Goal: Task Accomplishment & Management: Manage account settings

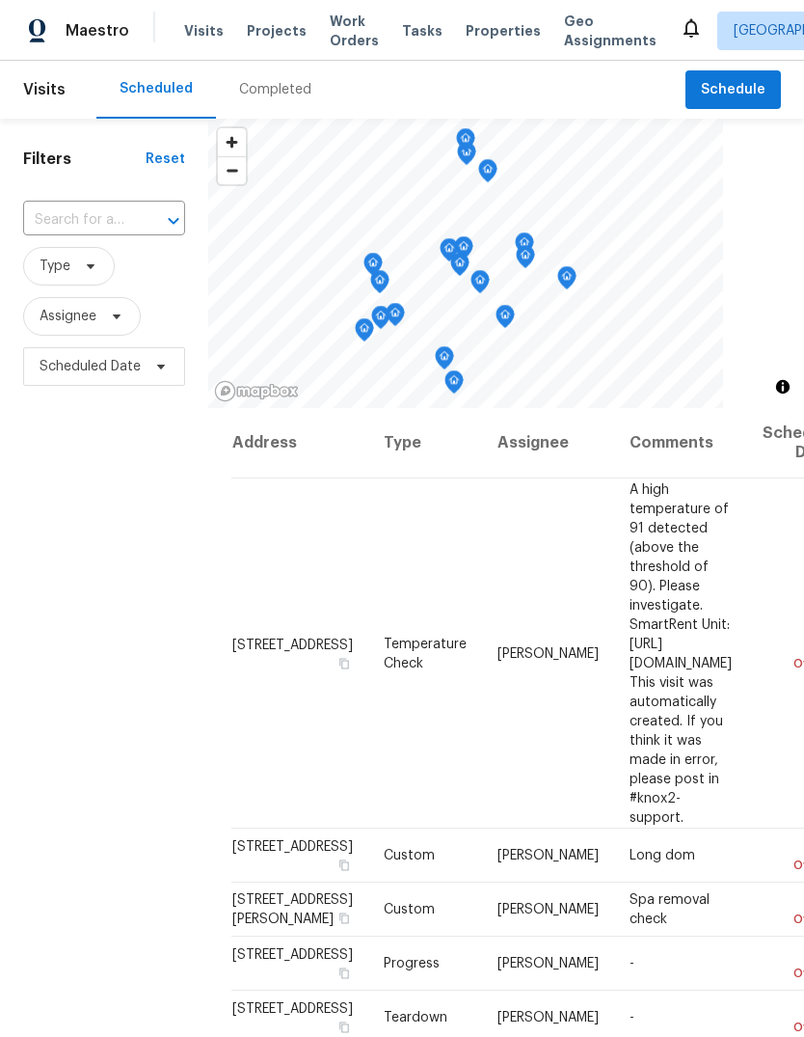
click at [122, 207] on input "text" at bounding box center [77, 220] width 108 height 30
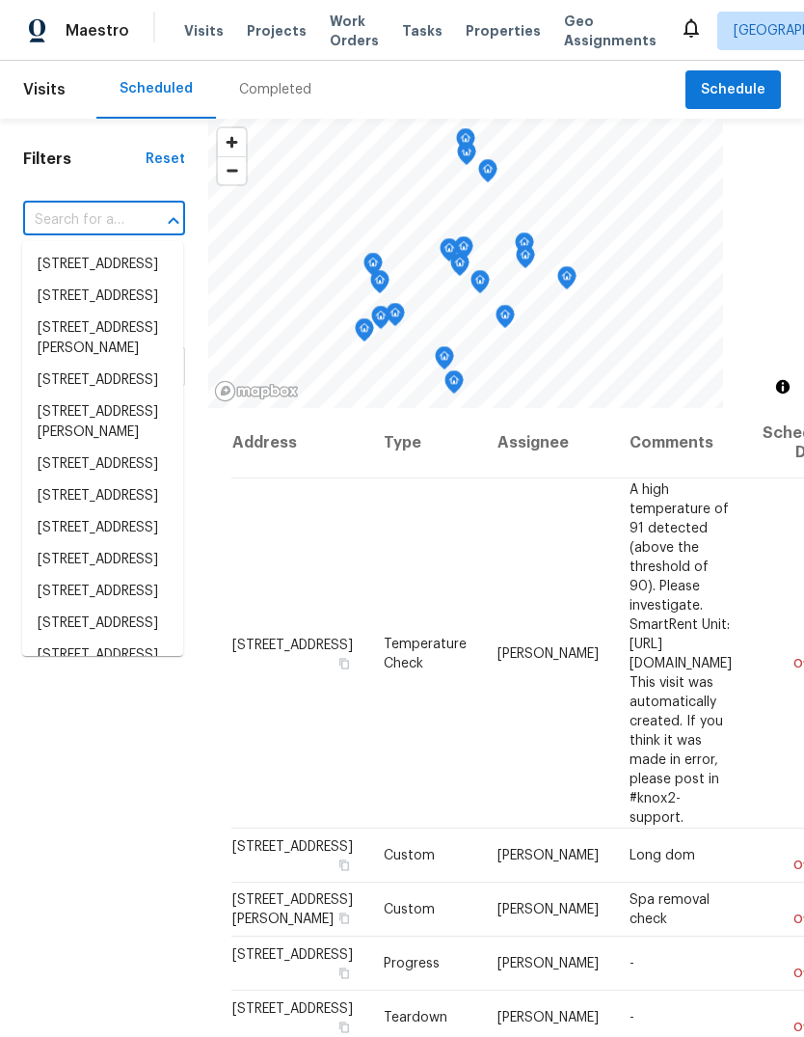
click at [107, 214] on input "text" at bounding box center [77, 220] width 108 height 30
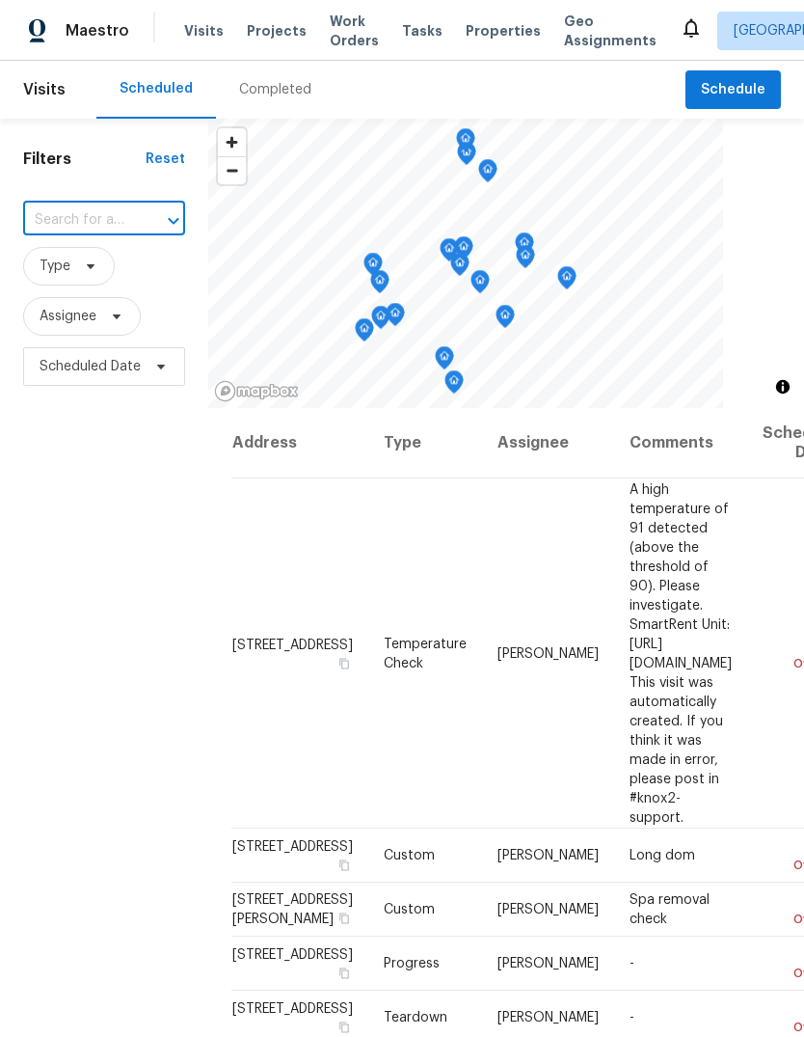
paste input "[STREET_ADDRESS]"
type input "[STREET_ADDRESS]"
click at [46, 275] on li "4612 Silvies Way, Elk Grove, CA 95758" at bounding box center [102, 265] width 161 height 32
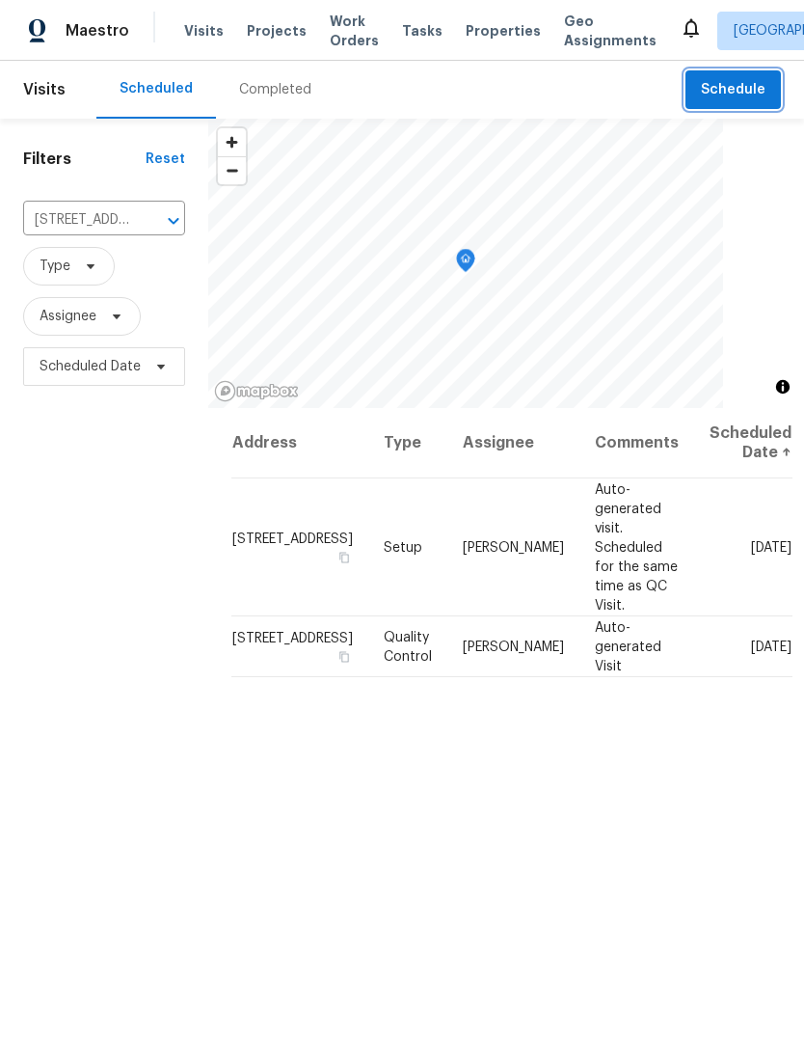
click at [730, 77] on button "Schedule" at bounding box center [733, 90] width 95 height 40
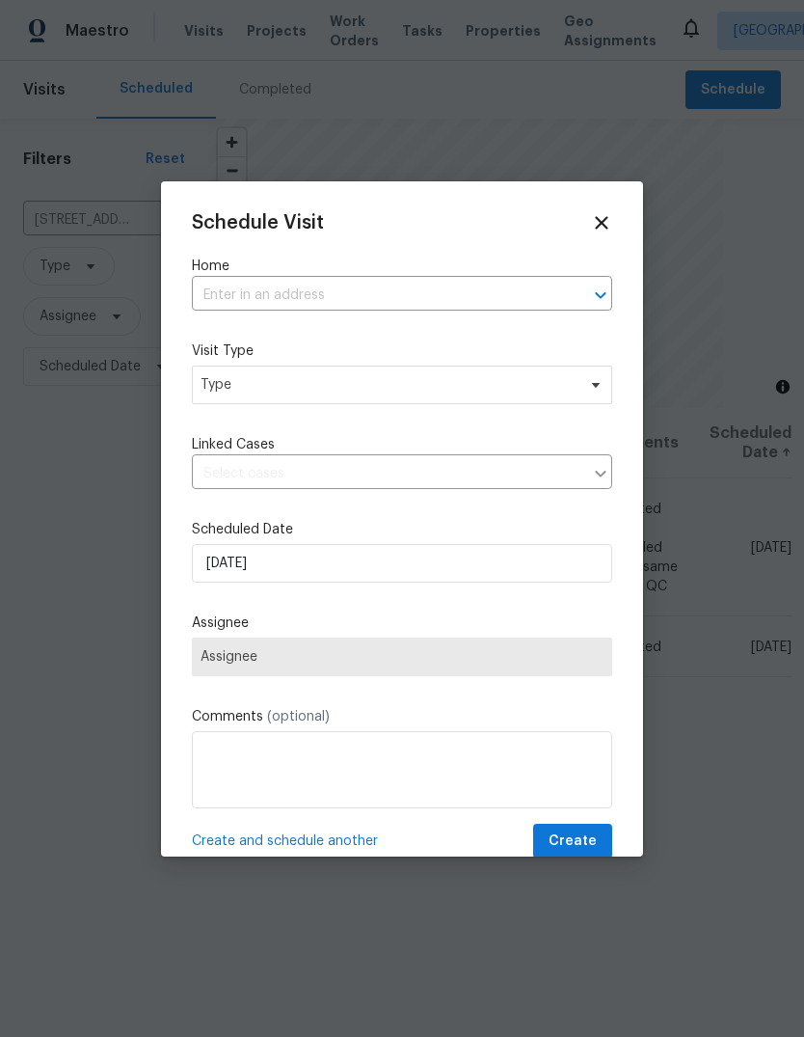
click at [397, 293] on input "text" at bounding box center [375, 296] width 366 height 30
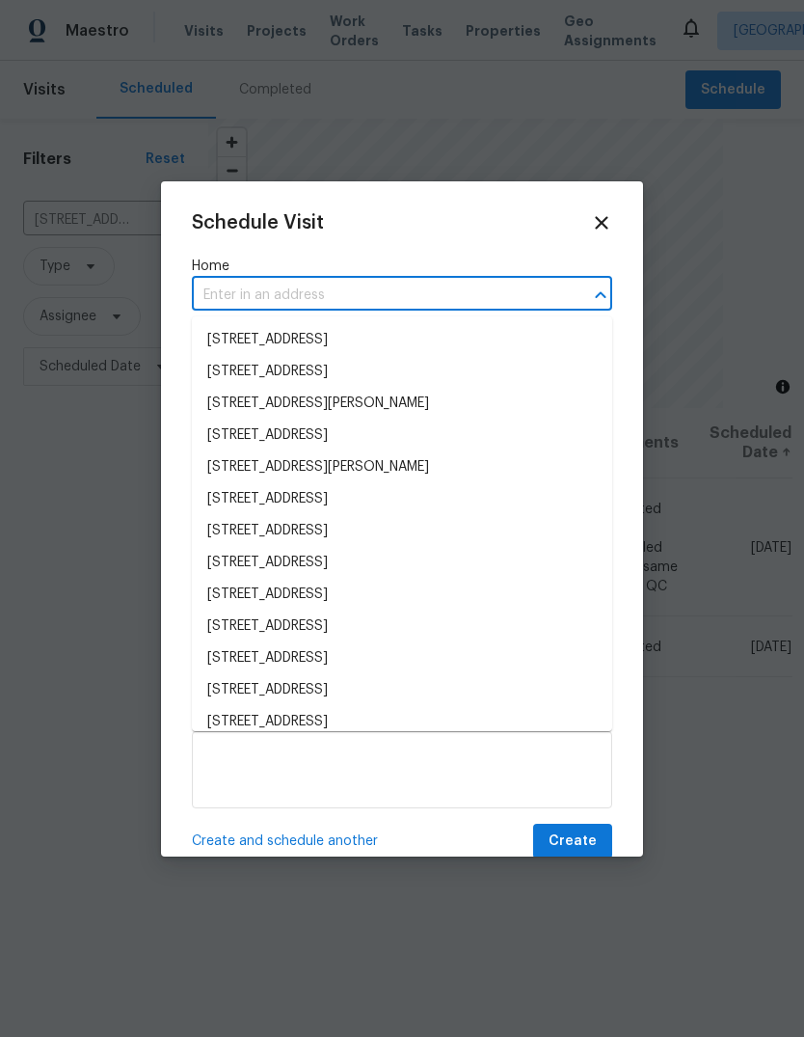
click at [422, 298] on input "text" at bounding box center [375, 296] width 366 height 30
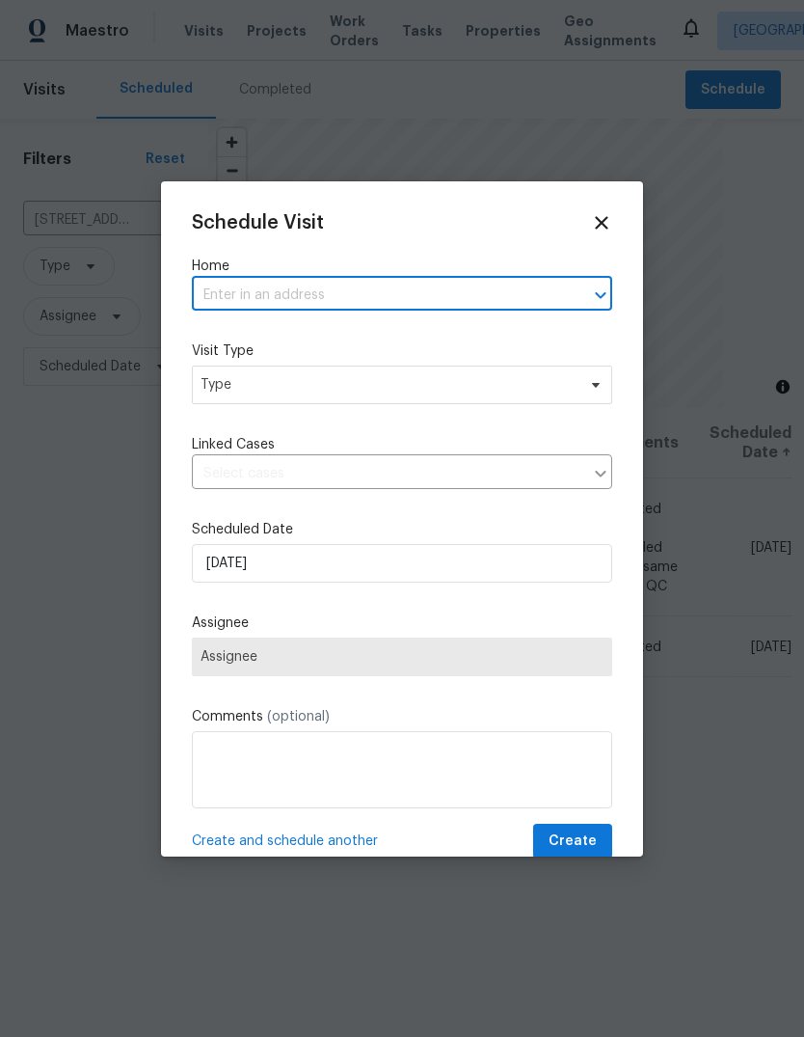
paste input "4612 Silvies Way, Elk Grove, CA 95758"
type input "4612 Silvies Way, Elk Grove, CA 95758"
click at [493, 346] on li "4612 Silvies Way, Elk Grove, CA 95758" at bounding box center [402, 340] width 420 height 32
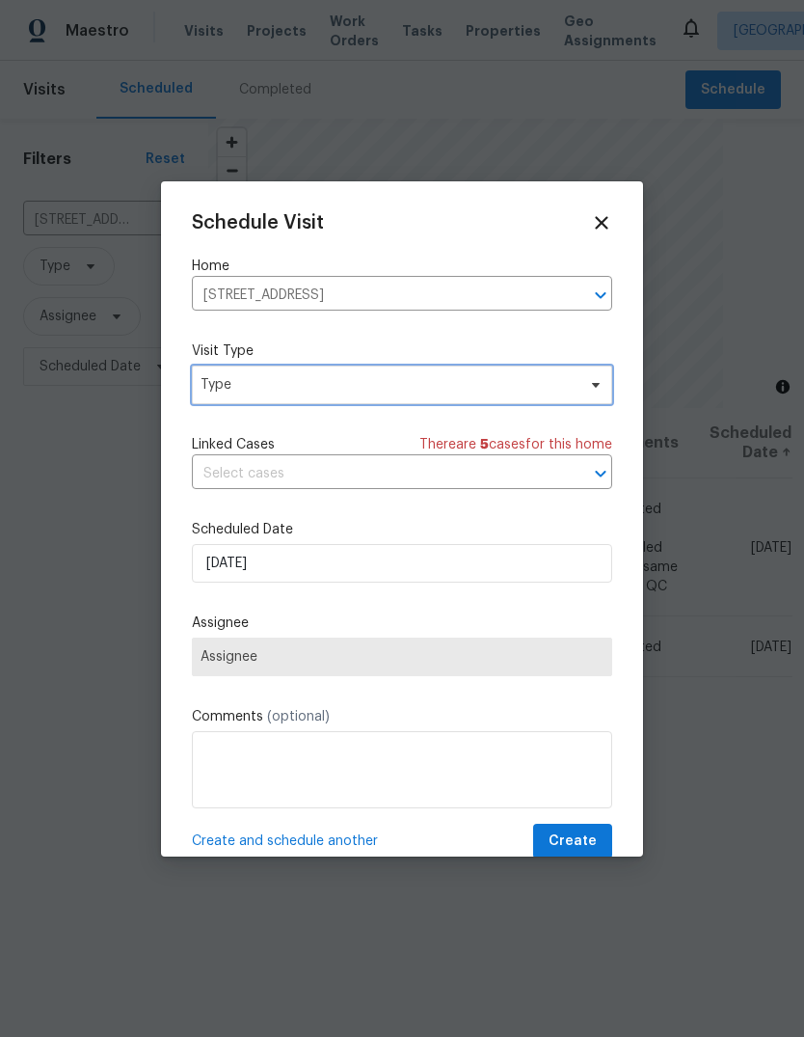
click at [598, 376] on span "Type" at bounding box center [402, 384] width 420 height 39
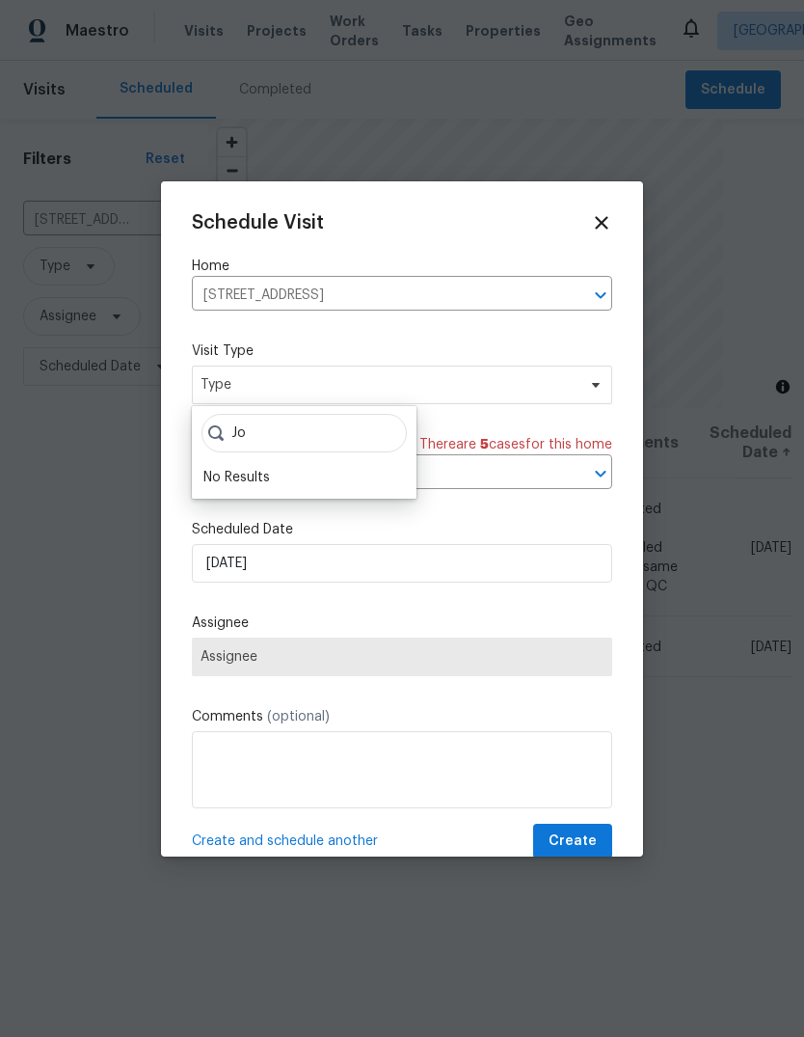
type input "J"
type input "G"
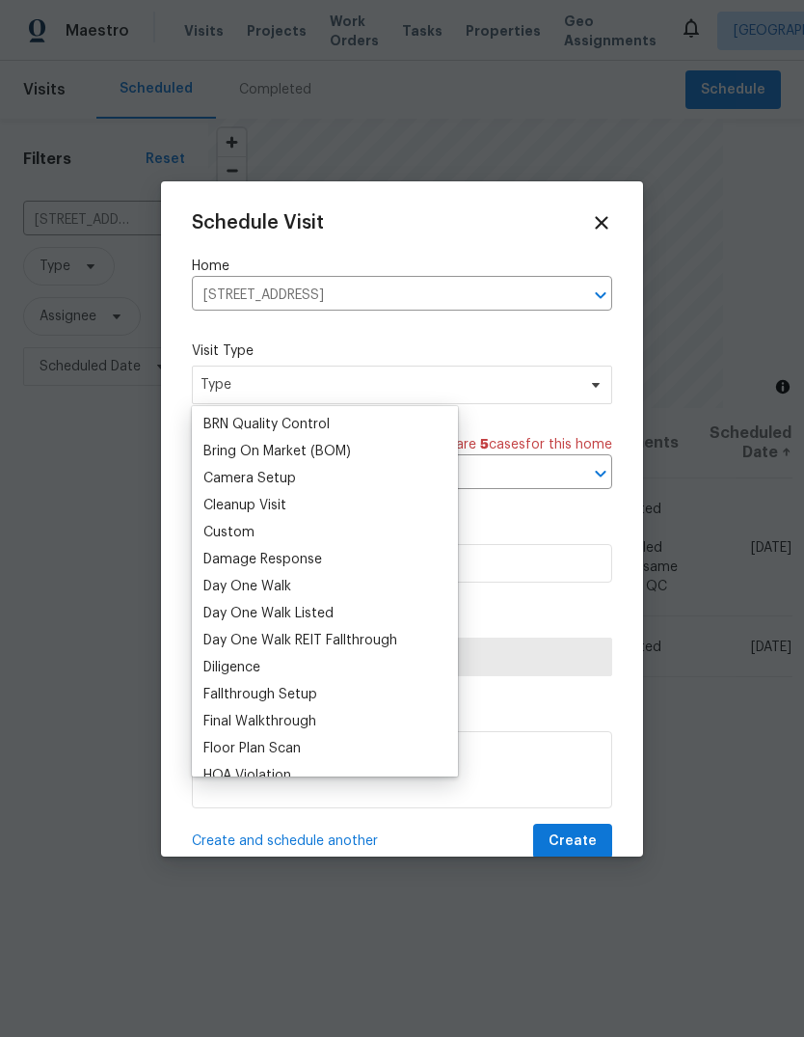
scroll to position [189, 0]
click at [286, 528] on div "Custom" at bounding box center [325, 531] width 255 height 27
click at [211, 530] on div "Custom" at bounding box center [228, 531] width 51 height 19
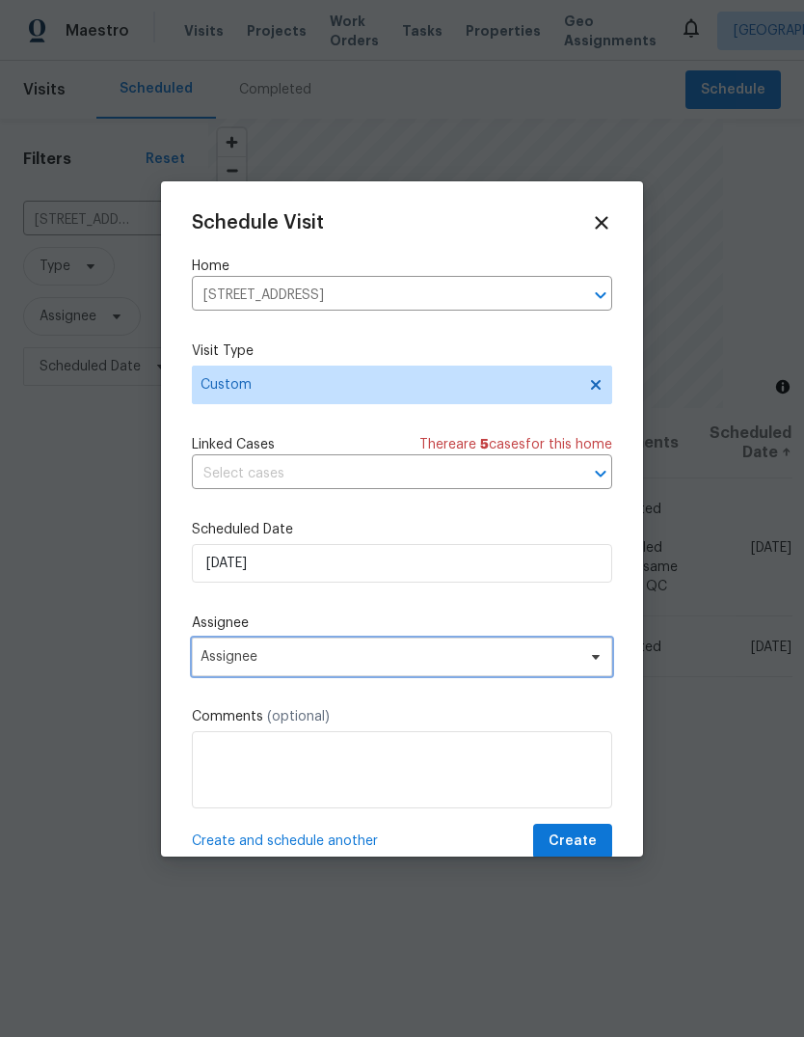
click at [290, 664] on span "Assignee" at bounding box center [390, 656] width 378 height 15
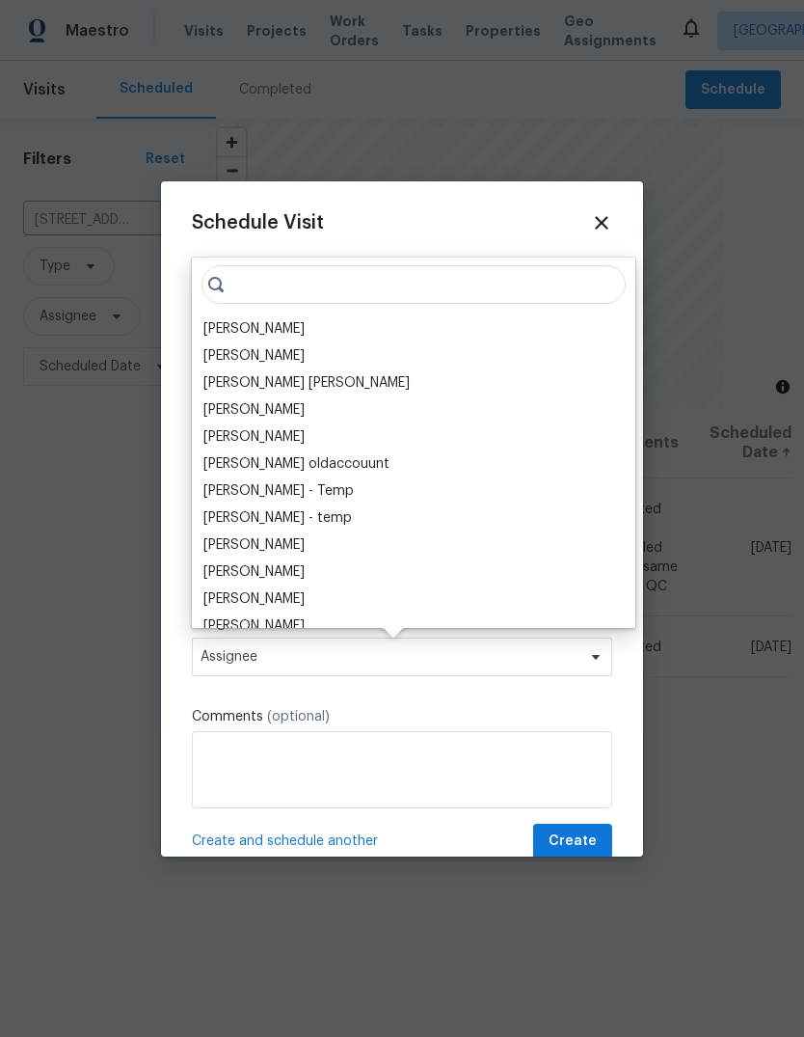
click at [305, 328] on div "[PERSON_NAME]" at bounding box center [253, 328] width 101 height 19
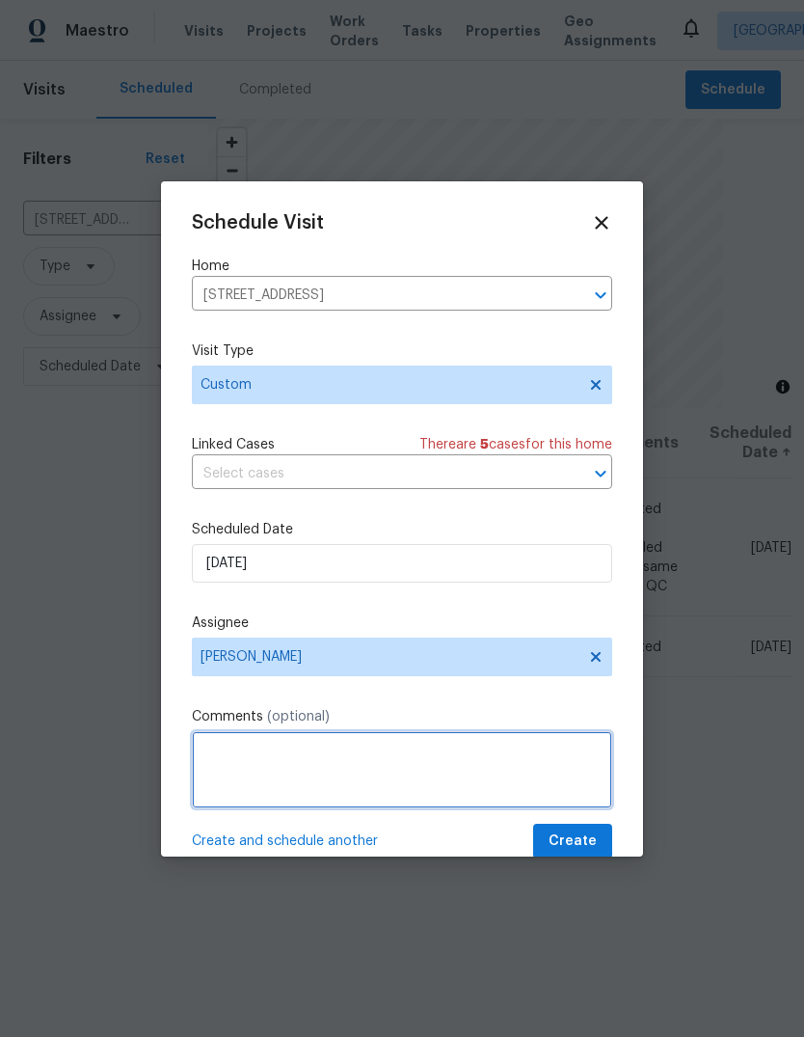
click at [267, 774] on textarea at bounding box center [402, 769] width 420 height 77
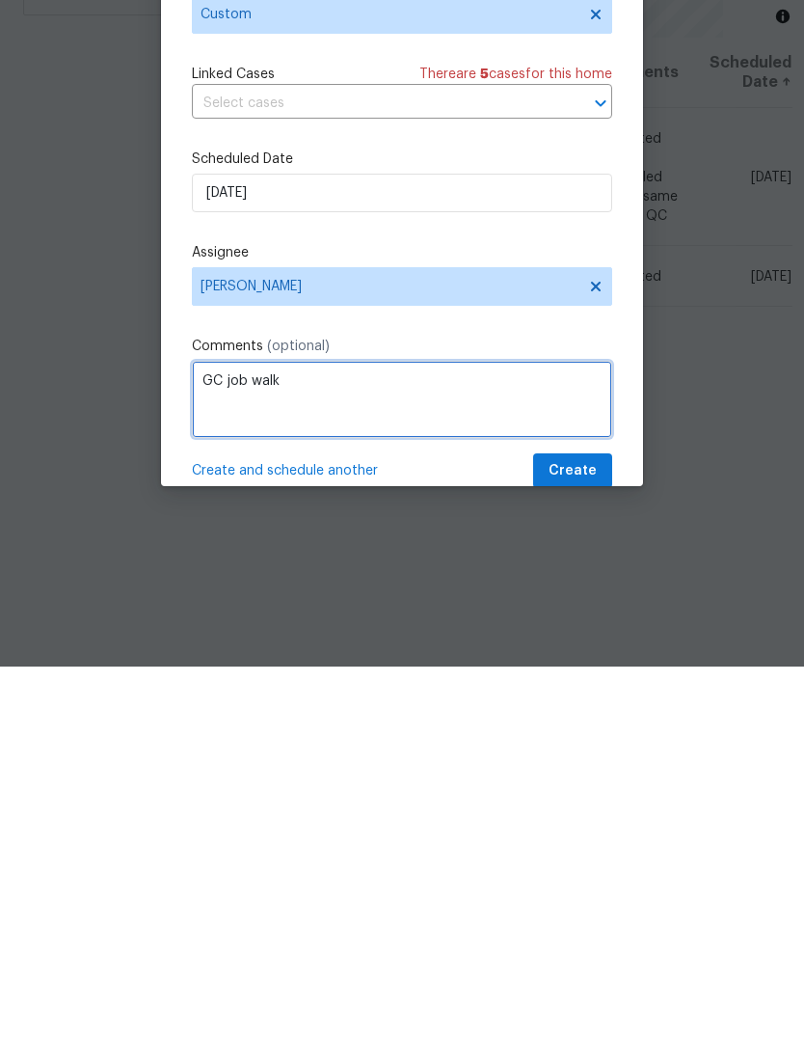
type textarea "GC job walk"
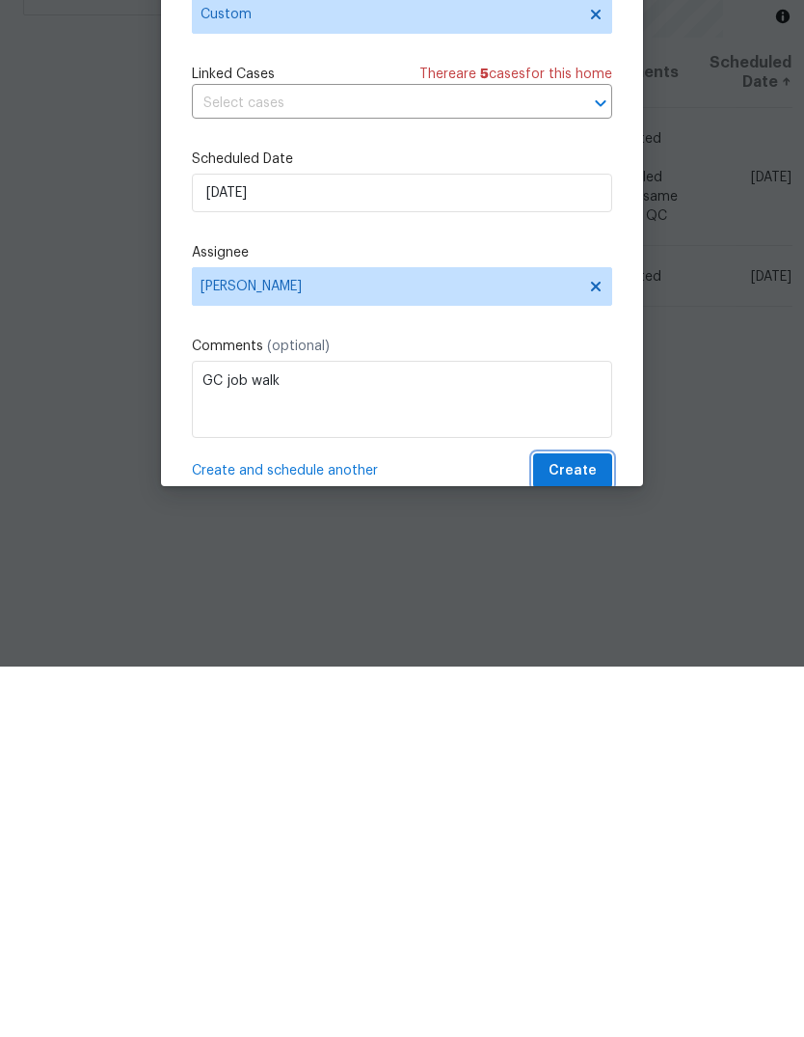
click at [576, 829] on span "Create" at bounding box center [573, 841] width 48 height 24
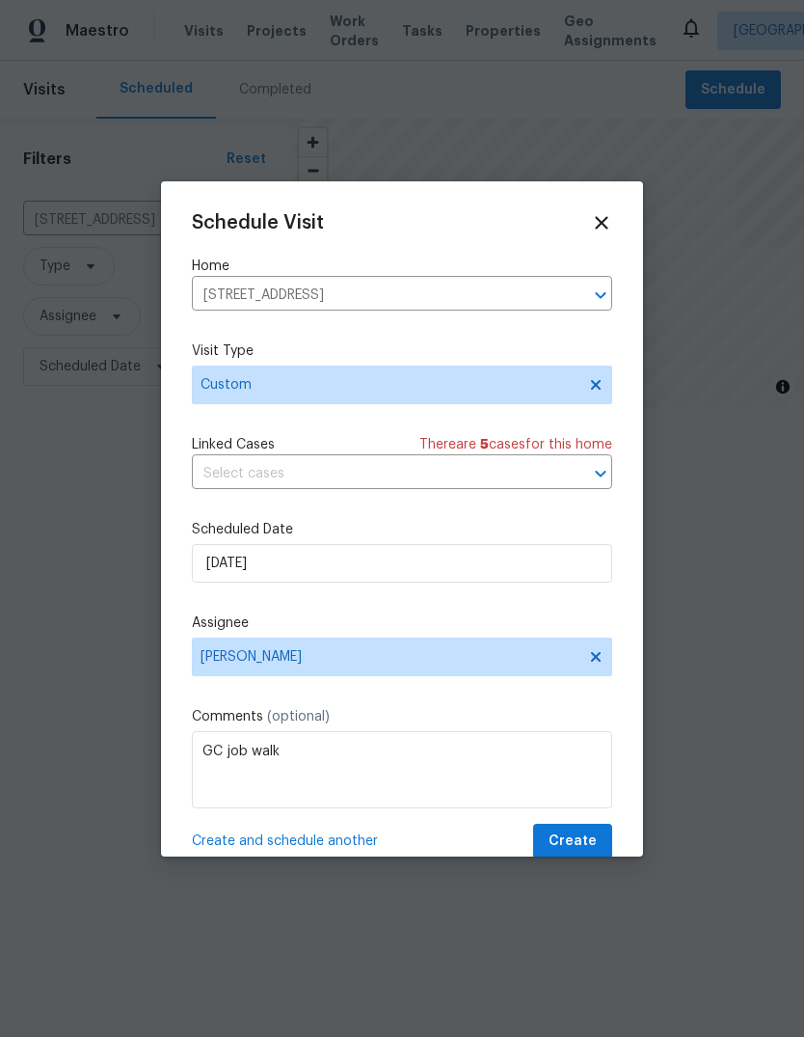
scroll to position [0, 0]
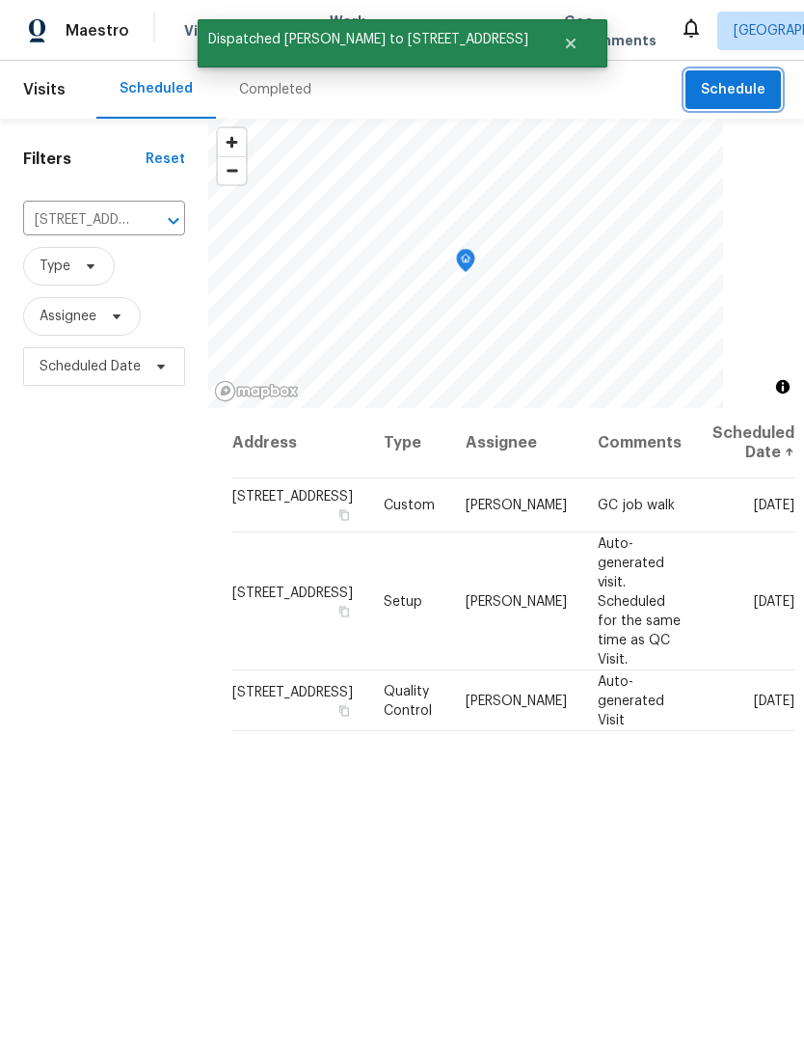
click at [752, 94] on span "Schedule" at bounding box center [733, 90] width 65 height 24
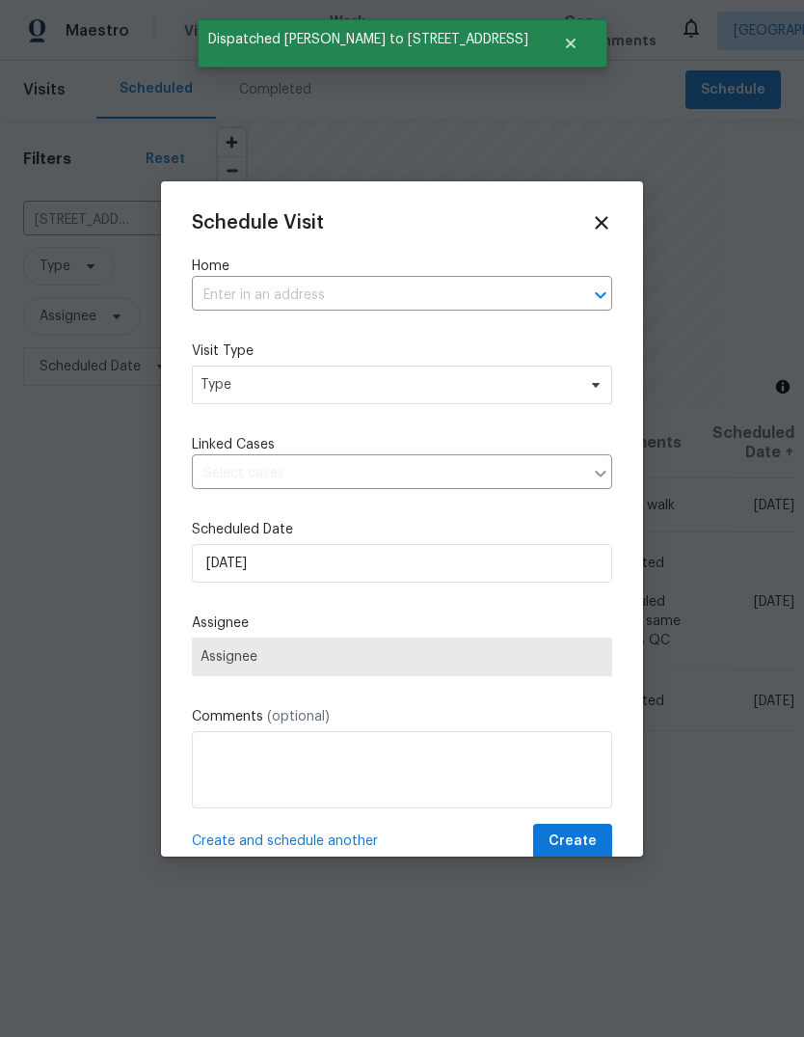
click at [365, 297] on input "text" at bounding box center [375, 296] width 366 height 30
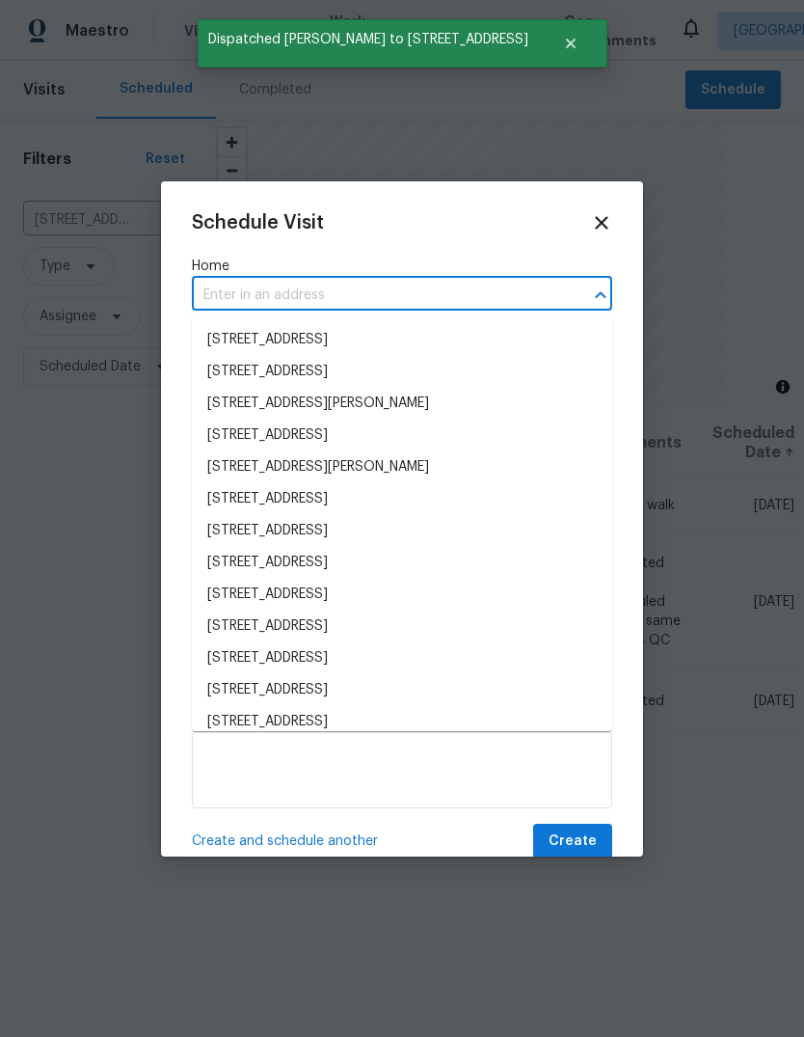
click at [384, 298] on input "text" at bounding box center [375, 296] width 366 height 30
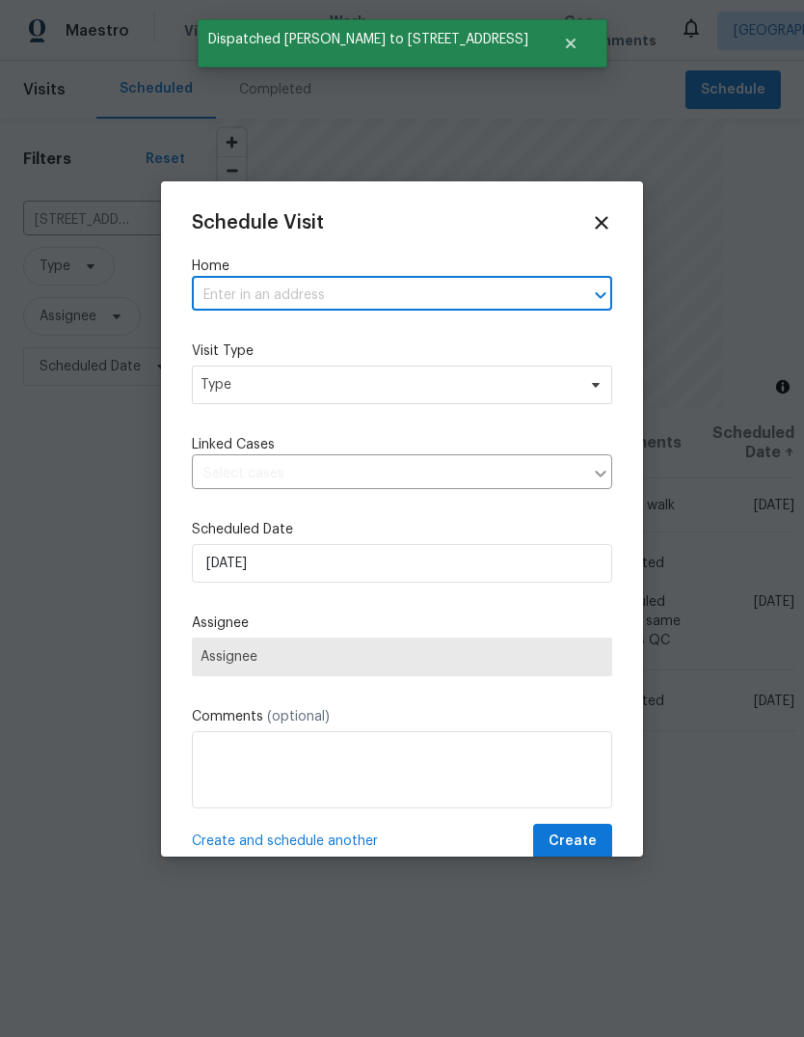
paste input "4612 Silvies Way, Elk Grove, CA 95758"
type input "4612 Silvies Way, Elk Grove, CA 95758"
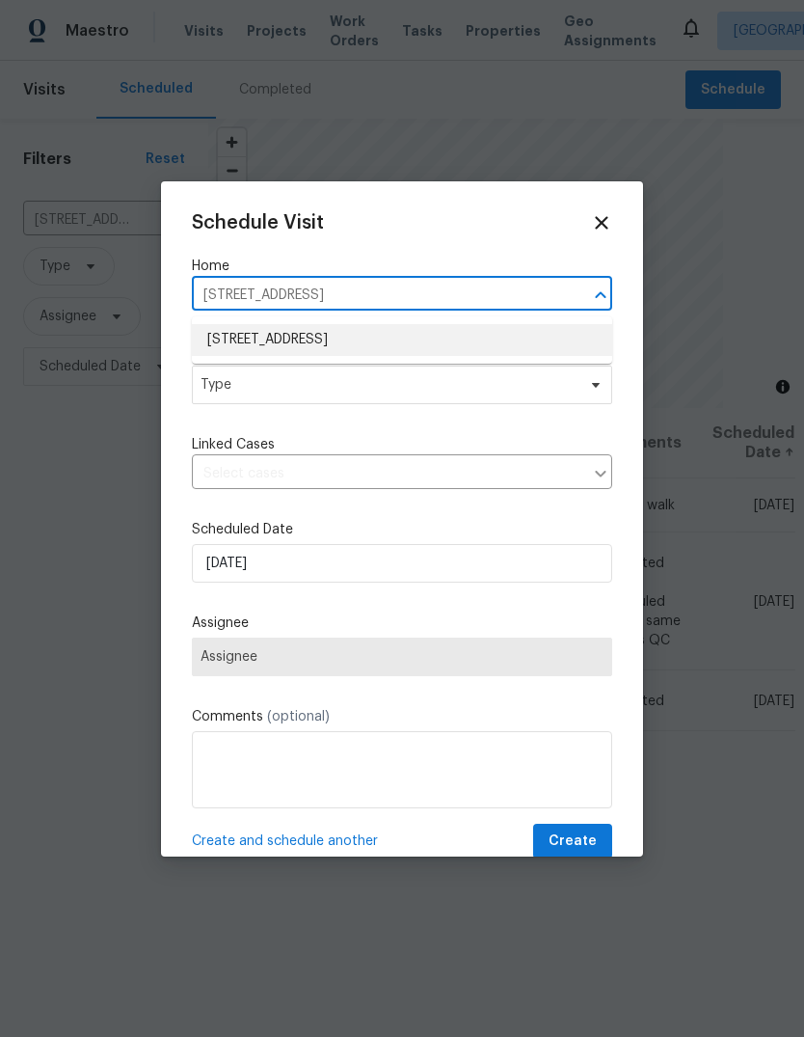
click at [469, 345] on li "4612 Silvies Way, Elk Grove, CA 95758" at bounding box center [402, 340] width 420 height 32
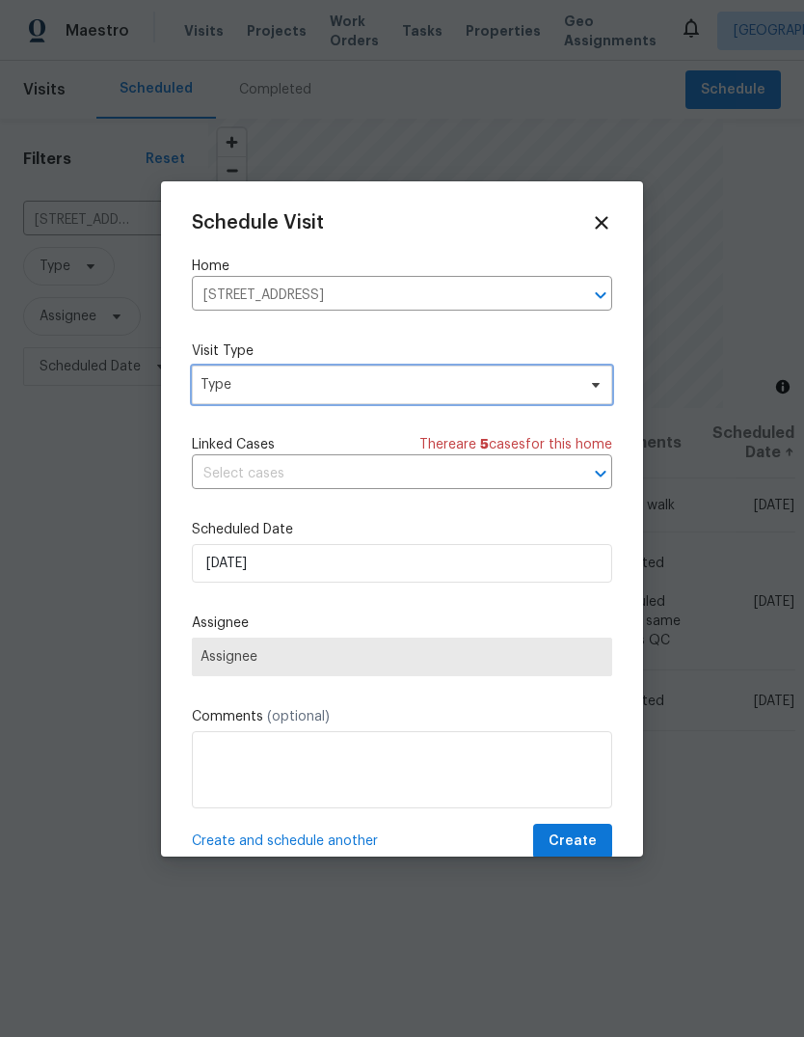
click at [599, 389] on icon at bounding box center [595, 384] width 15 height 15
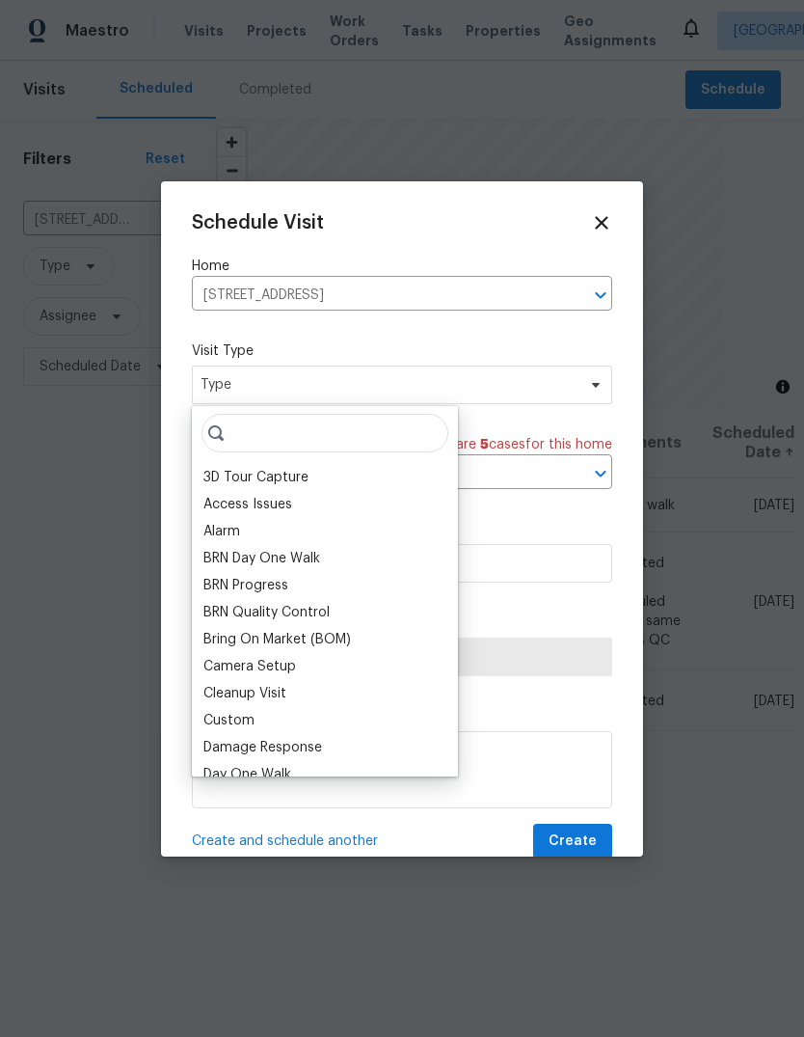
type input "O"
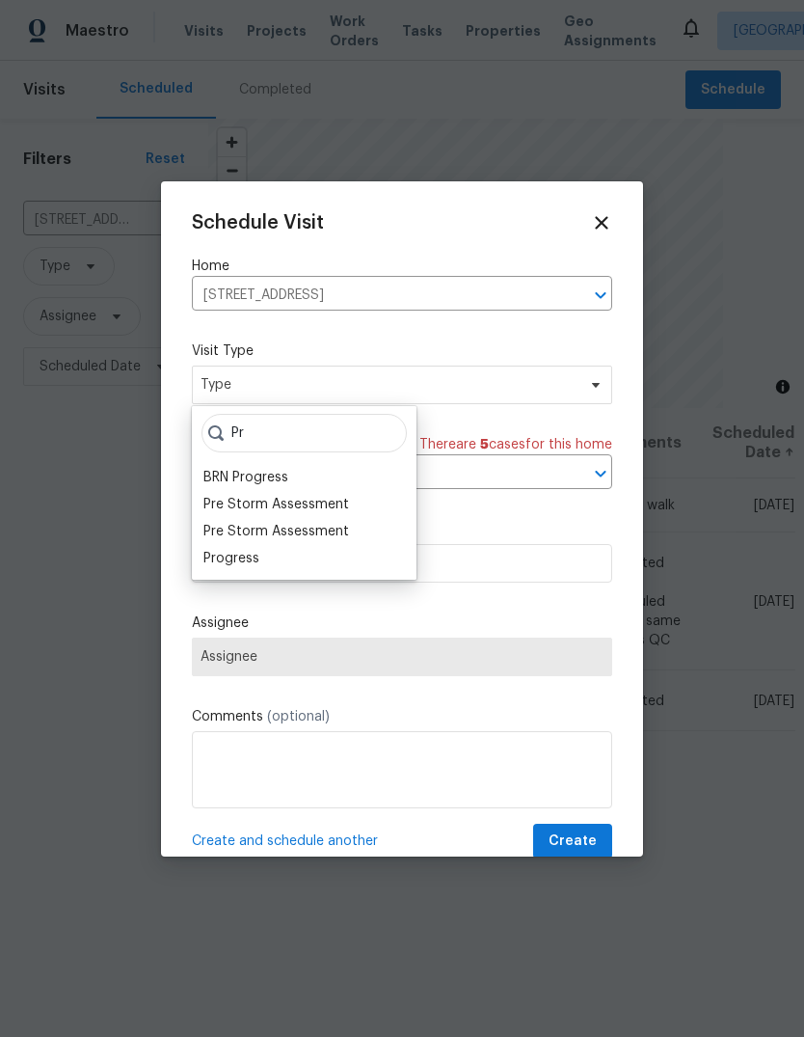
type input "Pr"
click at [257, 555] on div "Progress" at bounding box center [231, 558] width 56 height 19
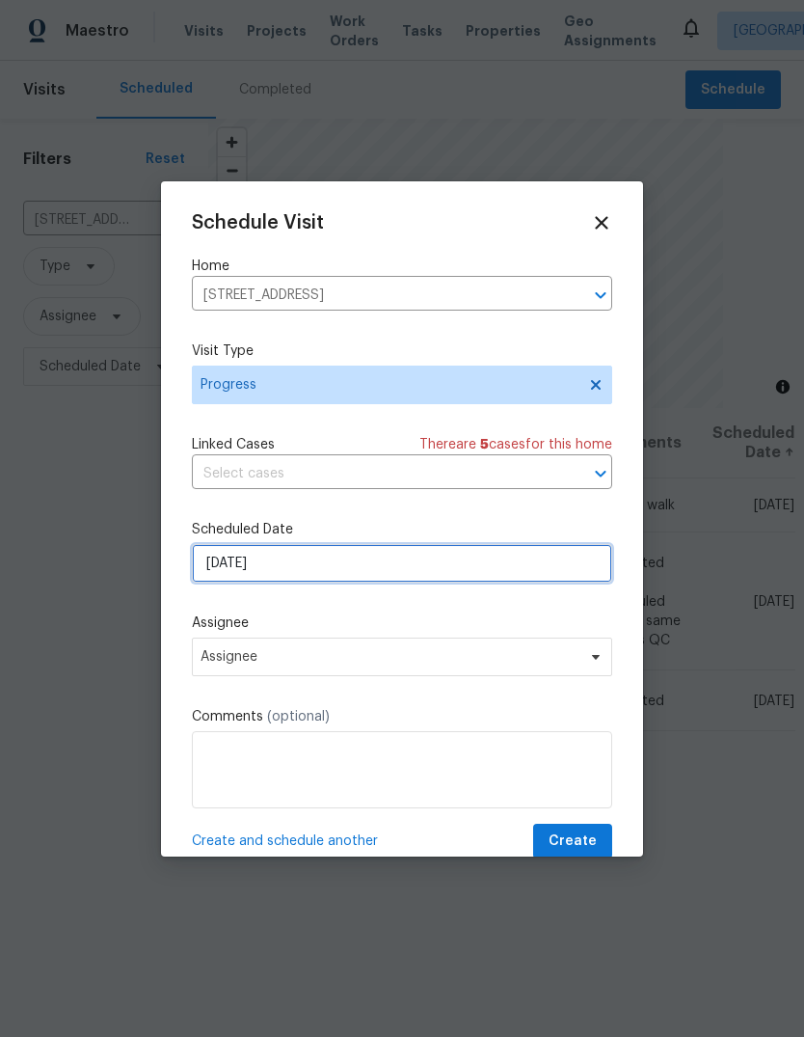
click at [375, 573] on input "8/14/2025" at bounding box center [402, 563] width 420 height 39
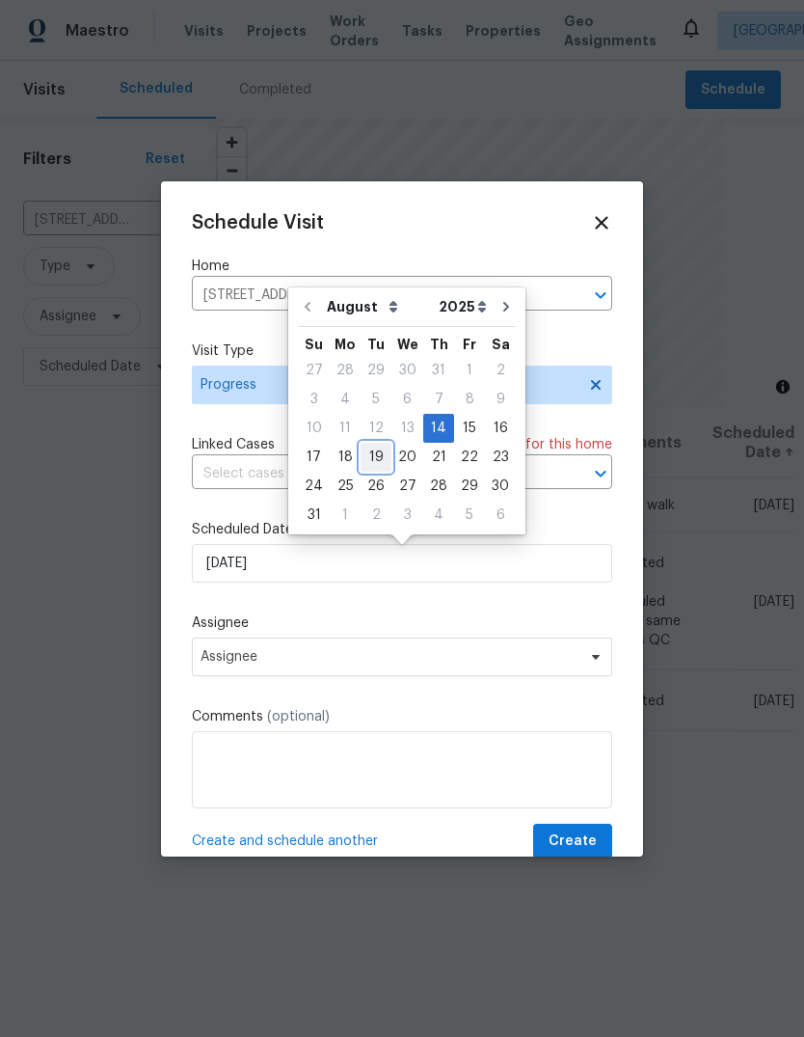
click at [372, 458] on div "19" at bounding box center [376, 457] width 31 height 27
type input "8/19/2025"
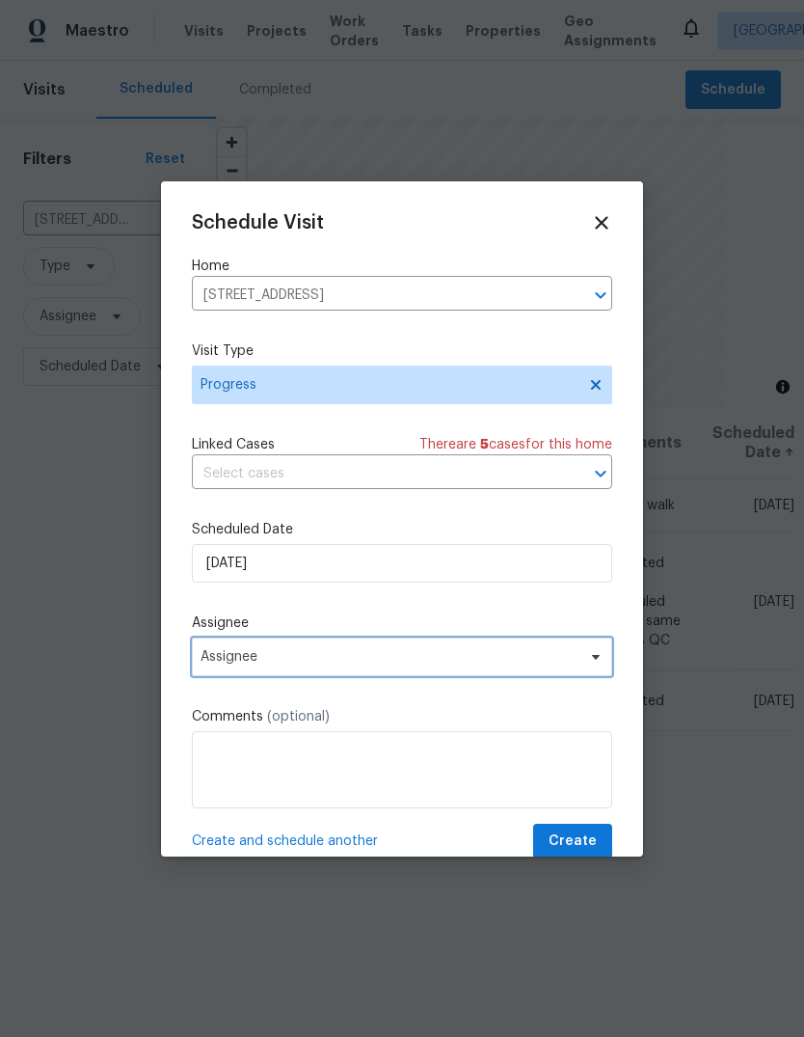
click at [519, 671] on span "Assignee" at bounding box center [402, 656] width 420 height 39
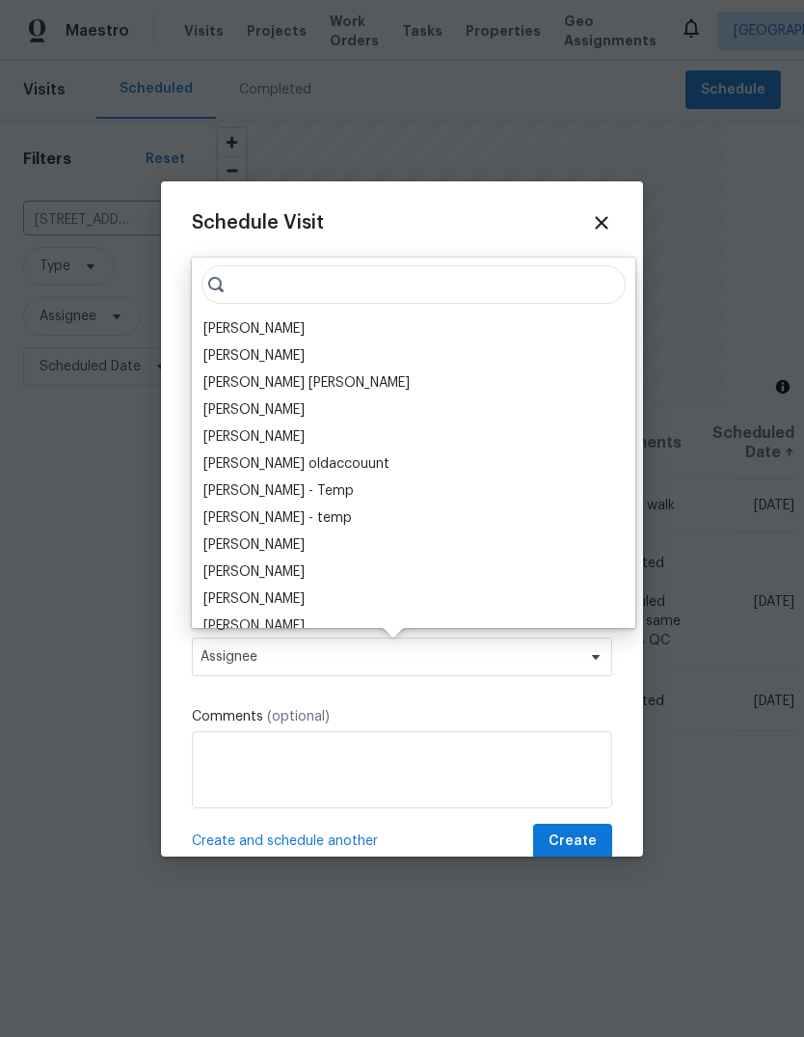
click at [327, 339] on div "[PERSON_NAME]" at bounding box center [414, 328] width 432 height 27
click at [236, 336] on div "[PERSON_NAME]" at bounding box center [253, 328] width 101 height 19
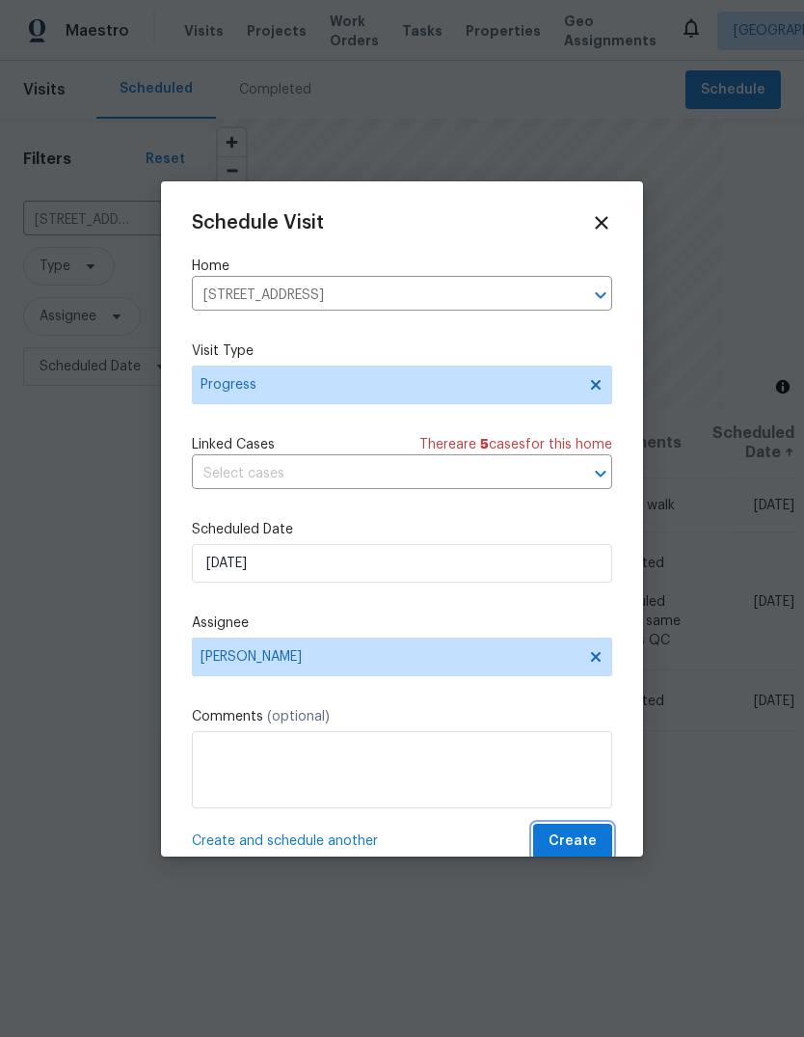
click at [591, 851] on span "Create" at bounding box center [573, 841] width 48 height 24
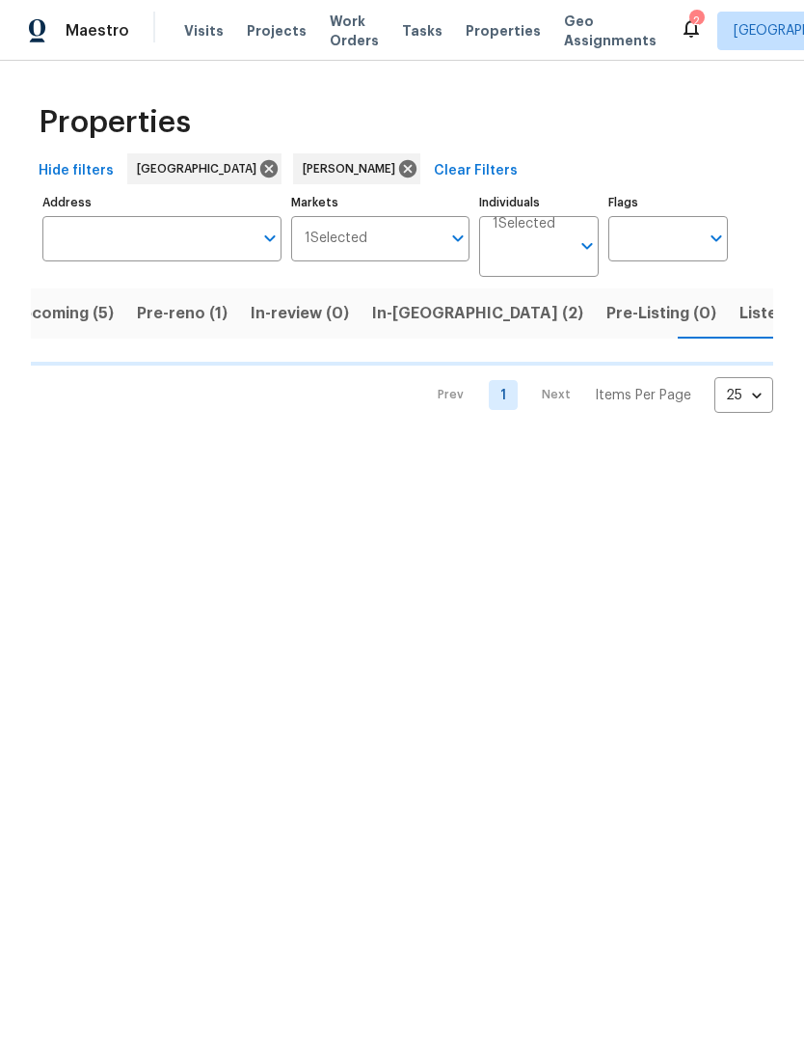
scroll to position [0, 32]
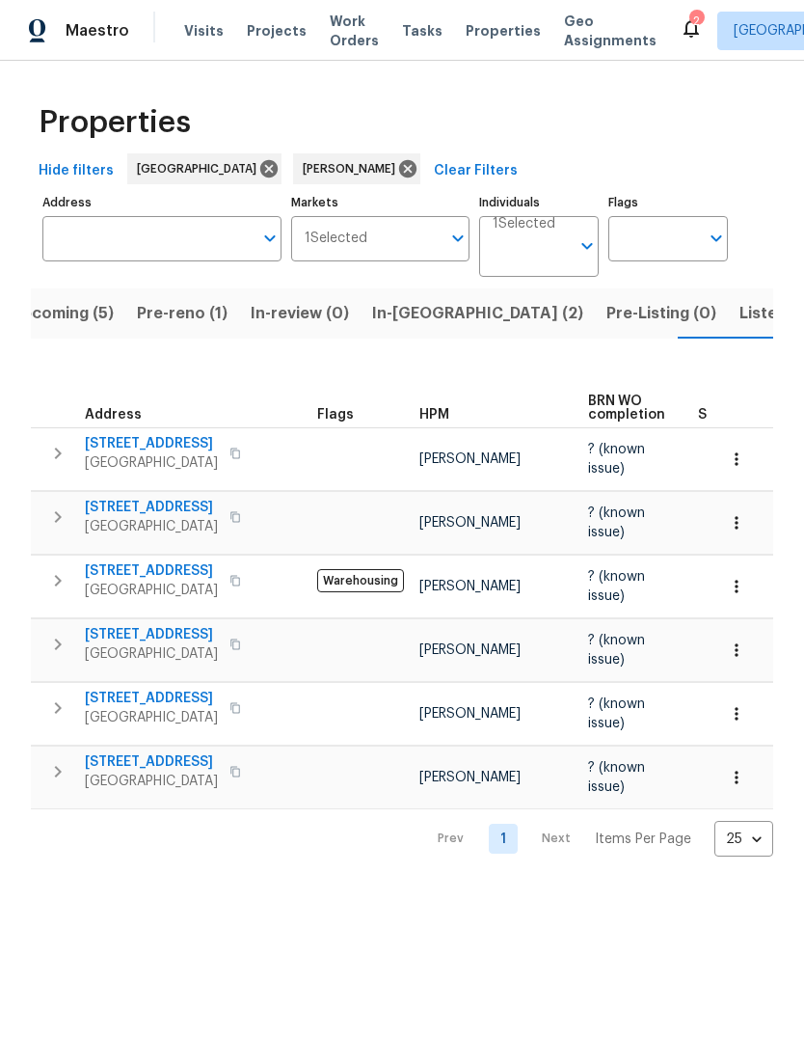
click at [161, 771] on span "Sacramento, CA 95826" at bounding box center [151, 780] width 133 height 19
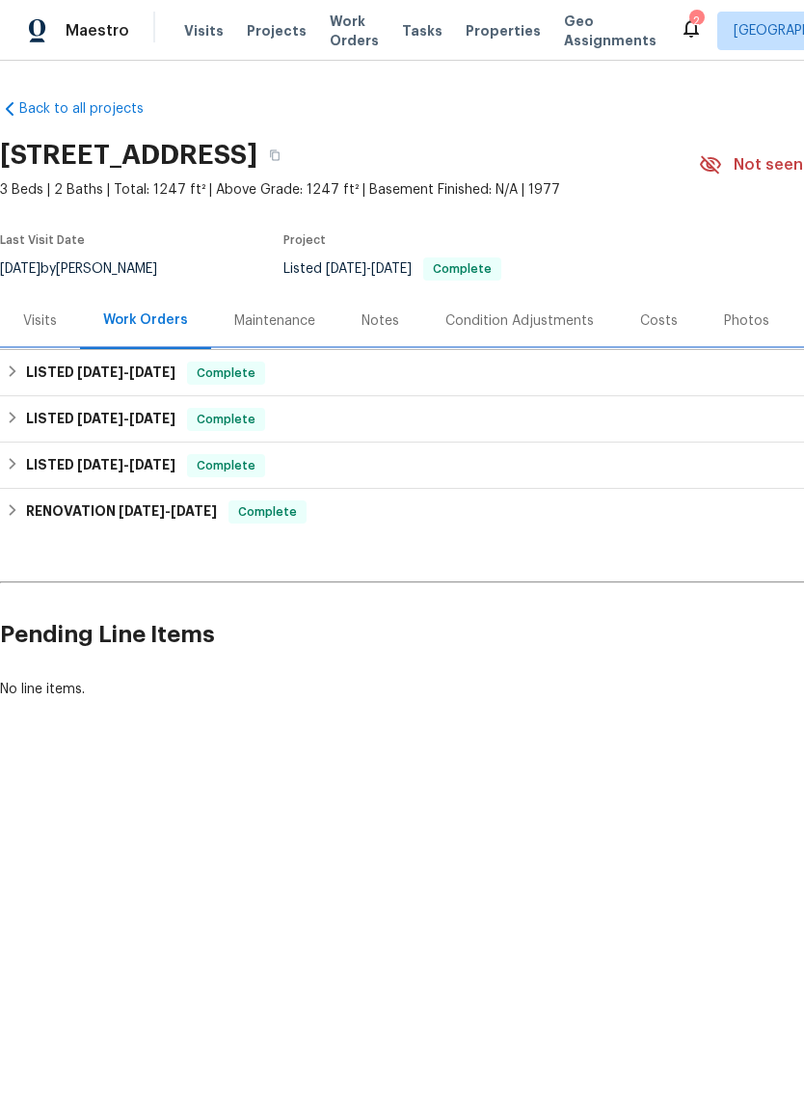
click at [55, 366] on h6 "LISTED 8/5/25 - 8/13/25" at bounding box center [100, 373] width 149 height 23
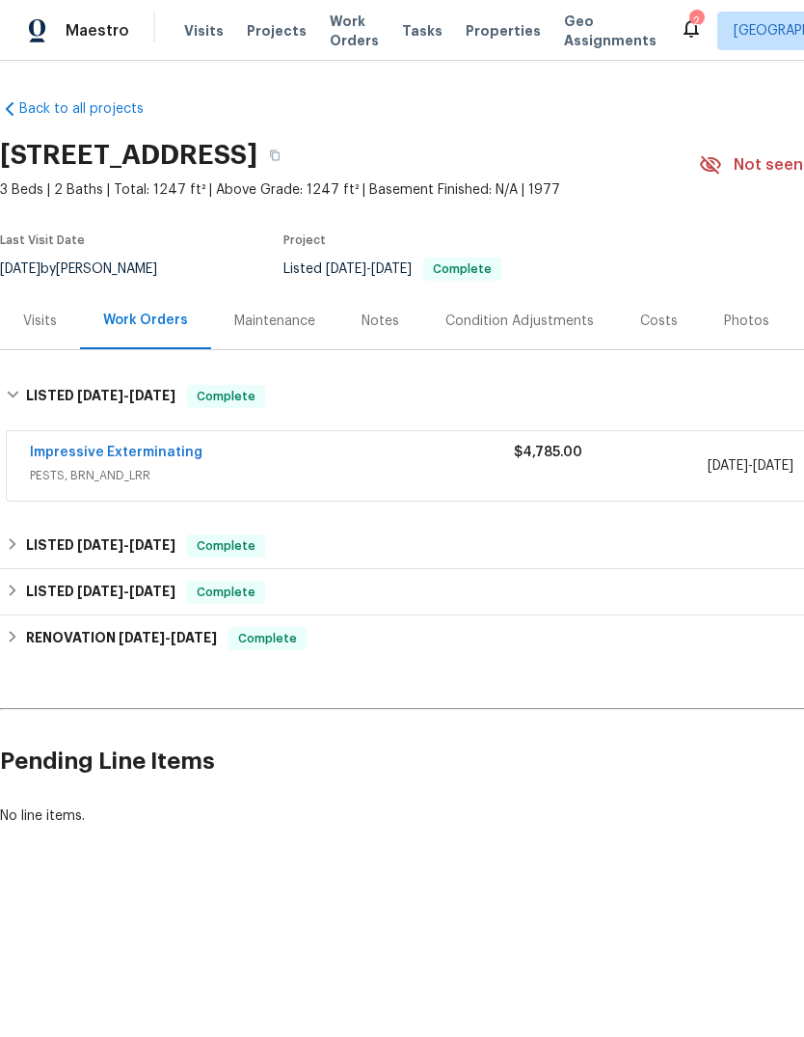
click at [33, 458] on link "Impressive Exterminating" at bounding box center [116, 453] width 173 height 14
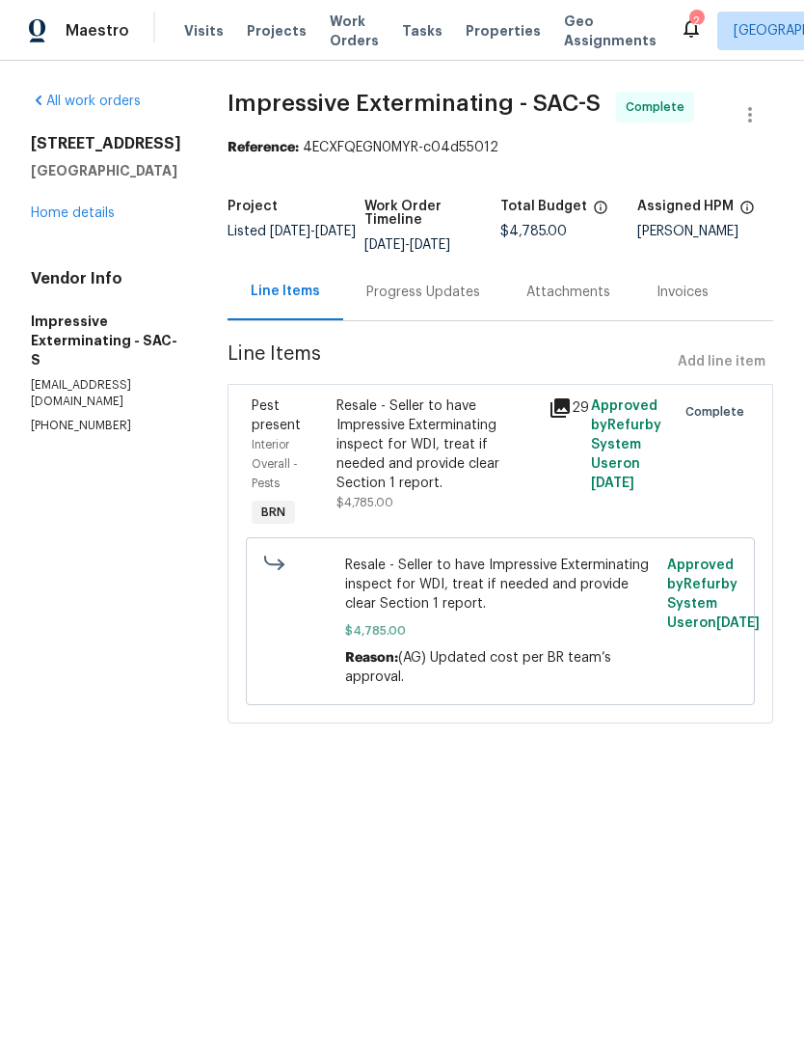
click at [443, 481] on div "Resale - Seller to have Impressive Exterminating inspect for WDI, treat if need…" at bounding box center [437, 444] width 201 height 96
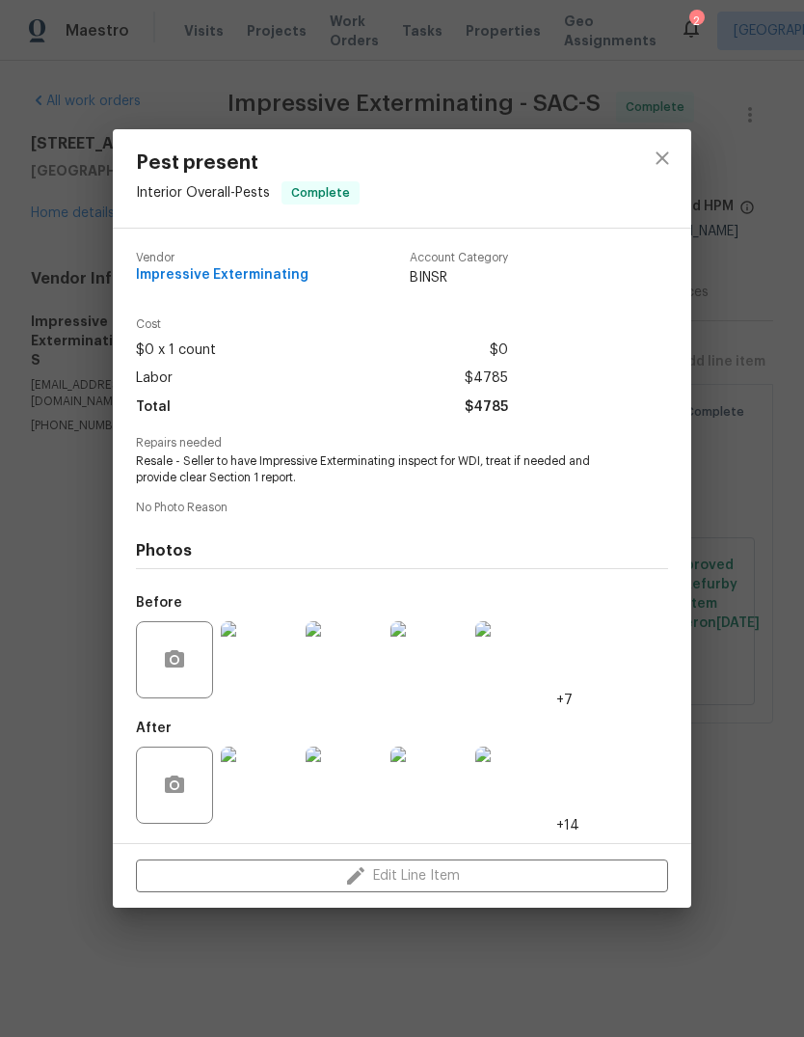
click at [260, 667] on img at bounding box center [259, 659] width 77 height 77
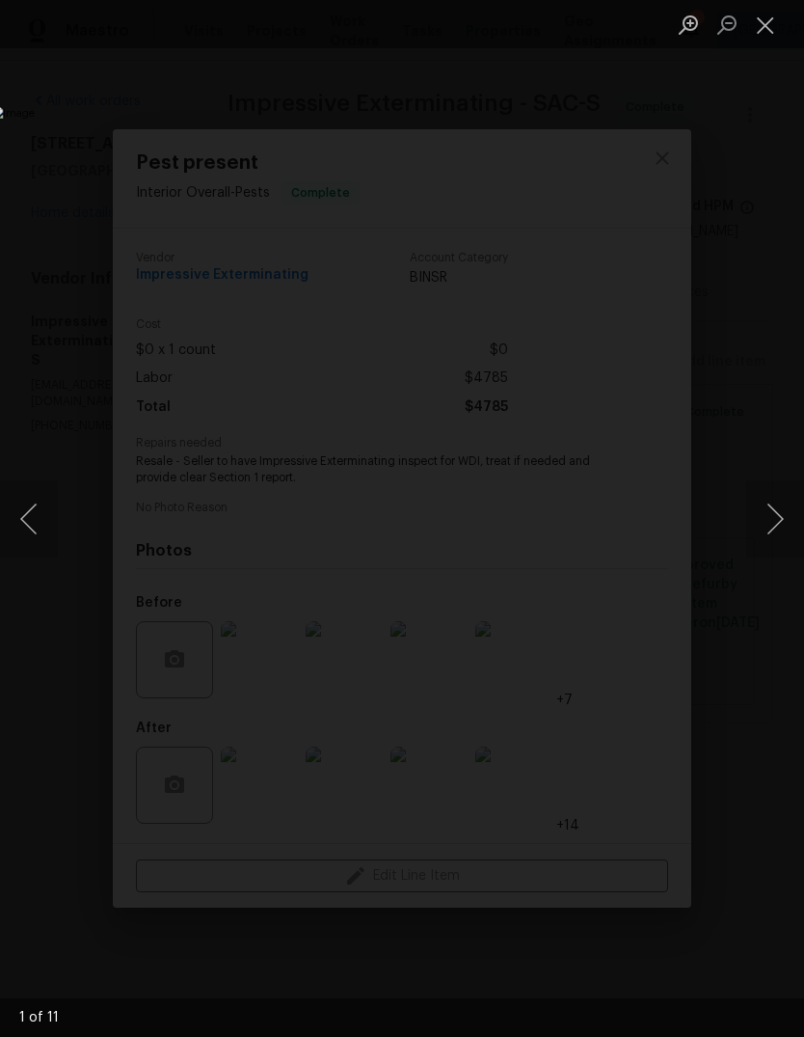
click at [778, 523] on button "Next image" at bounding box center [775, 518] width 58 height 77
click at [765, 526] on button "Next image" at bounding box center [775, 518] width 58 height 77
click at [770, 521] on button "Next image" at bounding box center [775, 518] width 58 height 77
click at [769, 521] on button "Next image" at bounding box center [775, 518] width 58 height 77
click at [773, 531] on button "Next image" at bounding box center [775, 518] width 58 height 77
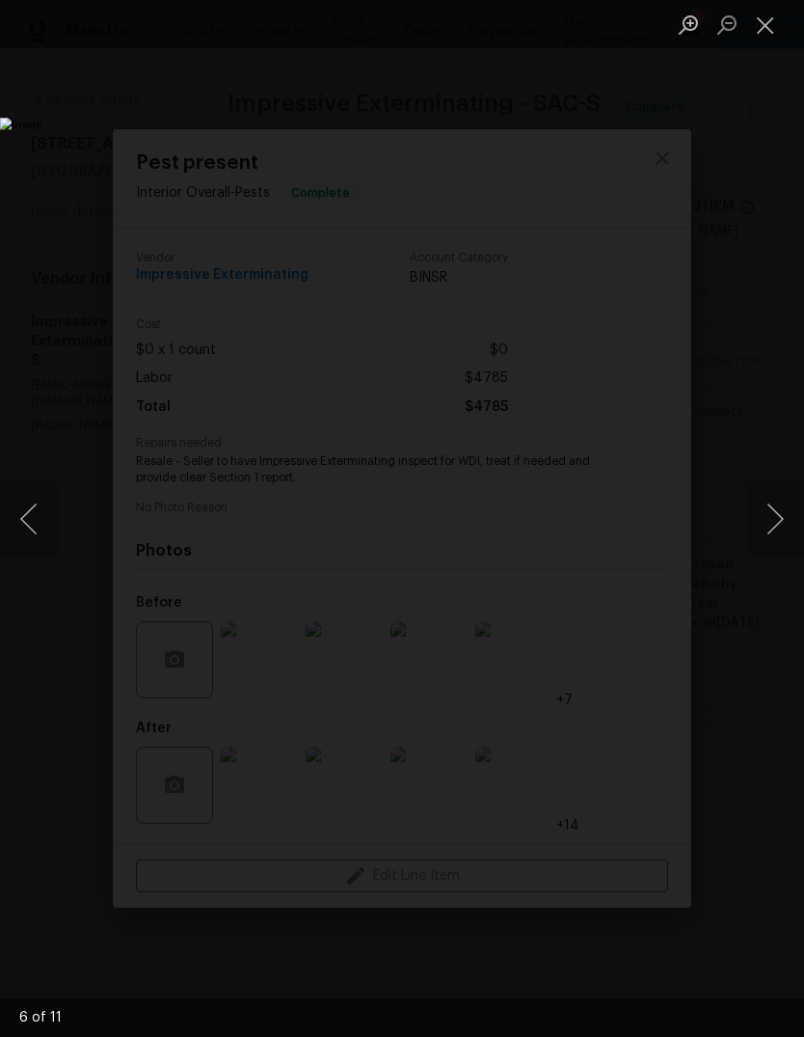
click at [771, 522] on button "Next image" at bounding box center [775, 518] width 58 height 77
click at [774, 515] on button "Next image" at bounding box center [775, 518] width 58 height 77
click at [765, 507] on button "Next image" at bounding box center [775, 518] width 58 height 77
click at [776, 515] on button "Next image" at bounding box center [775, 518] width 58 height 77
click at [773, 514] on button "Next image" at bounding box center [775, 518] width 58 height 77
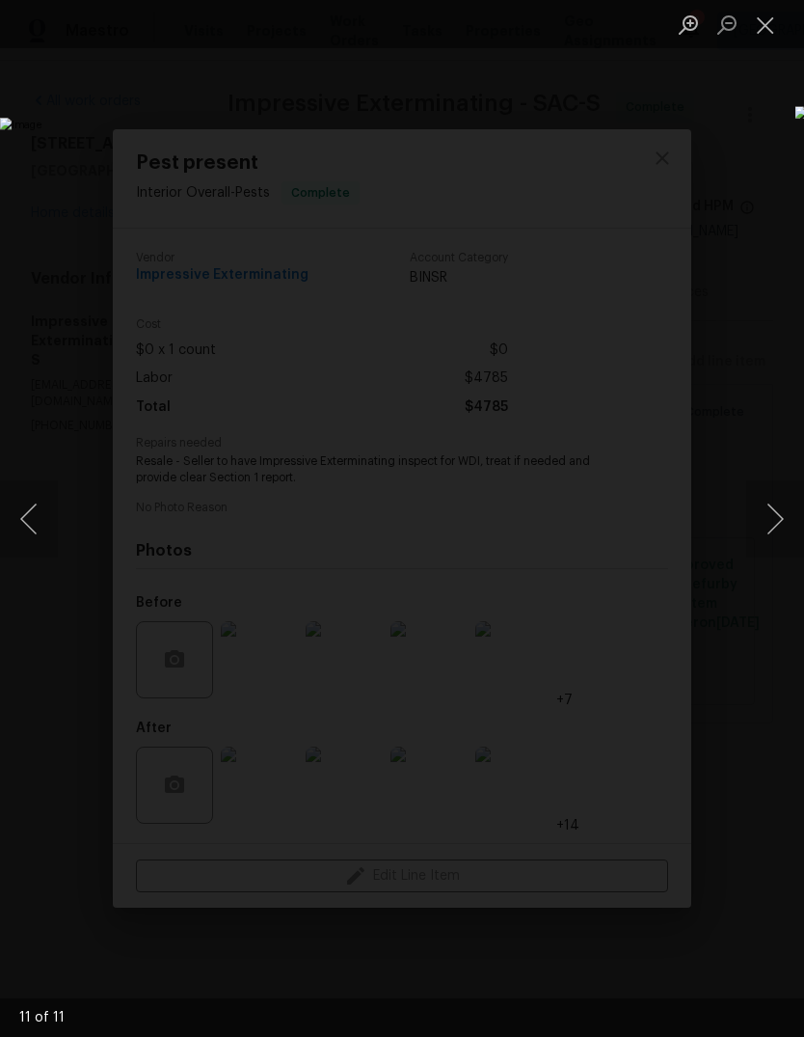
click at [770, 515] on button "Next image" at bounding box center [775, 518] width 58 height 77
click at [769, 512] on button "Next image" at bounding box center [775, 518] width 58 height 77
click at [772, 512] on button "Next image" at bounding box center [775, 518] width 58 height 77
click at [768, 515] on button "Next image" at bounding box center [775, 518] width 58 height 77
click at [766, 525] on button "Next image" at bounding box center [775, 518] width 58 height 77
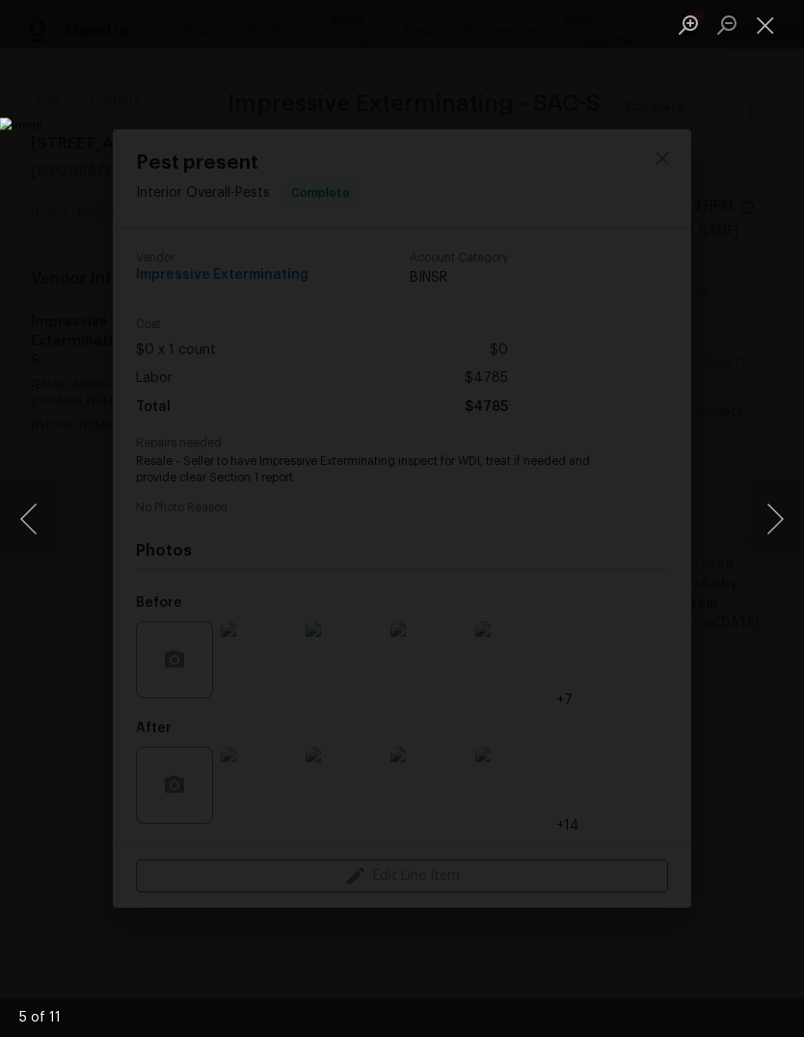
click at [768, 527] on button "Next image" at bounding box center [775, 518] width 58 height 77
click at [767, 527] on button "Next image" at bounding box center [775, 518] width 58 height 77
click at [770, 531] on button "Next image" at bounding box center [775, 518] width 58 height 77
click at [770, 536] on button "Next image" at bounding box center [775, 518] width 58 height 77
click at [761, 20] on button "Close lightbox" at bounding box center [765, 25] width 39 height 34
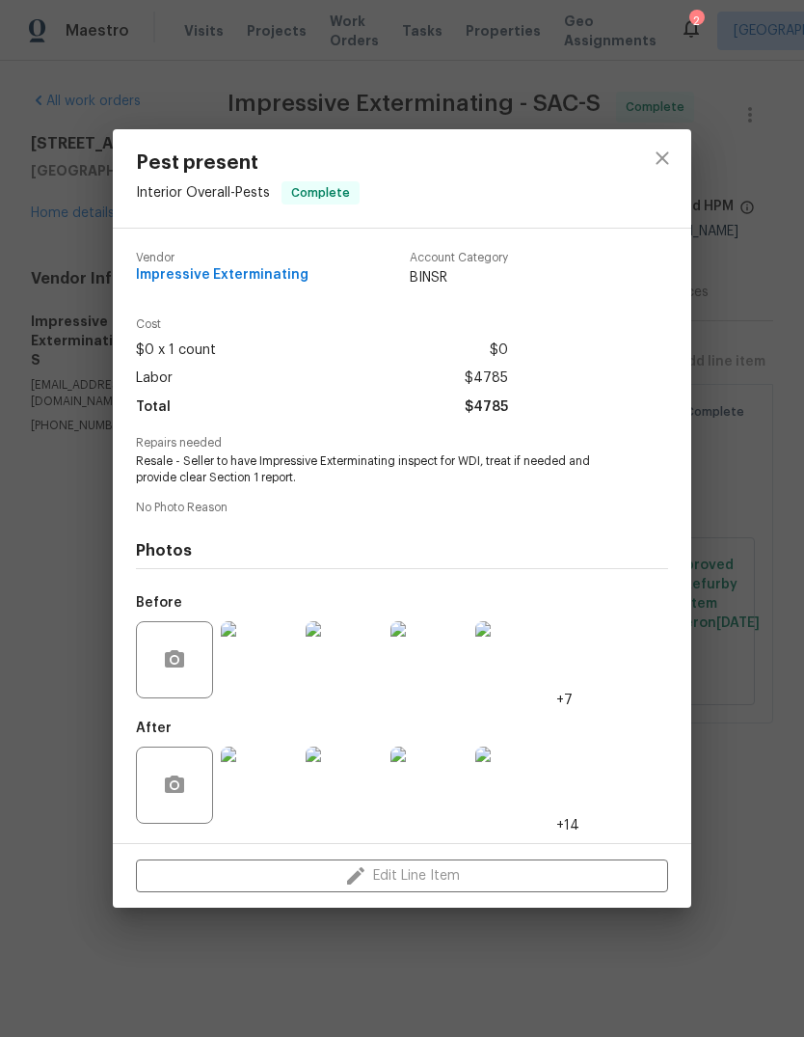
click at [277, 799] on img at bounding box center [259, 784] width 77 height 77
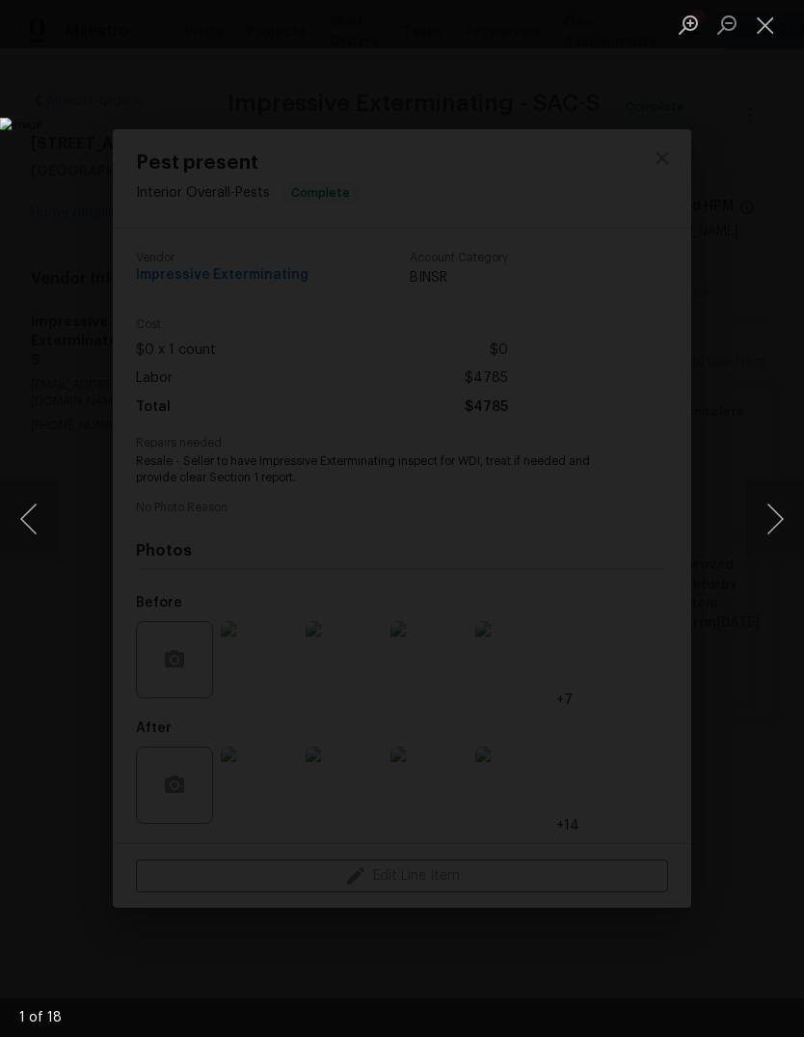
click at [775, 534] on button "Next image" at bounding box center [775, 518] width 58 height 77
click at [772, 515] on button "Next image" at bounding box center [775, 518] width 58 height 77
click at [765, 517] on button "Next image" at bounding box center [775, 518] width 58 height 77
click at [762, 523] on button "Next image" at bounding box center [775, 518] width 58 height 77
click at [767, 515] on button "Next image" at bounding box center [775, 518] width 58 height 77
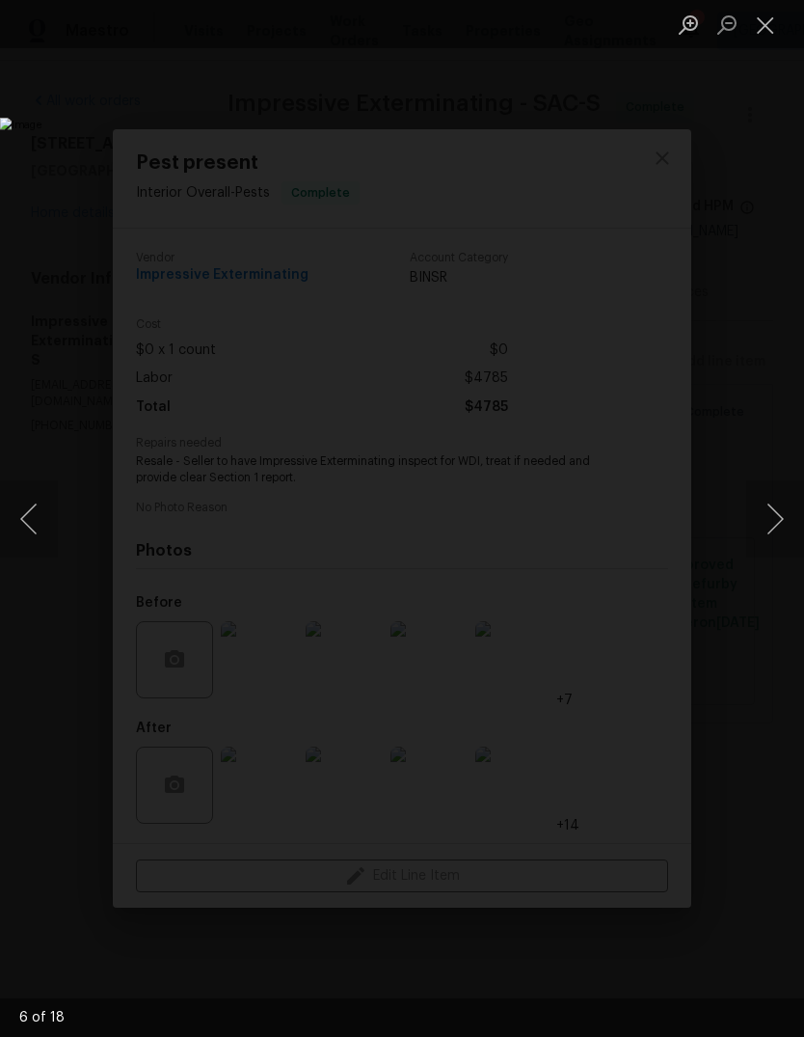
click at [767, 515] on button "Next image" at bounding box center [775, 518] width 58 height 77
click at [766, 516] on button "Next image" at bounding box center [775, 518] width 58 height 77
click at [771, 530] on button "Next image" at bounding box center [775, 518] width 58 height 77
click at [764, 540] on button "Next image" at bounding box center [775, 518] width 58 height 77
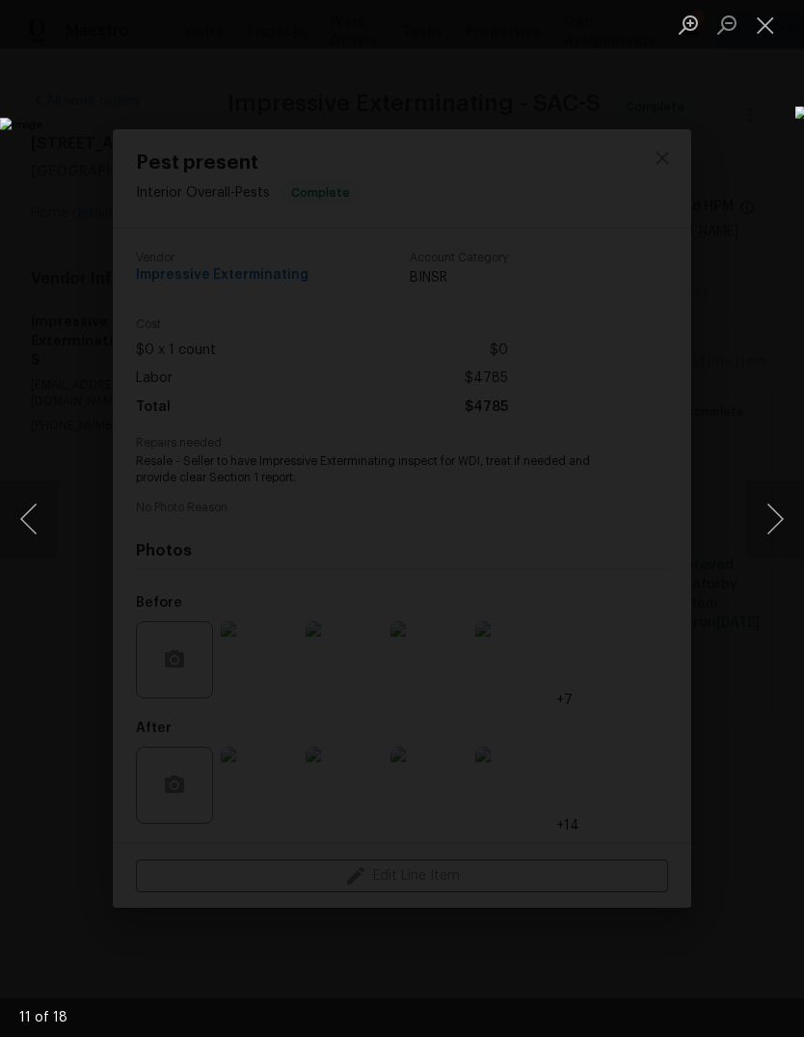
click at [772, 528] on button "Next image" at bounding box center [775, 518] width 58 height 77
click at [773, 525] on button "Next image" at bounding box center [775, 518] width 58 height 77
click at [770, 525] on button "Next image" at bounding box center [775, 518] width 58 height 77
click at [770, 526] on button "Next image" at bounding box center [775, 518] width 58 height 77
click at [769, 519] on button "Next image" at bounding box center [775, 518] width 58 height 77
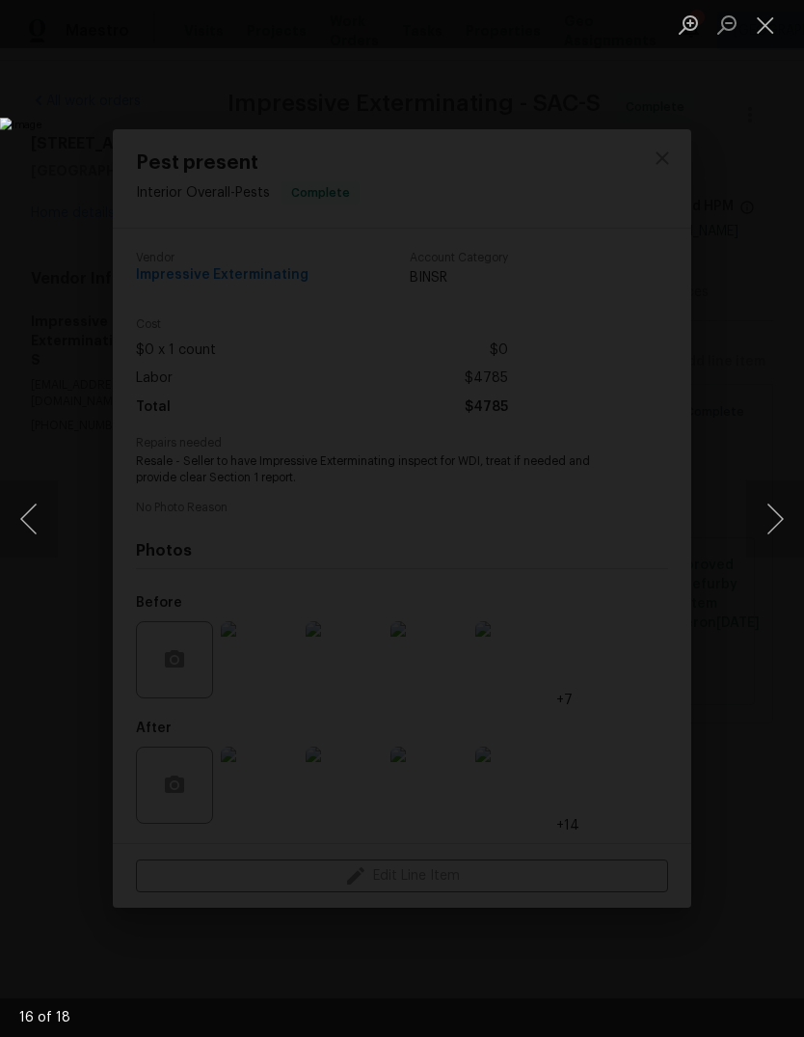
click at [767, 525] on button "Next image" at bounding box center [775, 518] width 58 height 77
click at [769, 520] on button "Next image" at bounding box center [775, 518] width 58 height 77
click at [766, 525] on button "Next image" at bounding box center [775, 518] width 58 height 77
click at [771, 519] on button "Next image" at bounding box center [775, 518] width 58 height 77
click at [771, 513] on button "Next image" at bounding box center [775, 518] width 58 height 77
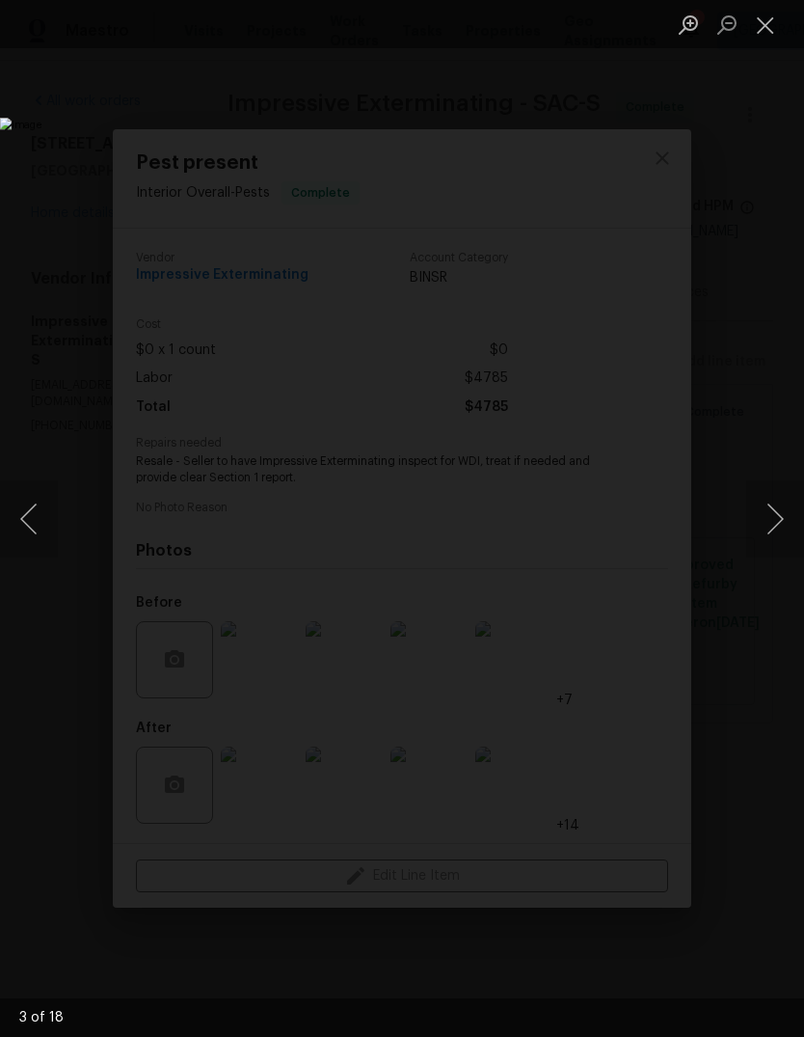
click at [771, 512] on button "Next image" at bounding box center [775, 518] width 58 height 77
click at [773, 531] on button "Next image" at bounding box center [775, 518] width 58 height 77
click at [772, 528] on button "Next image" at bounding box center [775, 518] width 58 height 77
click at [762, 18] on button "Close lightbox" at bounding box center [765, 25] width 39 height 34
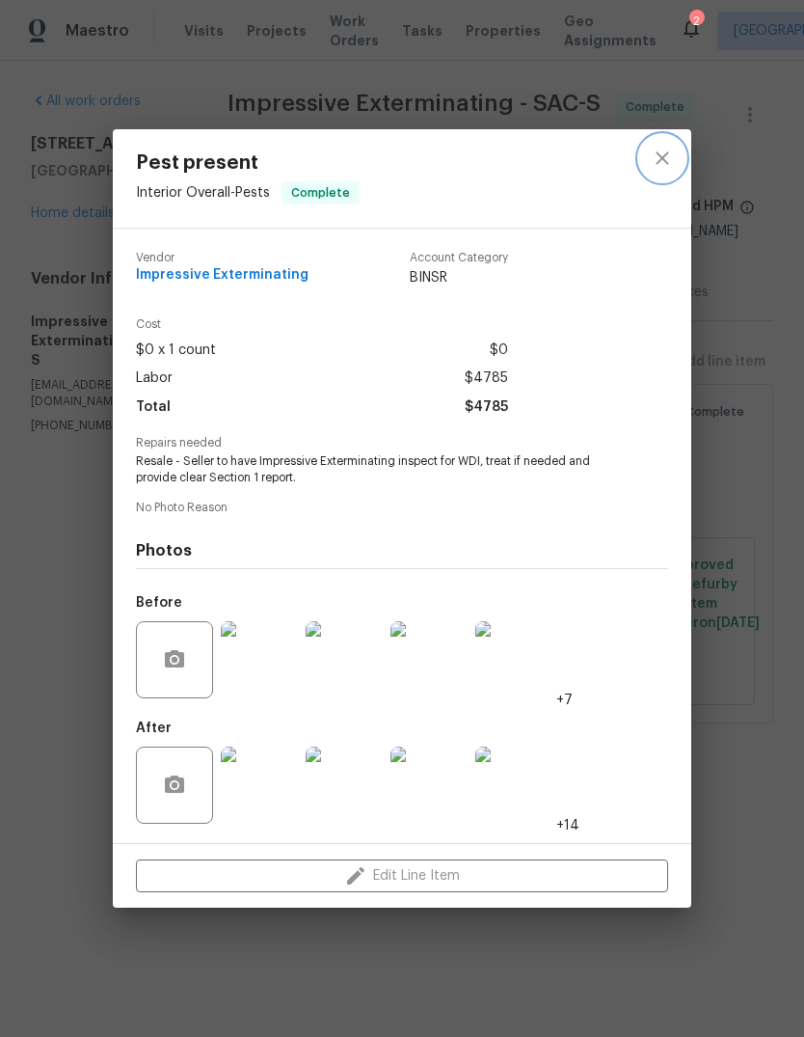
click at [667, 159] on icon "close" at bounding box center [662, 157] width 13 height 13
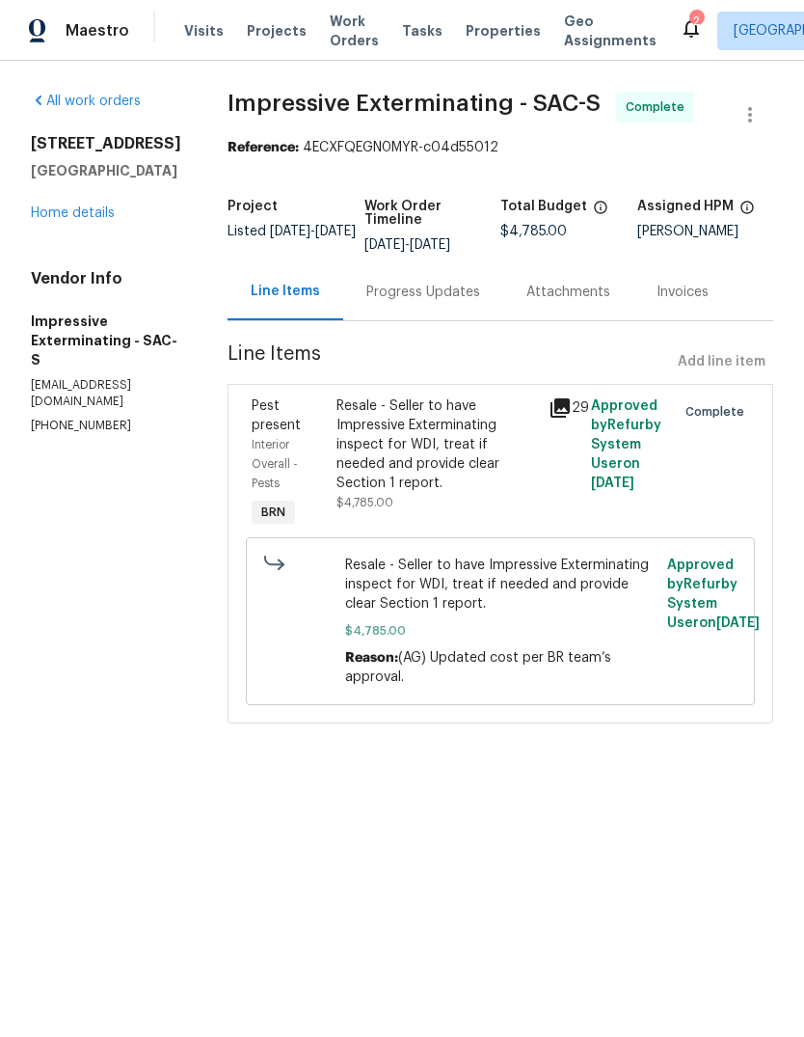
click at [680, 17] on icon at bounding box center [691, 27] width 23 height 23
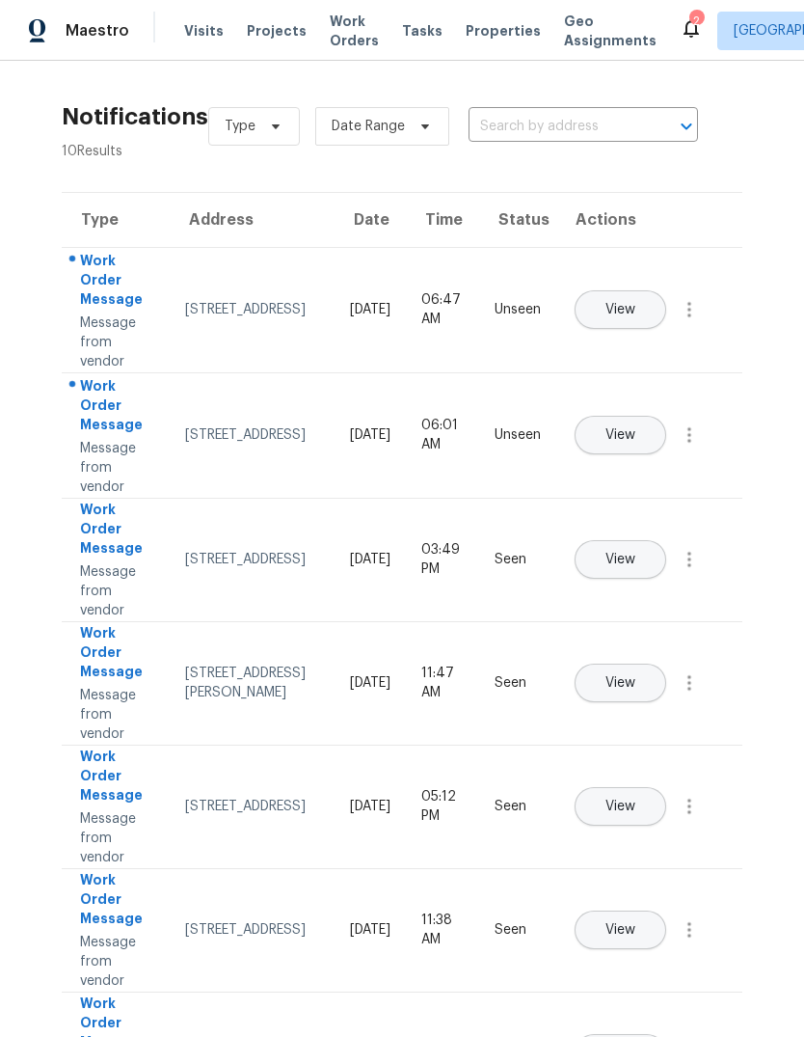
click at [666, 424] on button "View" at bounding box center [621, 435] width 92 height 39
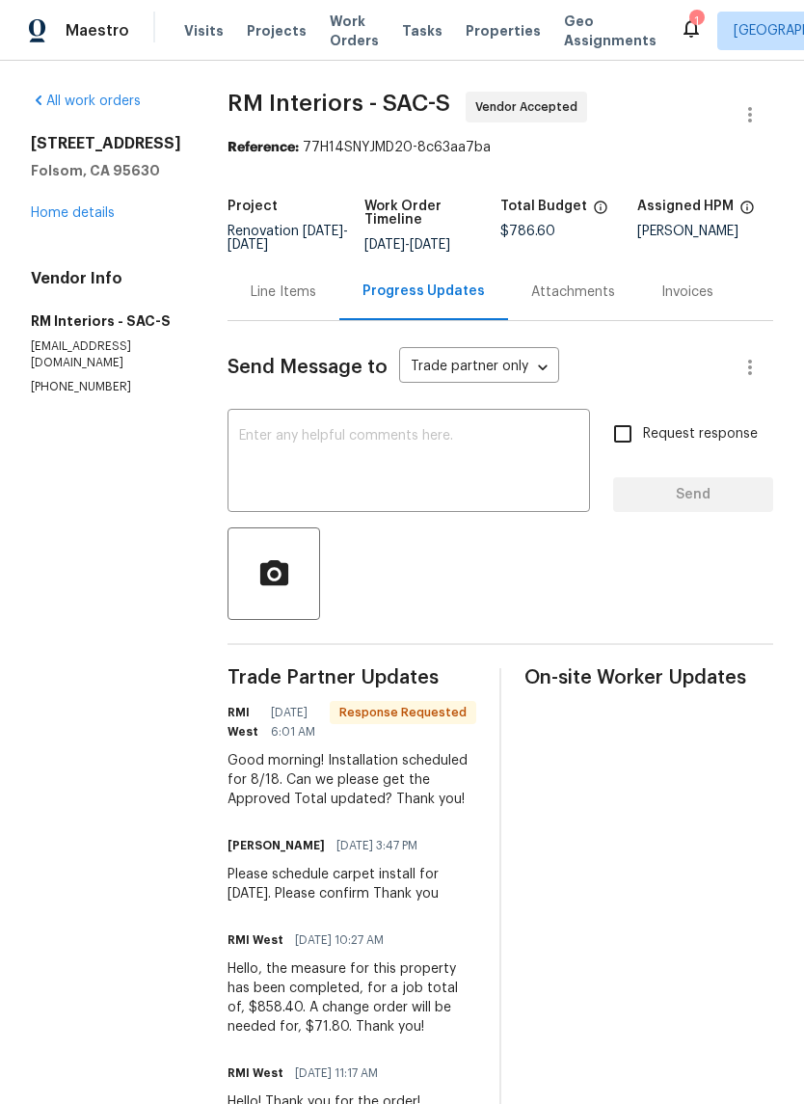
click at [320, 443] on textarea at bounding box center [408, 463] width 339 height 68
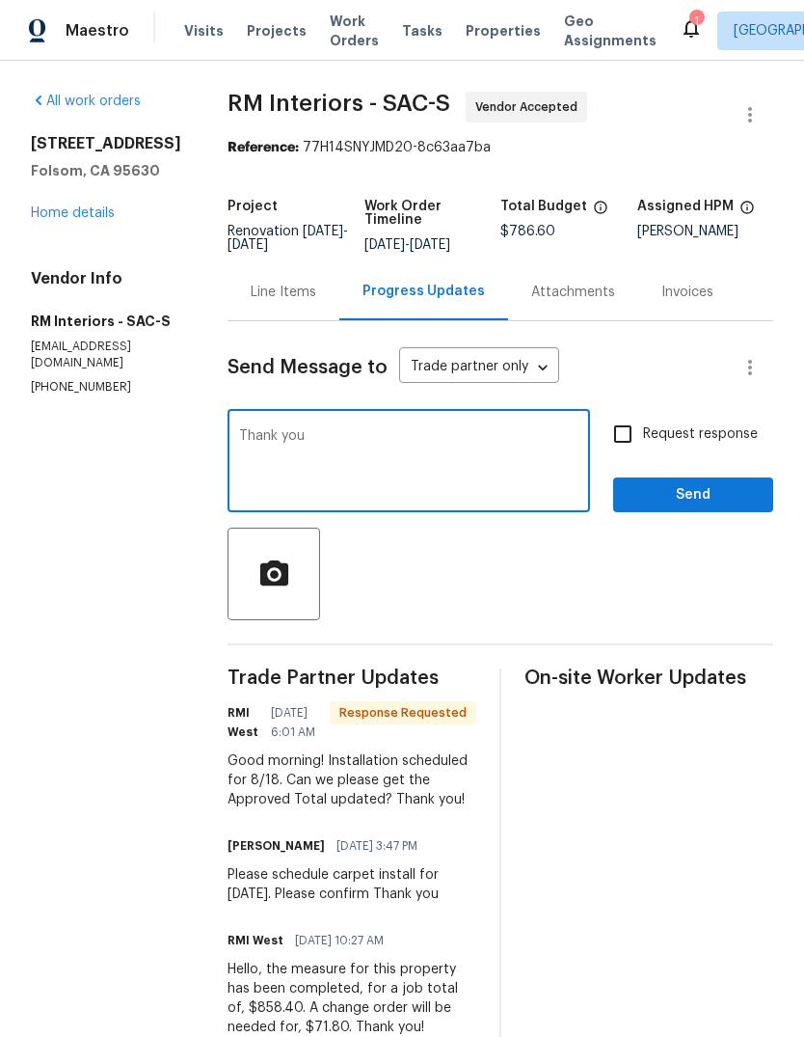
type textarea "Thank you"
click at [663, 485] on span "Send" at bounding box center [693, 495] width 129 height 24
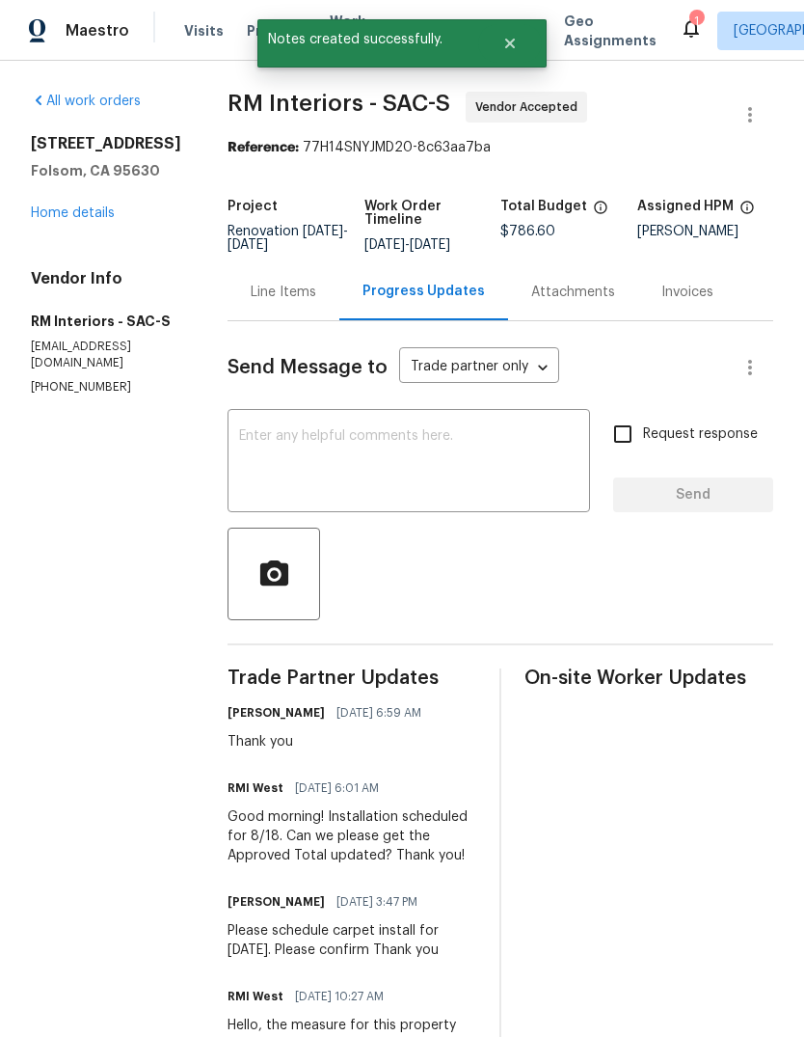
click at [69, 219] on link "Home details" at bounding box center [73, 213] width 84 height 14
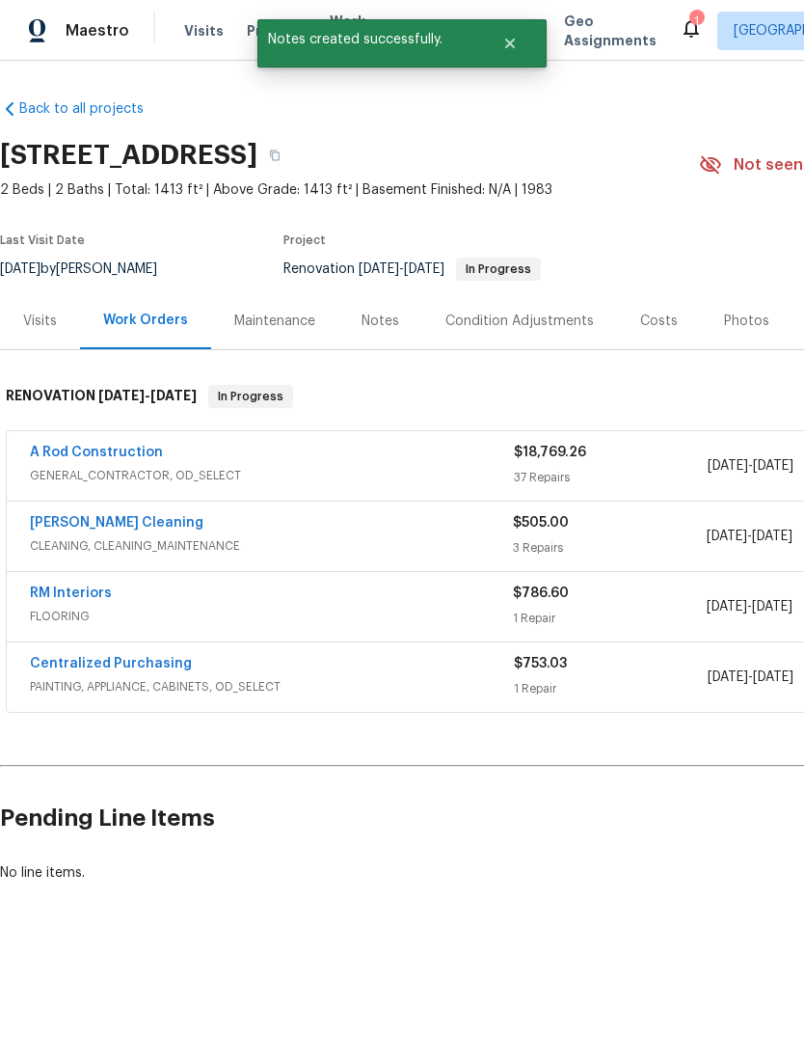
click at [389, 325] on div "Notes" at bounding box center [381, 320] width 38 height 19
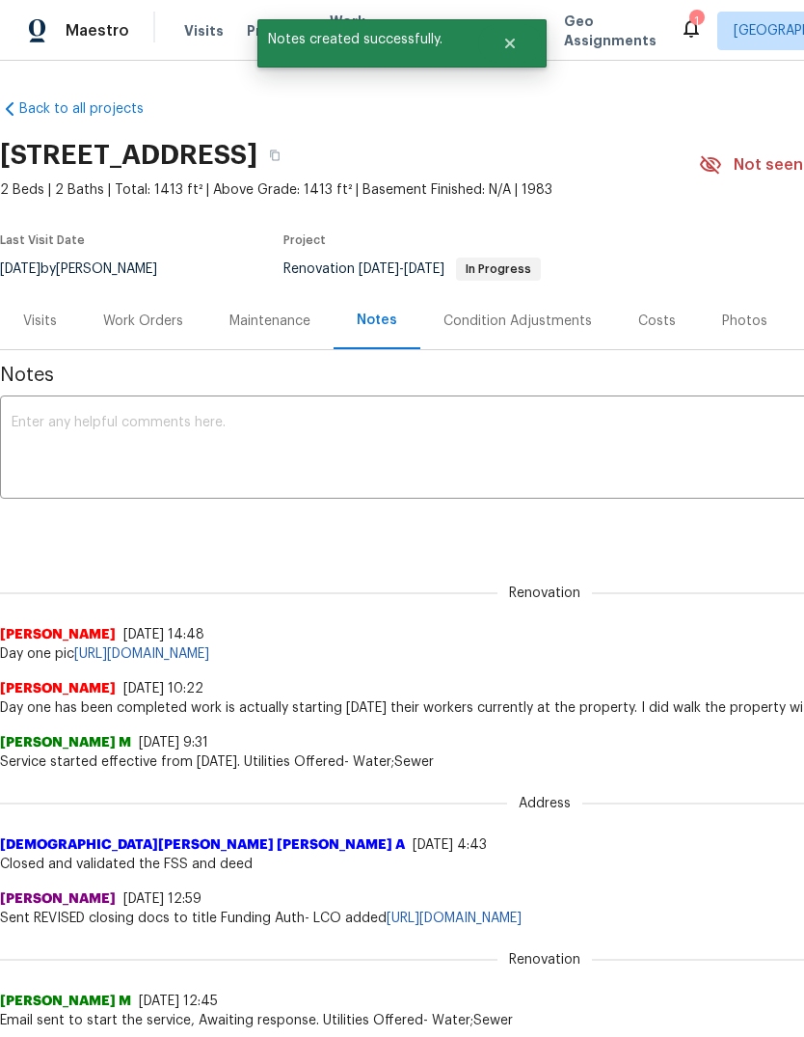
click at [45, 433] on textarea at bounding box center [545, 450] width 1067 height 68
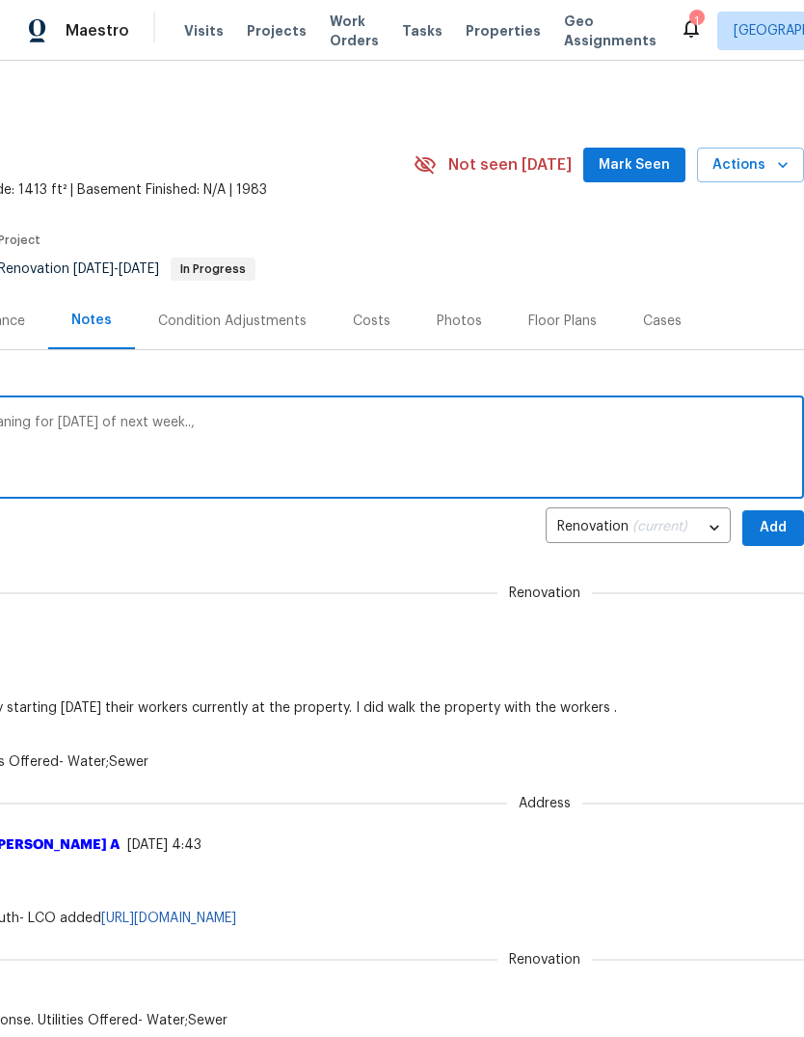
scroll to position [0, 285]
type textarea "Carpet has been scheduled for Monday. Cleaning for Tuesday of next week..,"
click at [773, 533] on span "Add" at bounding box center [773, 528] width 31 height 24
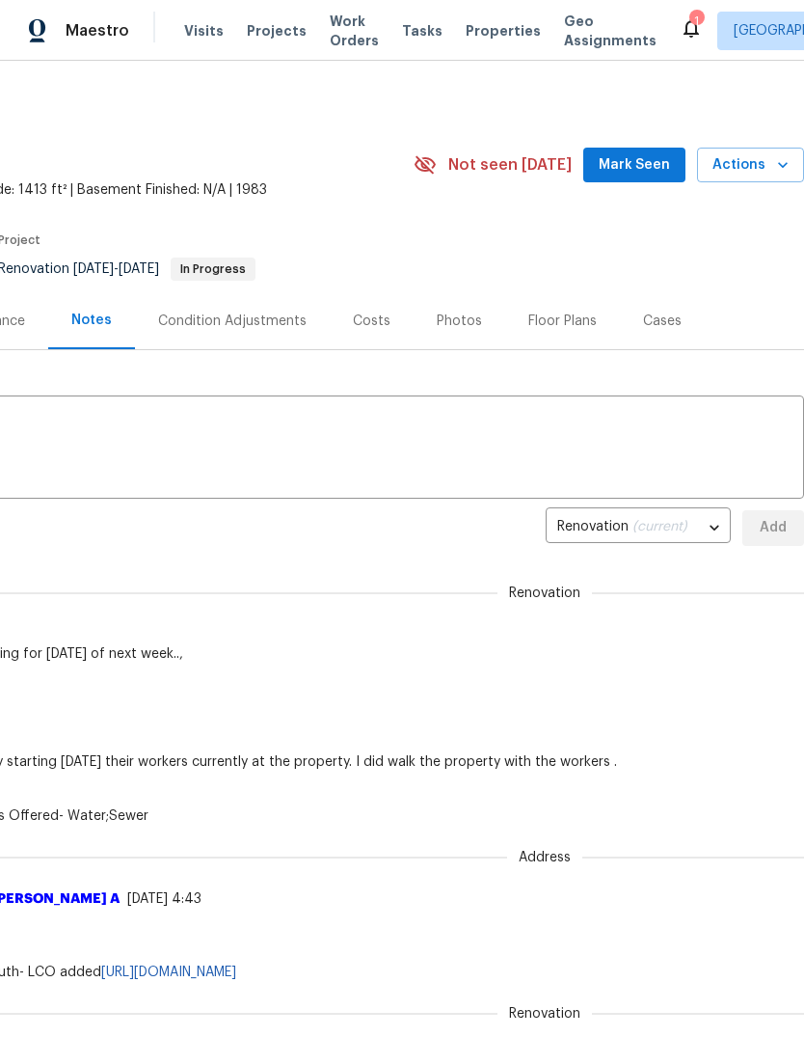
click at [680, 20] on icon at bounding box center [691, 27] width 23 height 23
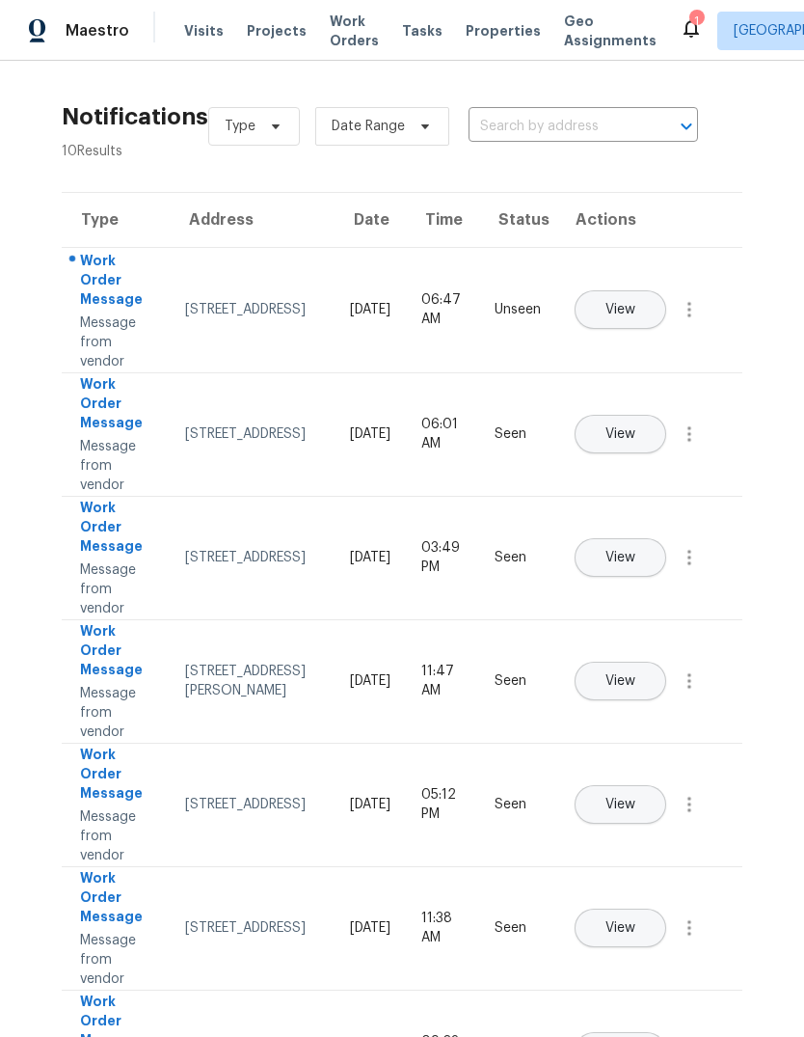
click at [666, 293] on button "View" at bounding box center [621, 309] width 92 height 39
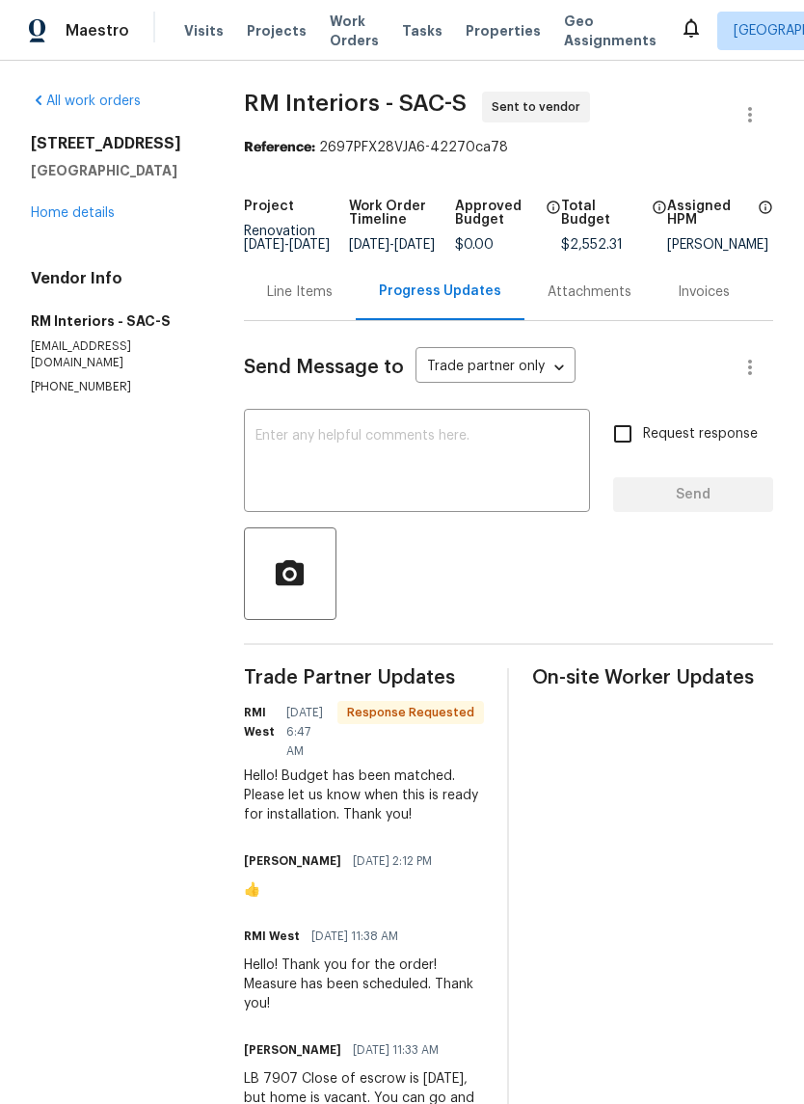
click at [325, 465] on textarea at bounding box center [417, 463] width 323 height 68
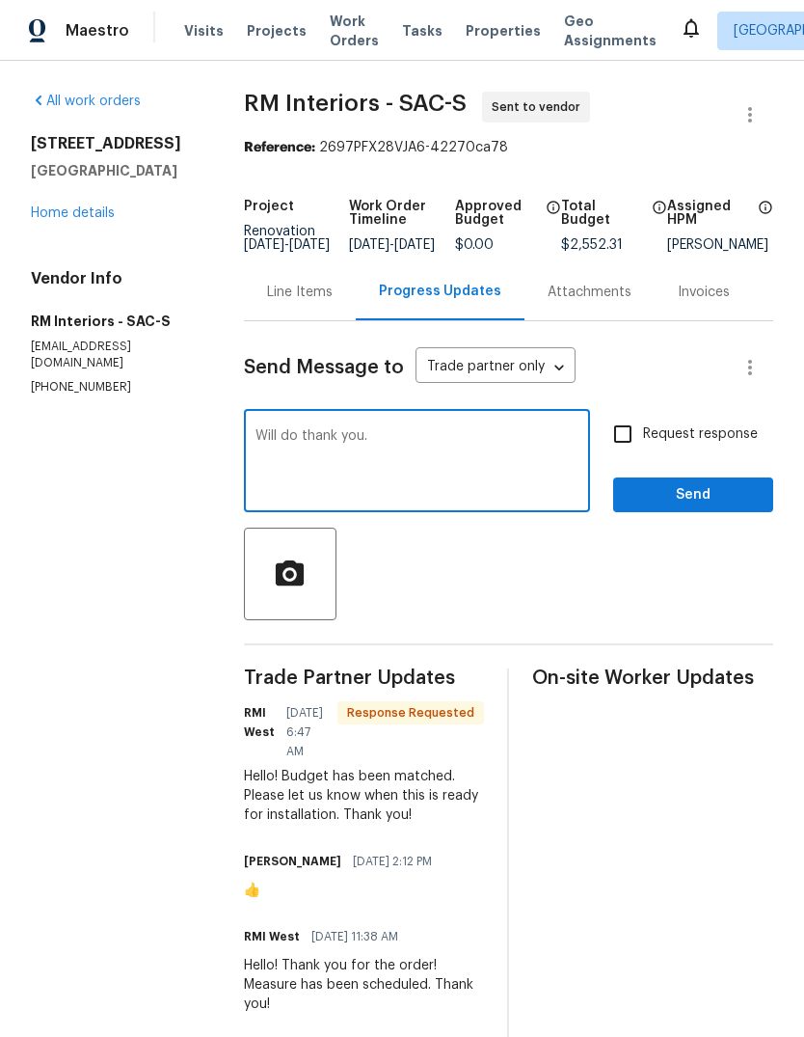
type textarea "Will do thank you."
click at [715, 507] on span "Send" at bounding box center [693, 495] width 129 height 24
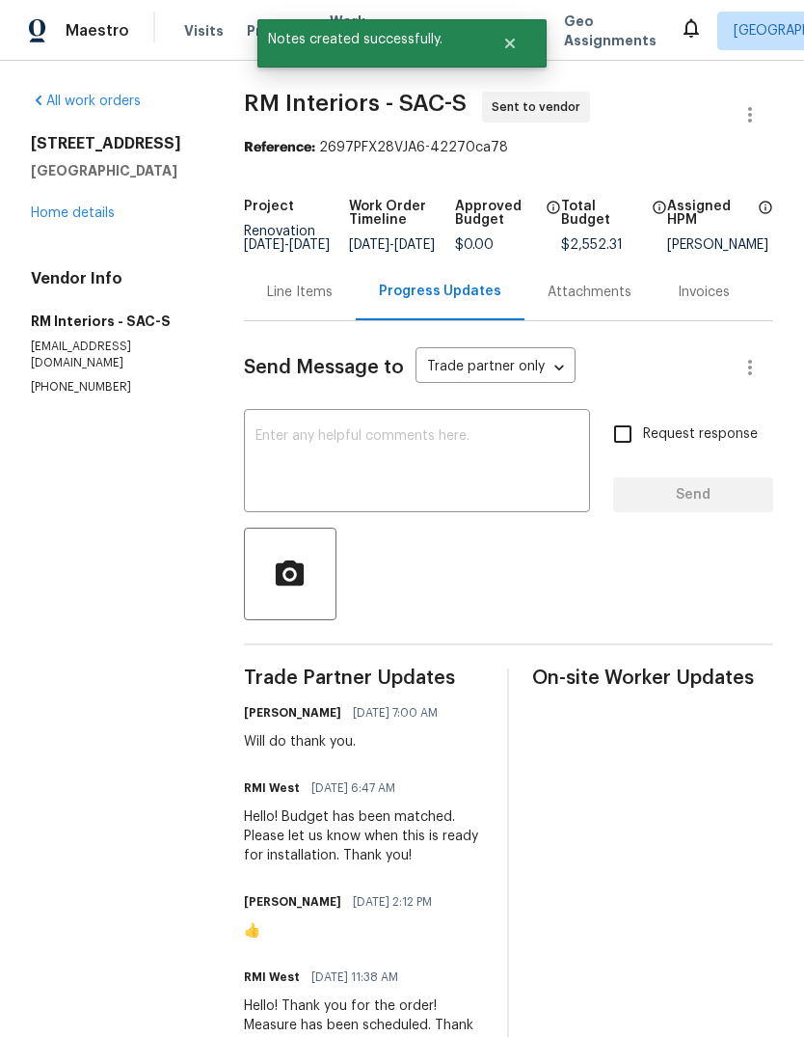
click at [58, 219] on link "Home details" at bounding box center [73, 213] width 84 height 14
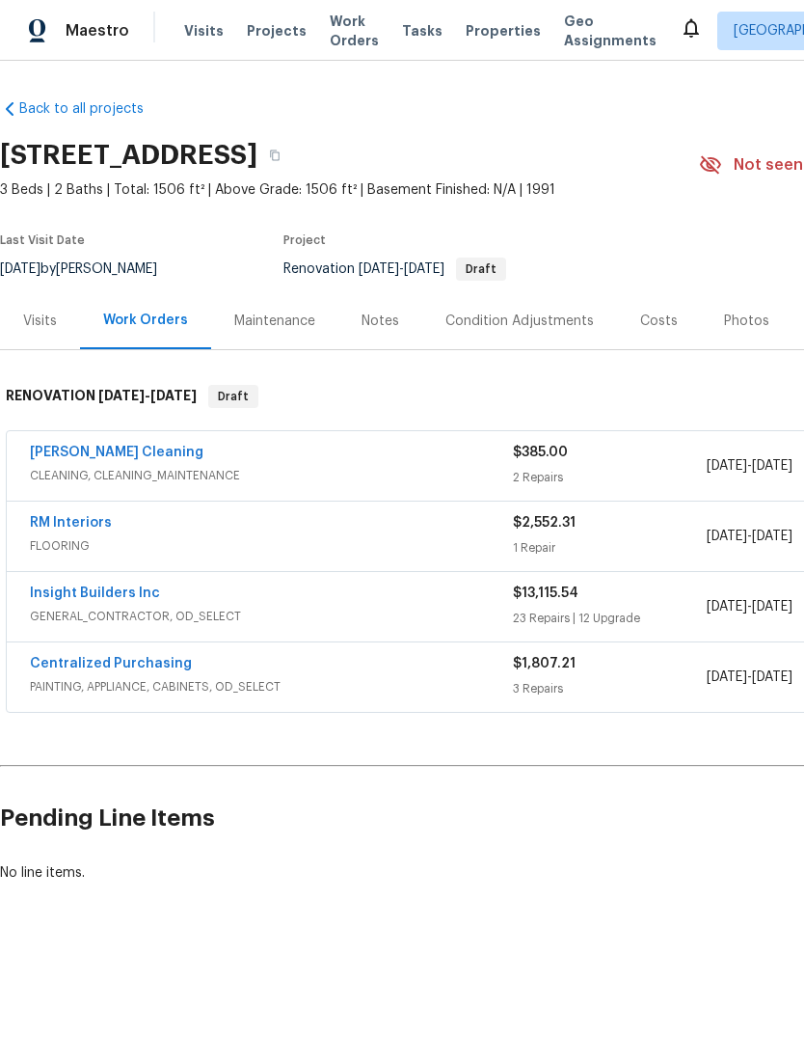
click at [647, 326] on div "Costs" at bounding box center [659, 320] width 38 height 19
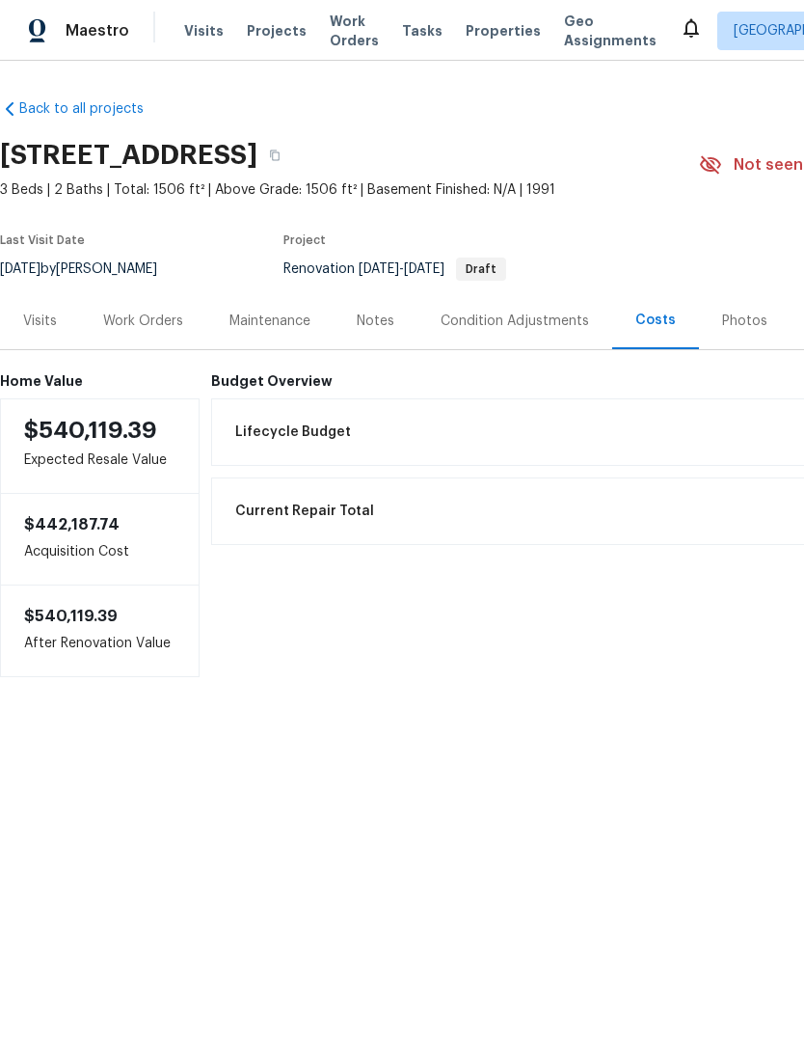
click at [279, 388] on h6 "Budget Overview" at bounding box center [650, 380] width 879 height 15
click at [269, 381] on h6 "Budget Overview" at bounding box center [650, 380] width 879 height 15
click at [282, 432] on span "Lifecycle Budget" at bounding box center [293, 431] width 116 height 19
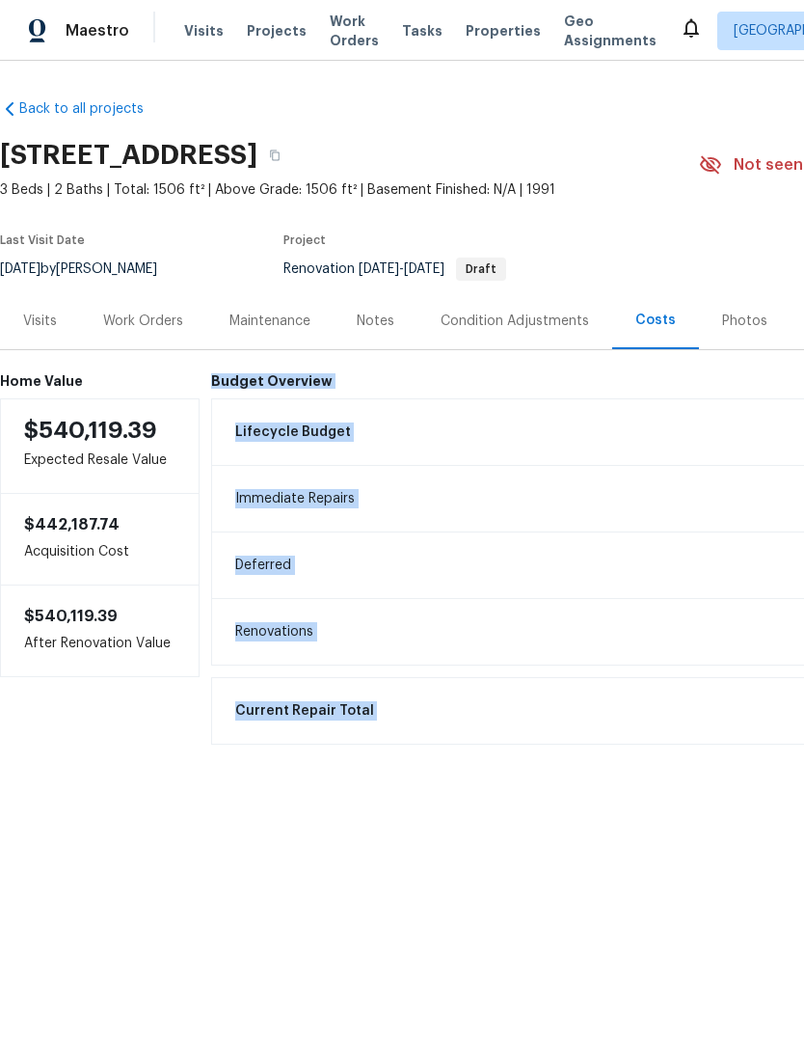
copy div "Budget Overview Lifecycle Budget $19,797.26 Immediate Repairs $19,797.26 Deferr…"
click at [394, 327] on div "Notes" at bounding box center [376, 320] width 84 height 57
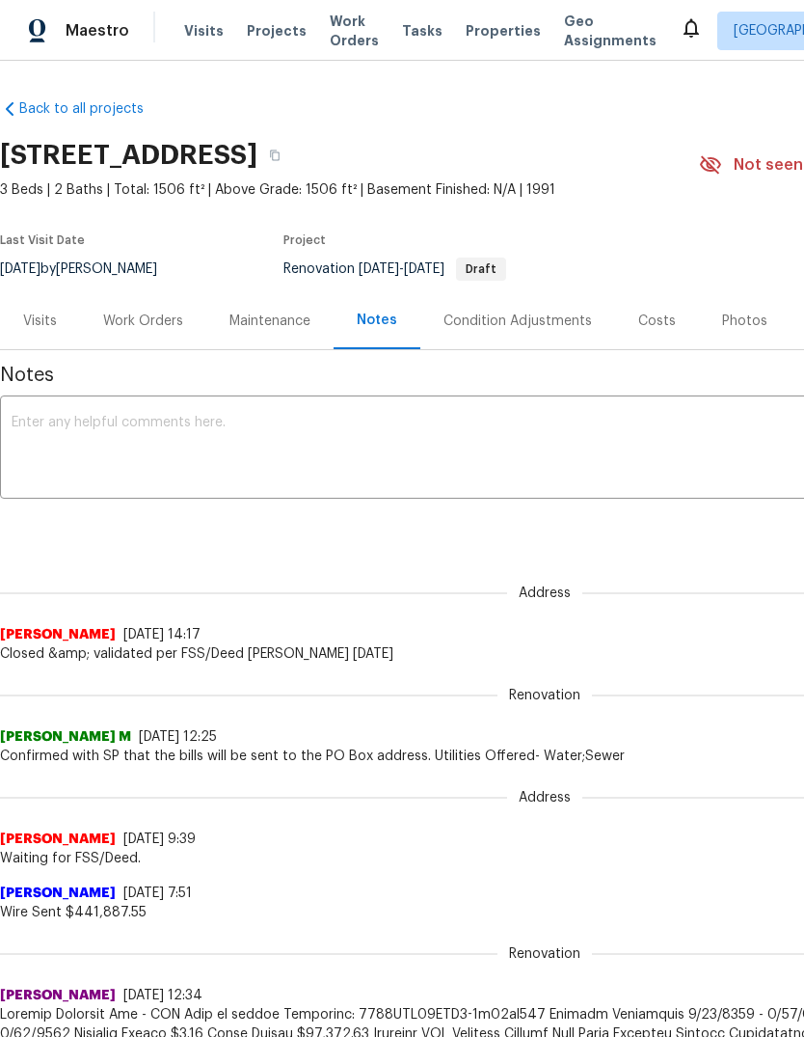
click at [75, 439] on textarea at bounding box center [545, 450] width 1067 height 68
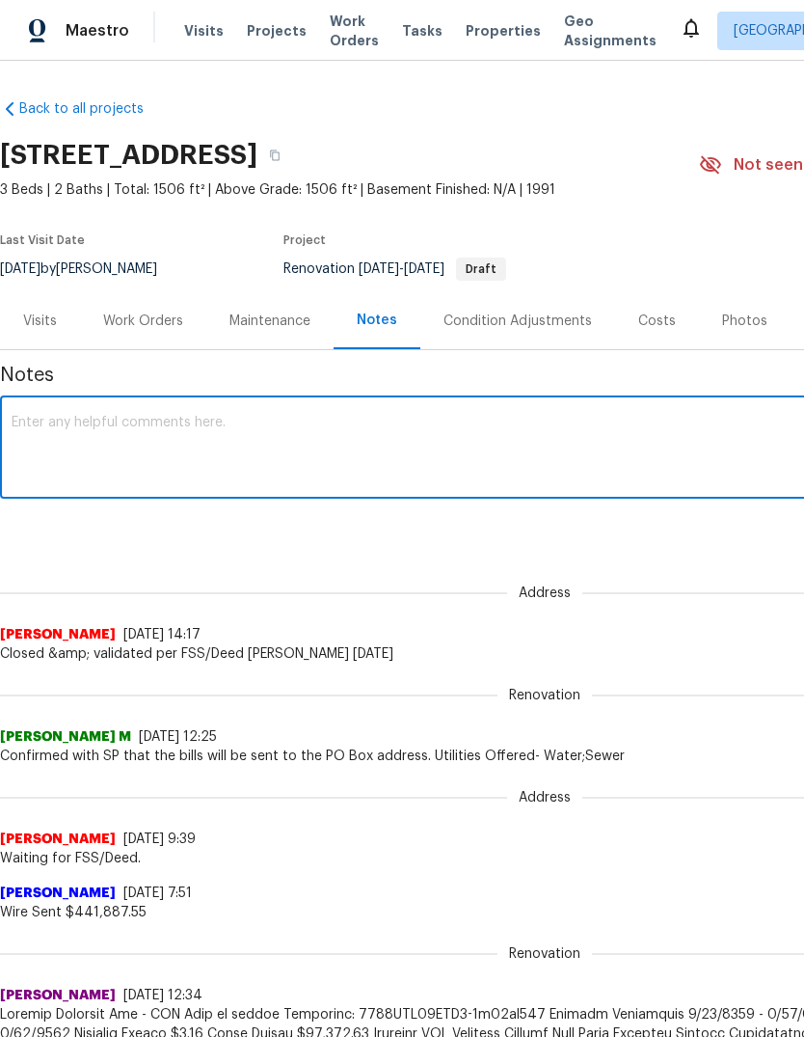
click at [73, 435] on textarea at bounding box center [545, 450] width 1067 height 68
paste textarea "Budget Overview Lifecycle Budget $19,797.26 Immediate Repairs $19,797.26 Deferr…"
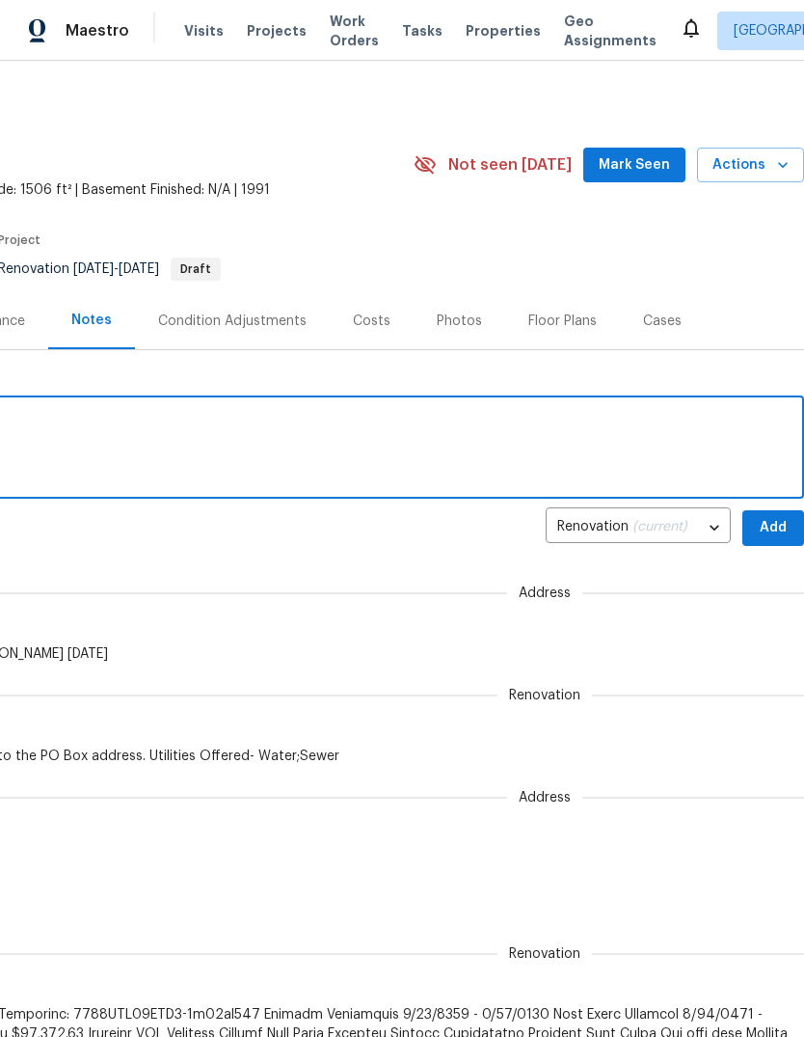
scroll to position [0, 285]
type textarea "Budget Overview Lifecycle Budget $19,797.26 Immediate Repairs $19,797.26 Deferr…"
click at [770, 527] on span "Add" at bounding box center [773, 528] width 31 height 24
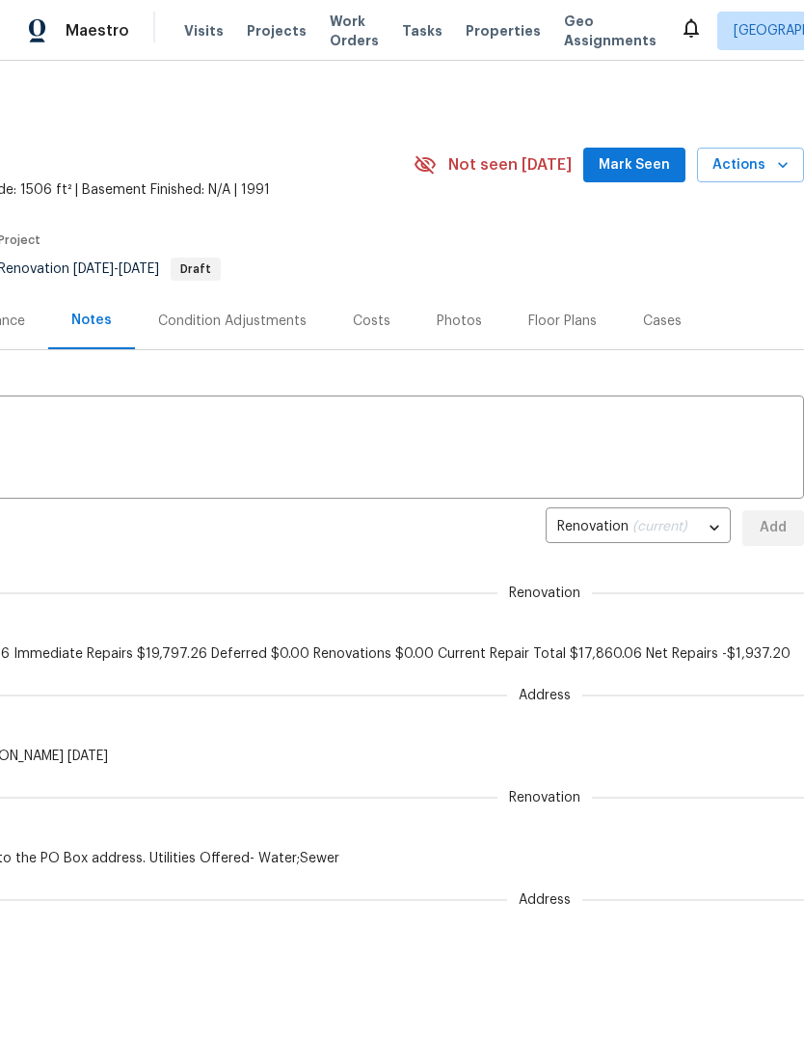
scroll to position [0, 0]
click at [652, 160] on span "Mark Seen" at bounding box center [634, 165] width 71 height 24
click at [208, 26] on span "Visits" at bounding box center [204, 30] width 40 height 19
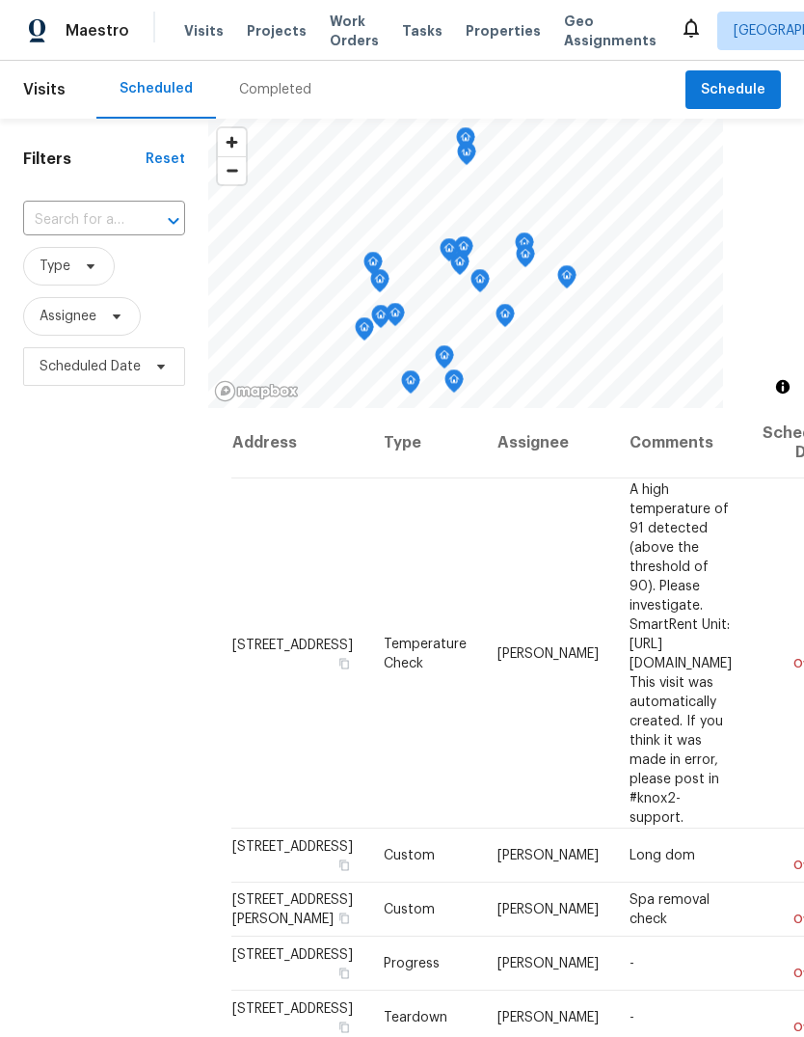
click at [113, 218] on input "text" at bounding box center [77, 220] width 108 height 30
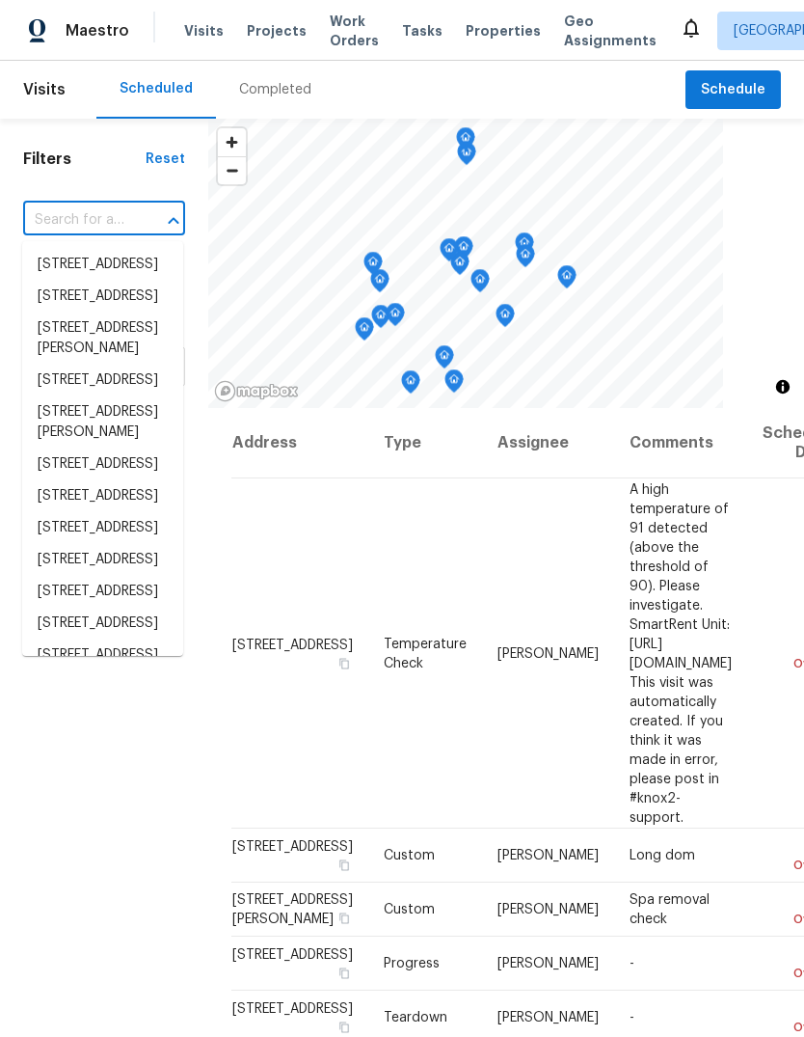
click at [125, 209] on input "text" at bounding box center [77, 220] width 108 height 30
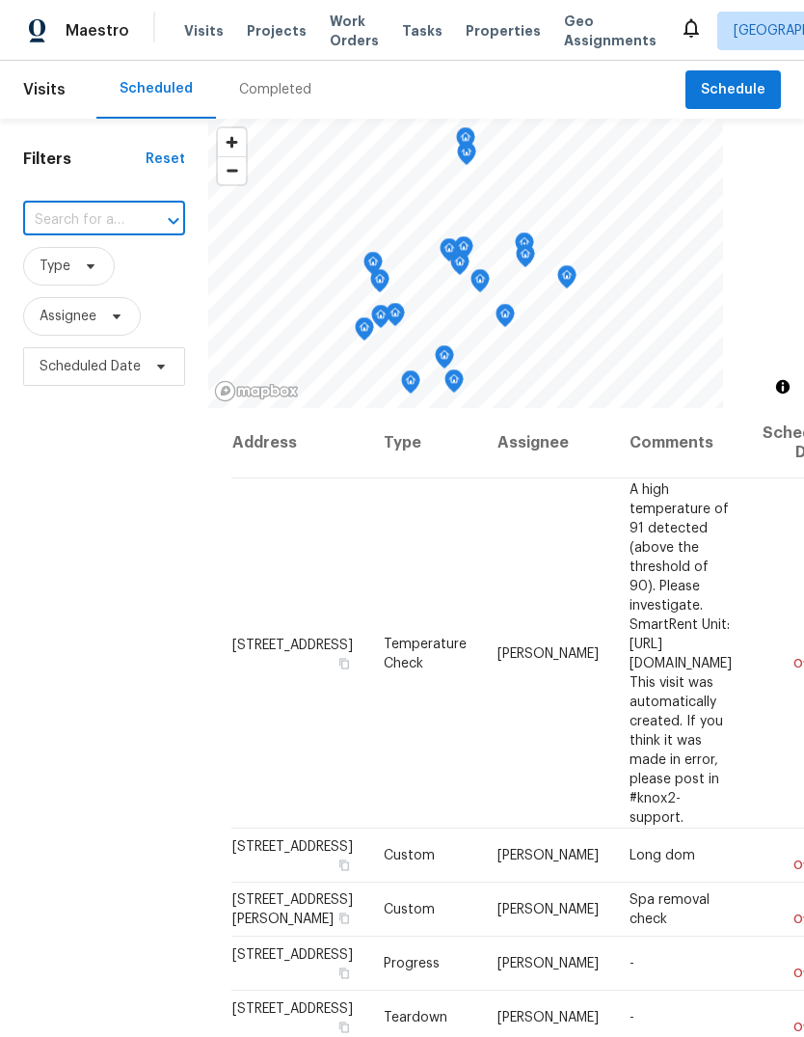
paste input "121 N Grant Ln, Folsom, CA 95630"
type input "121 N Grant Ln, Folsom, CA 95630"
click at [73, 279] on li "121 N Grant Ln, Folsom, CA 95630" at bounding box center [102, 265] width 161 height 32
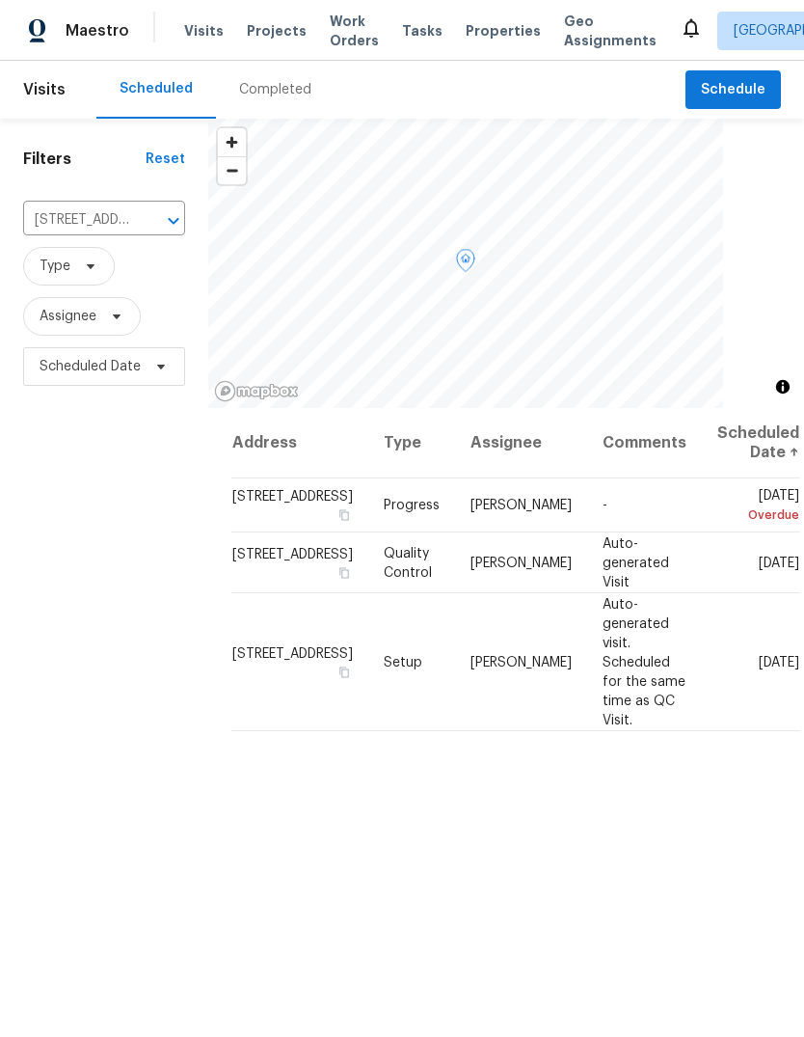
click at [0, 0] on span at bounding box center [0, 0] width 0 height 0
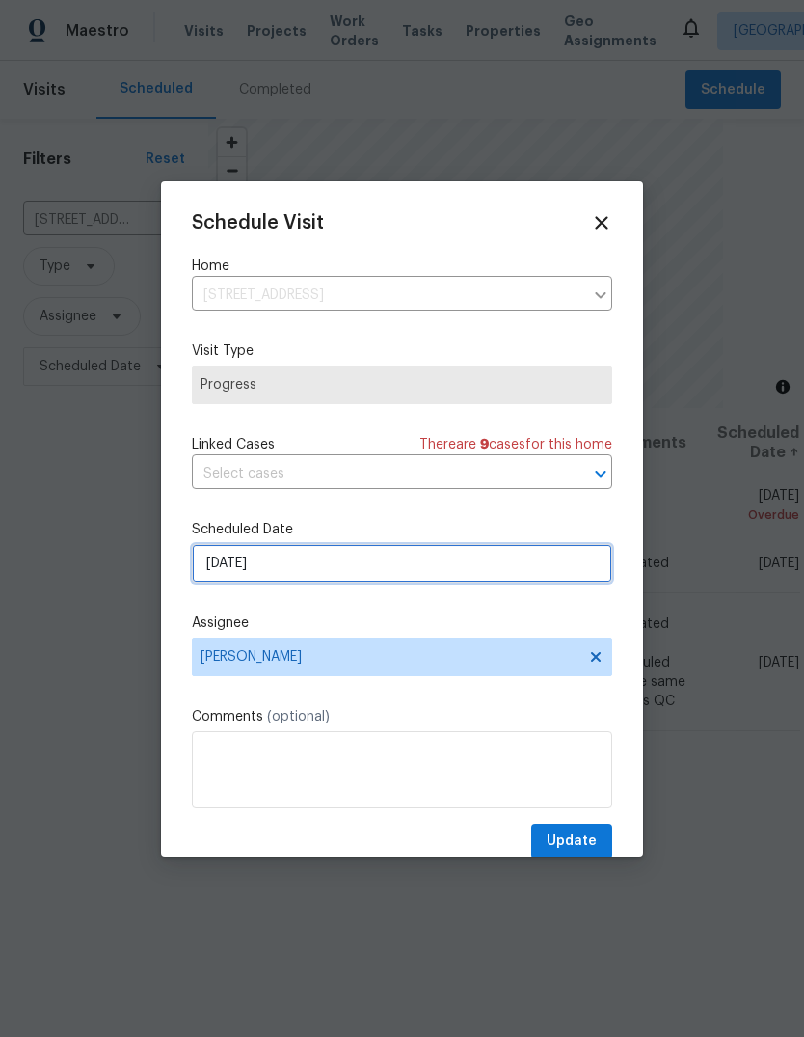
click at [464, 569] on input "8/12/2025" at bounding box center [402, 563] width 420 height 39
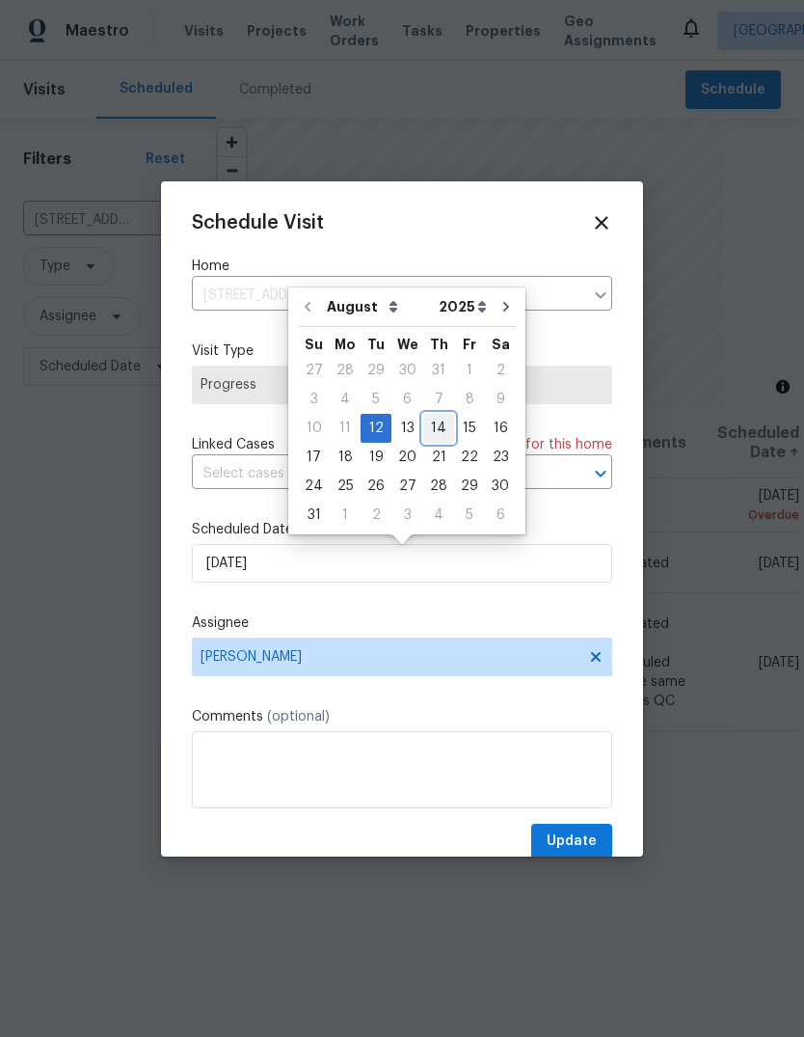
click at [436, 424] on div "14" at bounding box center [438, 428] width 31 height 27
type input "8/14/2025"
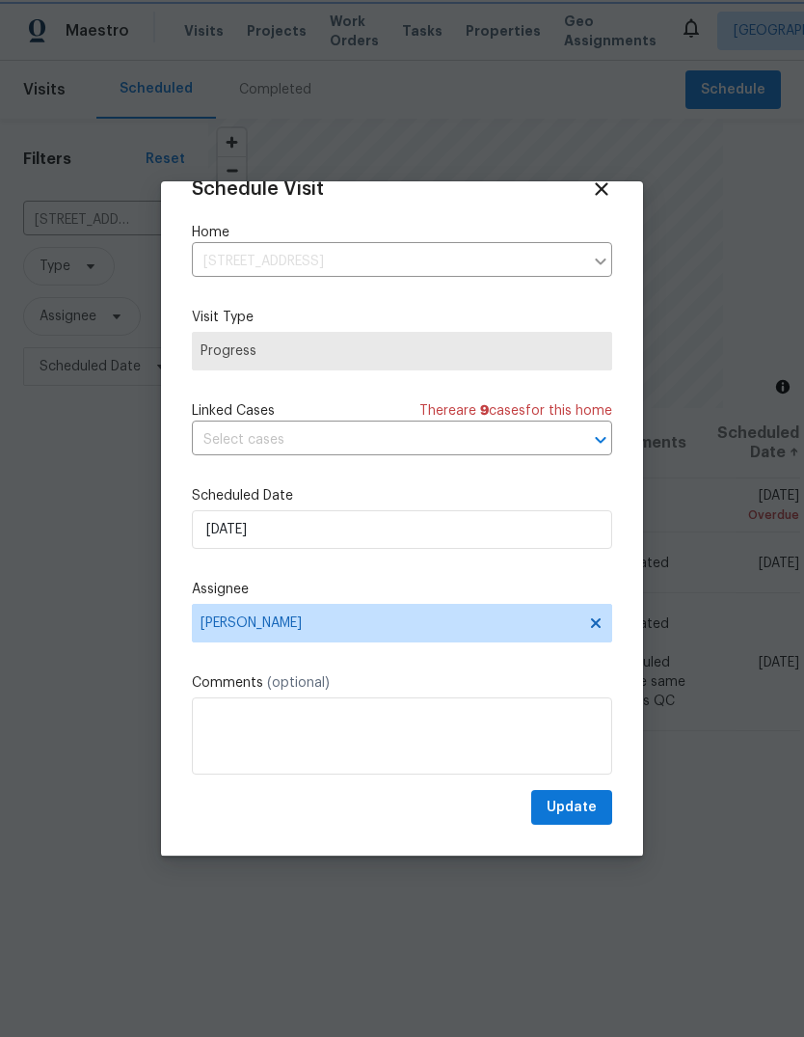
scroll to position [38, 0]
click at [577, 812] on span "Update" at bounding box center [572, 808] width 50 height 24
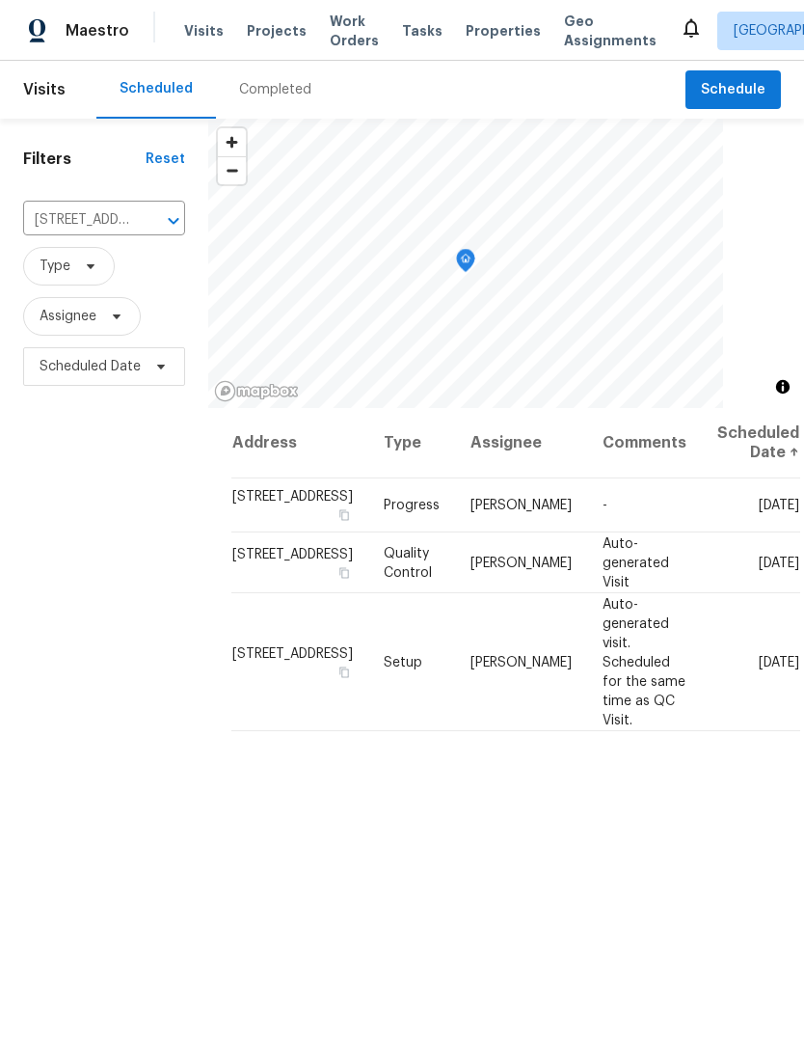
click at [159, 214] on button "Clear" at bounding box center [148, 220] width 27 height 27
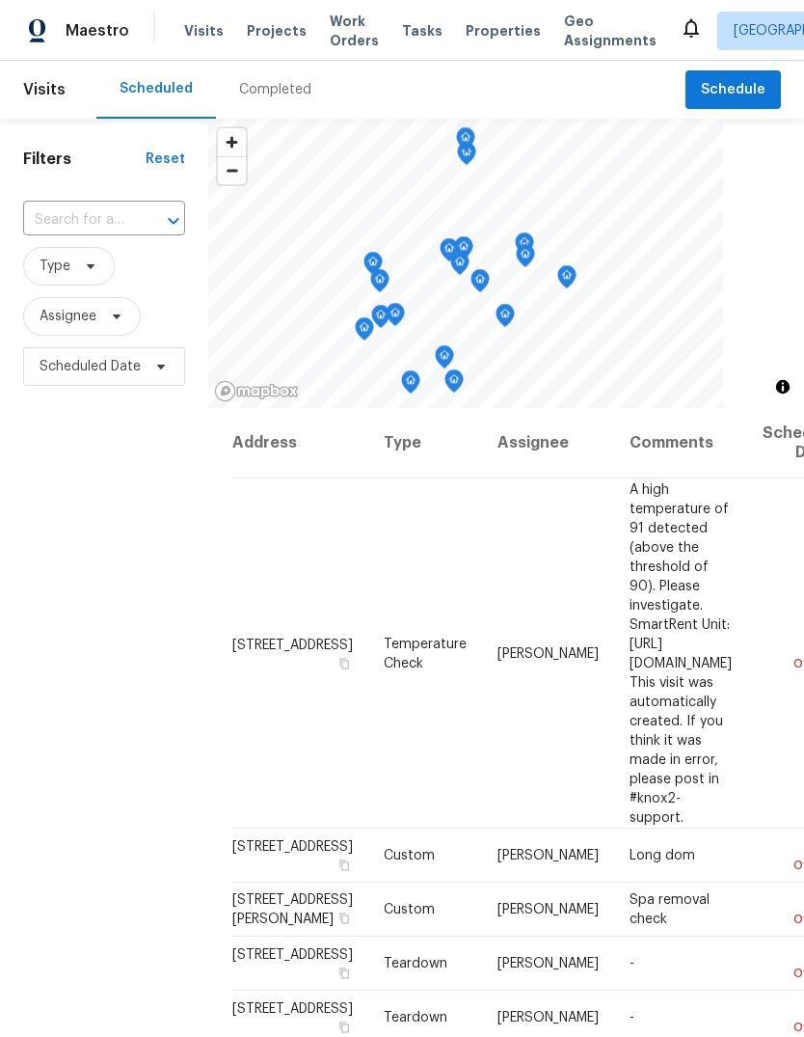
click at [120, 212] on input "text" at bounding box center [77, 220] width 108 height 30
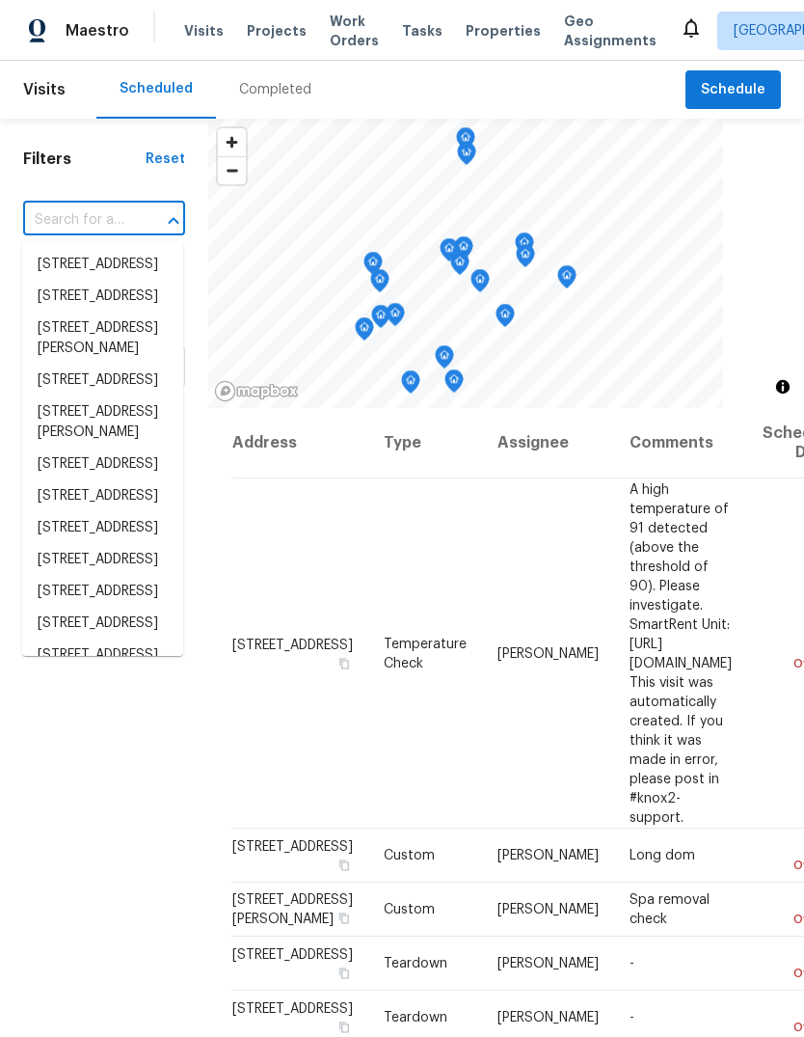
click at [122, 224] on input "text" at bounding box center [77, 220] width 108 height 30
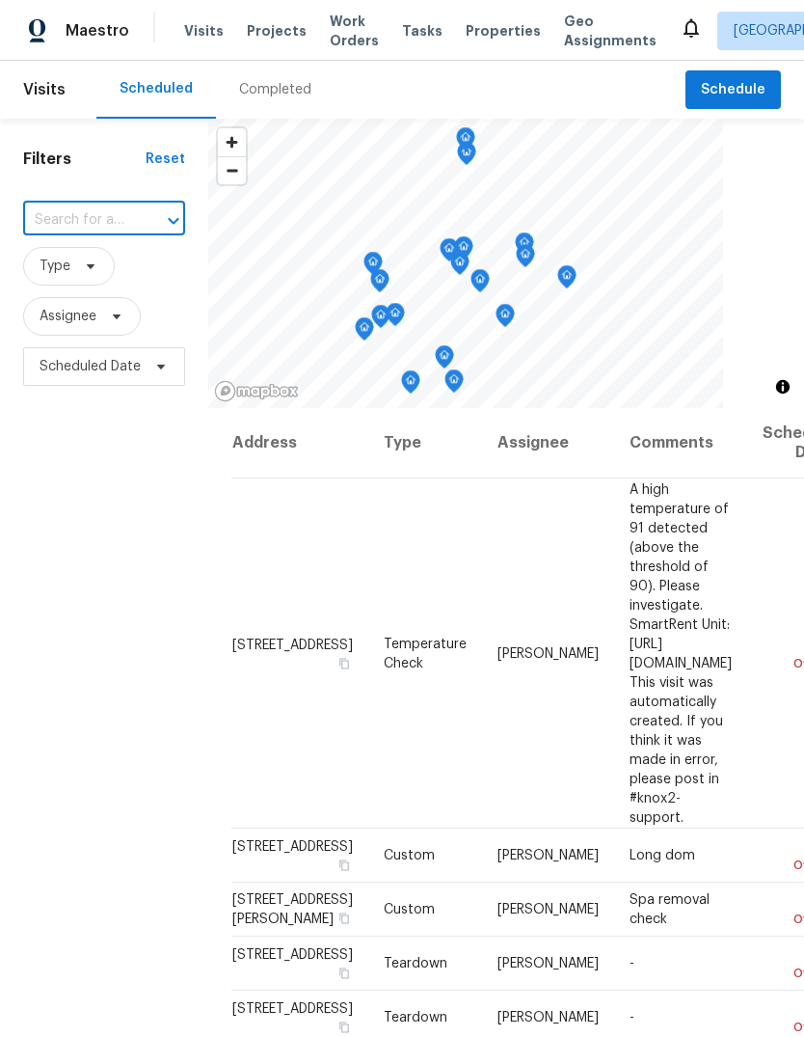
paste input "1709 Monte Vista Ct, West Sacramento, CA 95691"
type input "1709 Monte Vista Ct, West Sacramento, CA 95691"
click at [68, 277] on li "1709 Monte Vista Ct, West Sacramento, CA 95691" at bounding box center [102, 265] width 161 height 32
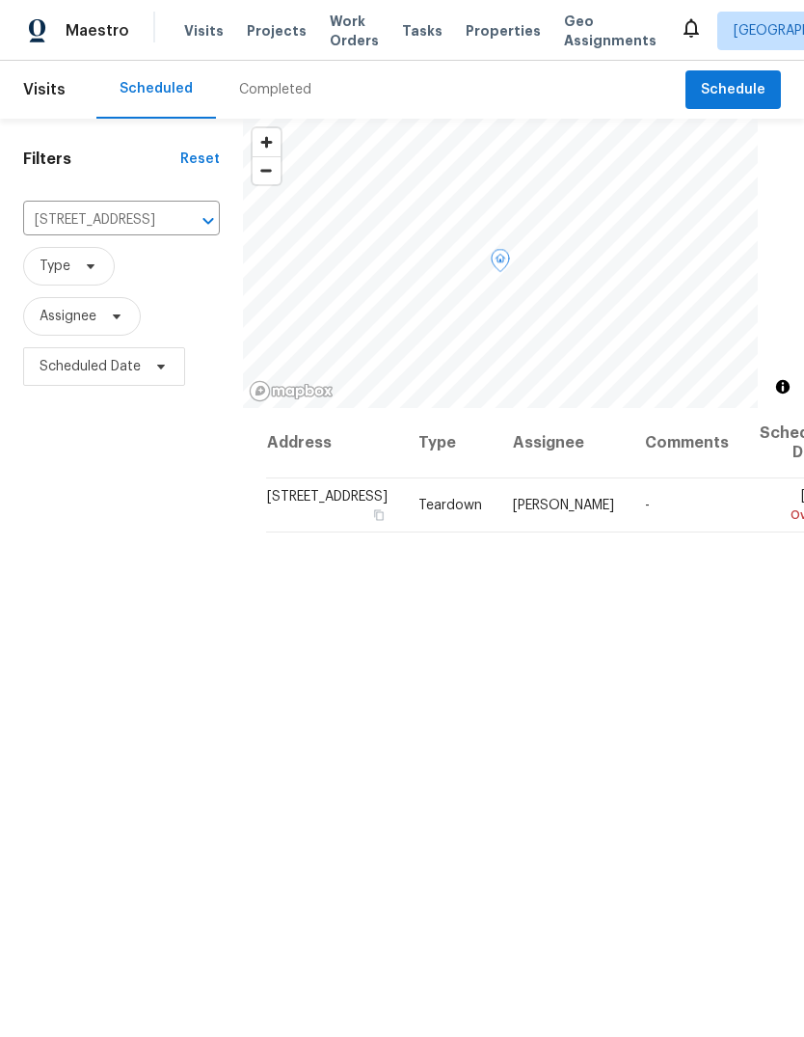
click at [0, 0] on icon at bounding box center [0, 0] width 0 height 0
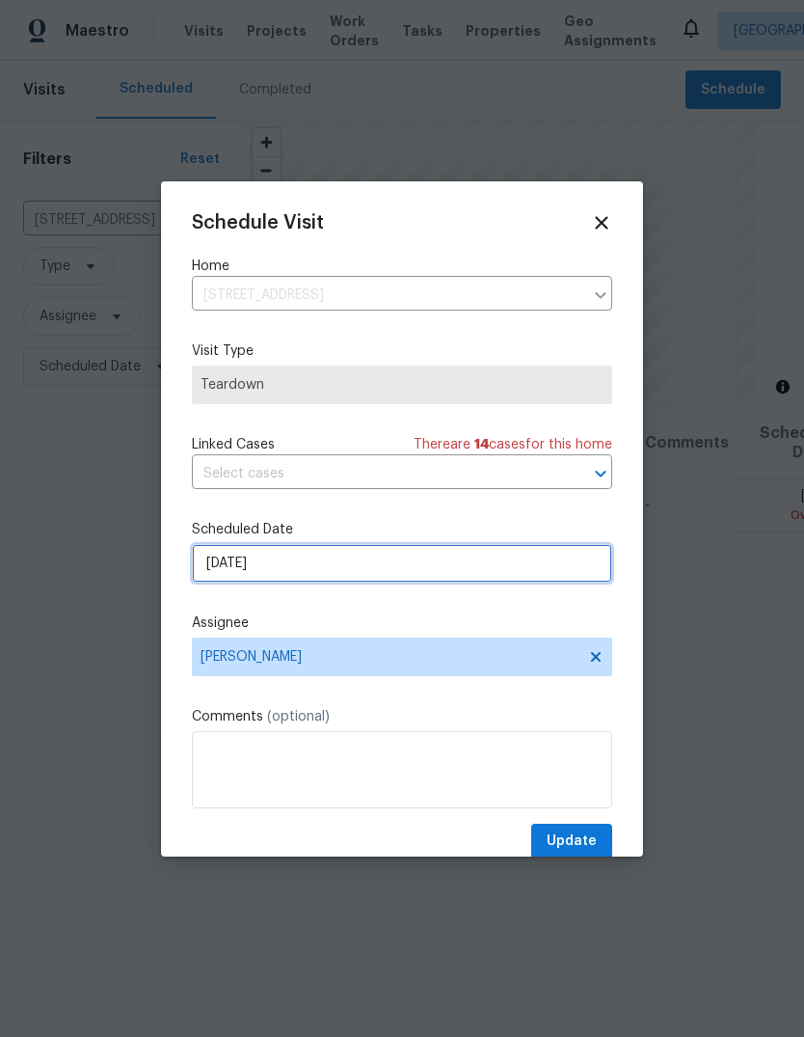
click at [472, 578] on input "8/12/2025" at bounding box center [402, 563] width 420 height 39
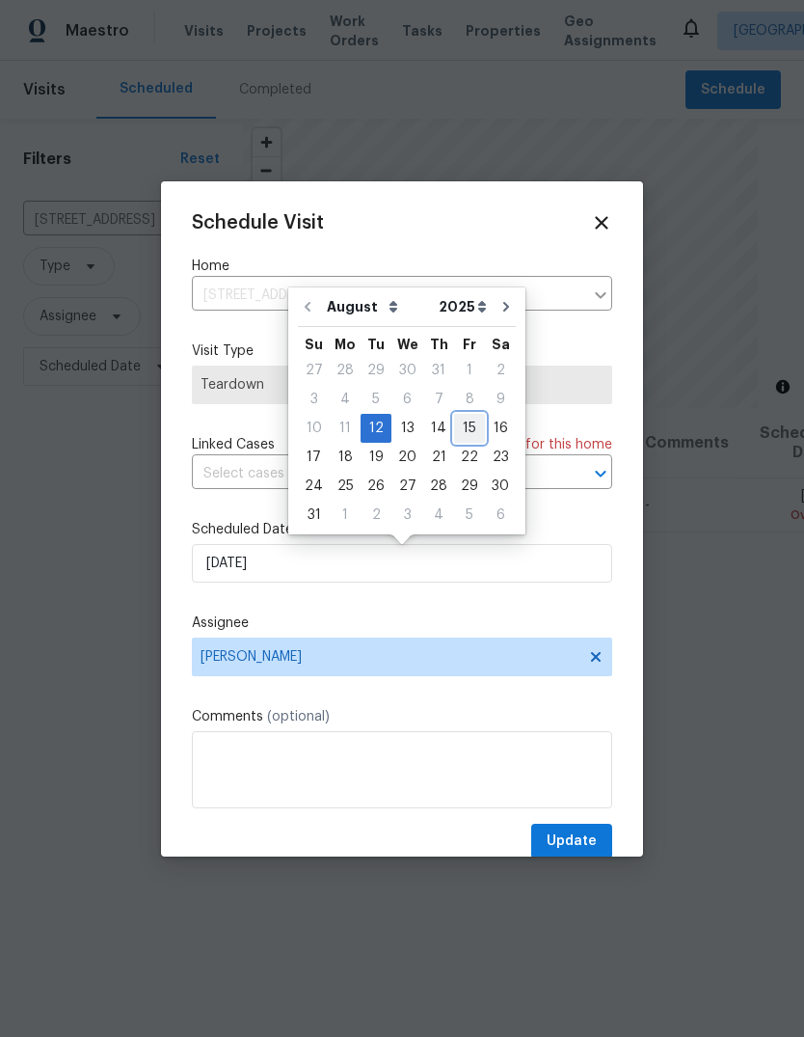
click at [454, 430] on div "15" at bounding box center [469, 428] width 31 height 27
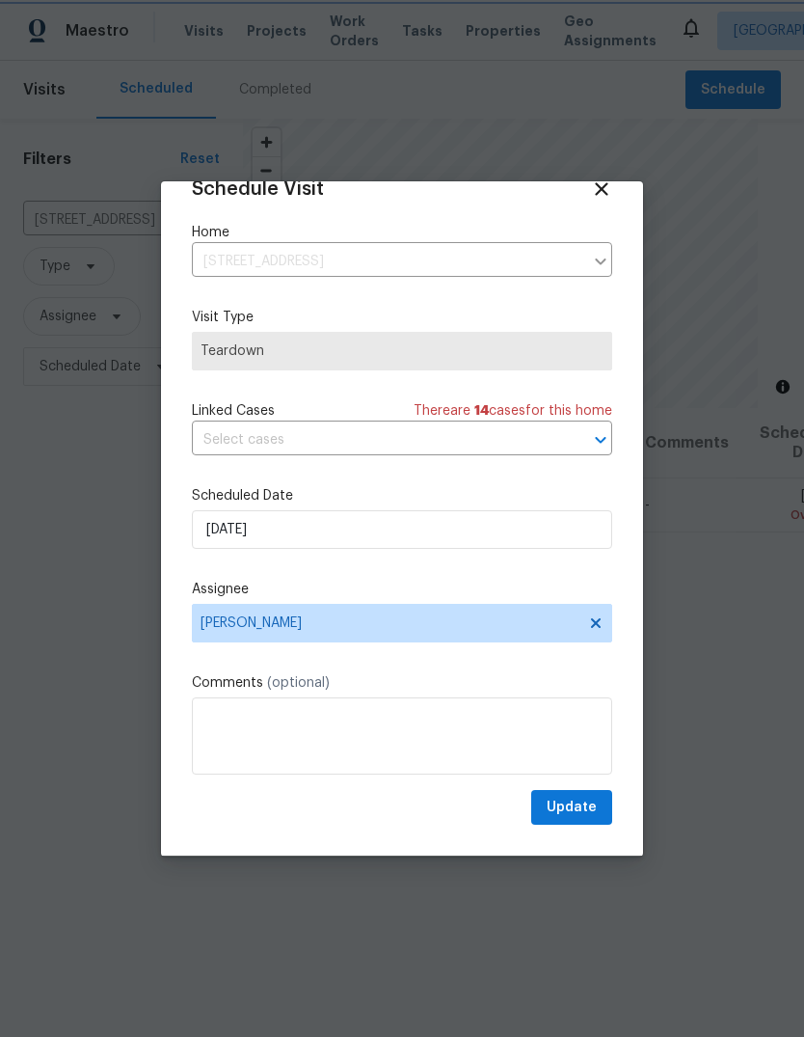
scroll to position [38, 0]
click at [577, 533] on input "8/15/2025" at bounding box center [402, 529] width 420 height 39
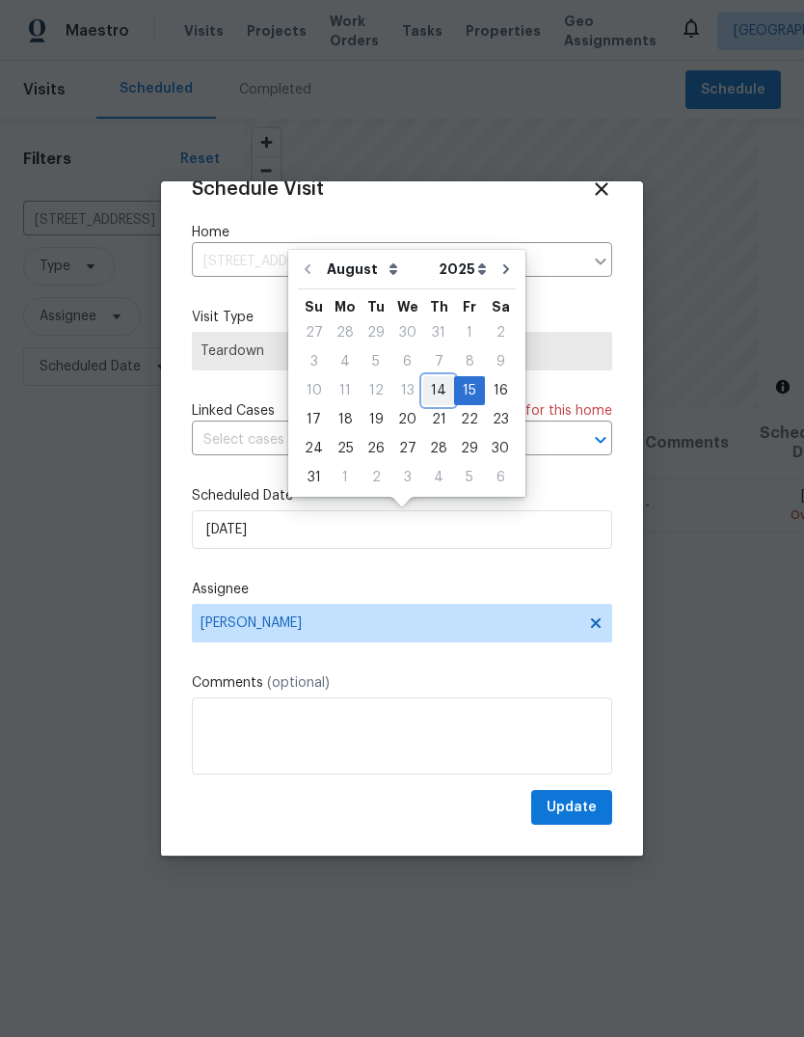
click at [434, 391] on div "14" at bounding box center [438, 390] width 31 height 27
type input "8/14/2025"
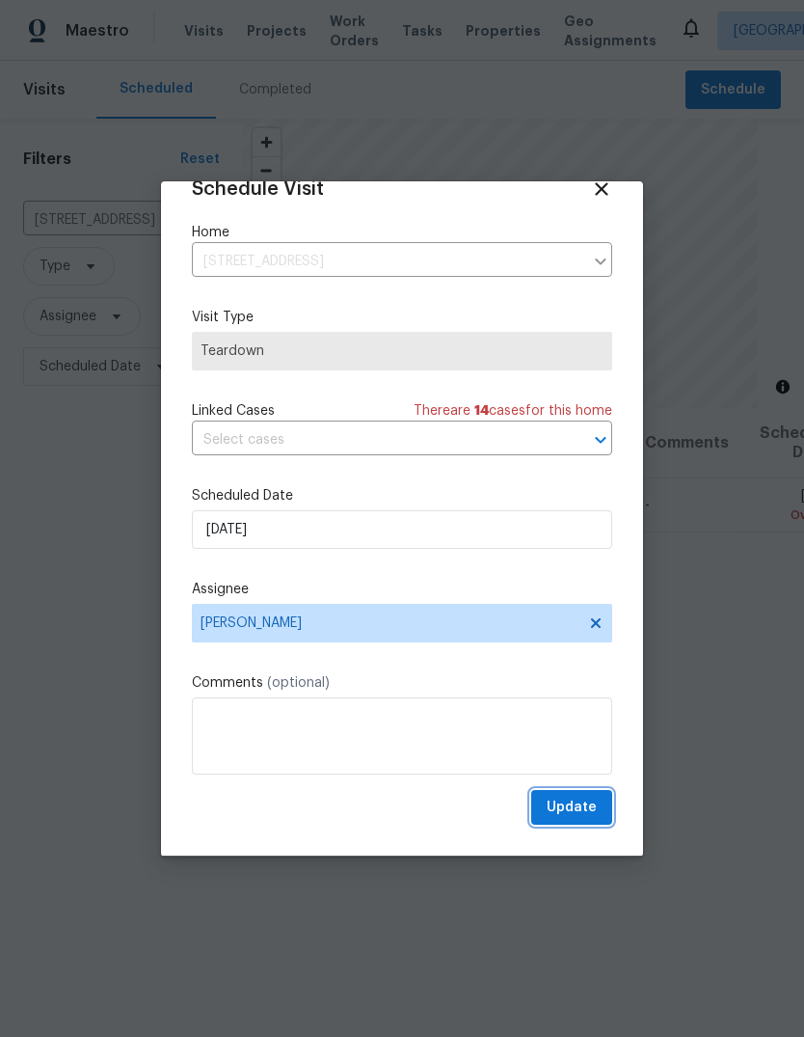
click at [581, 813] on span "Update" at bounding box center [572, 808] width 50 height 24
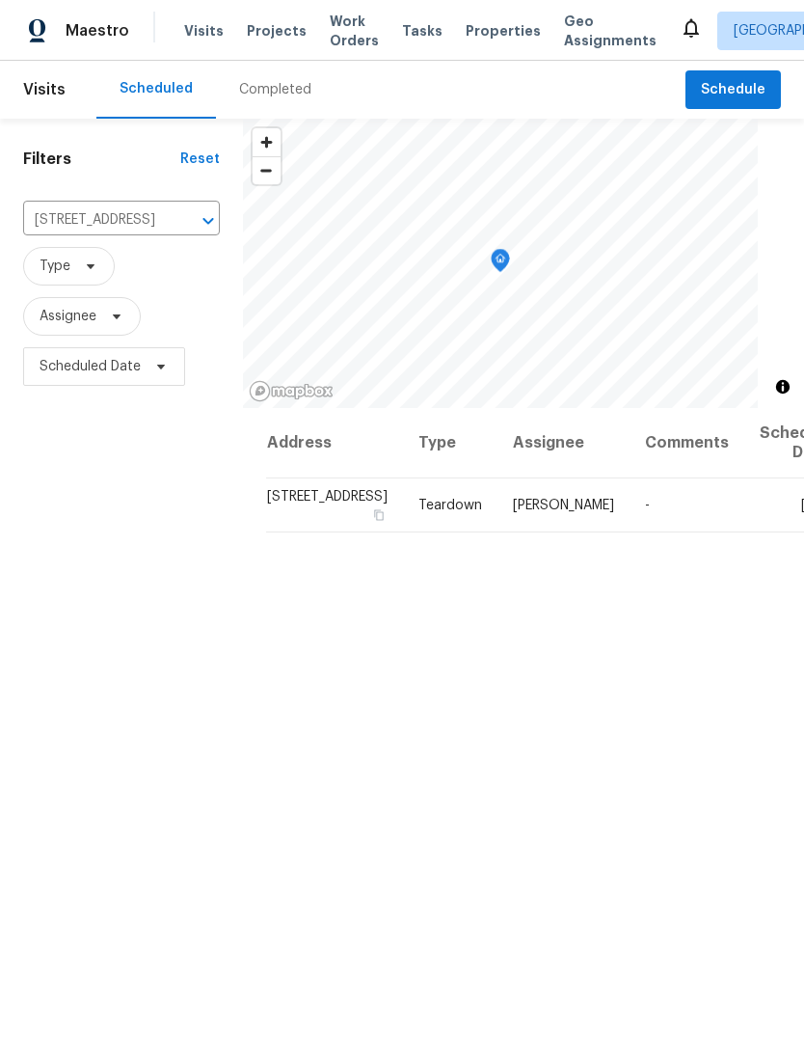
click at [195, 219] on button "Open" at bounding box center [208, 220] width 27 height 27
click at [155, 442] on div "Filters Reset 1709 Monte Vista Ct, West Sacramento, CA 95691 ​ Type Assignee Sc…" at bounding box center [121, 678] width 243 height 1119
click at [170, 218] on button "Clear" at bounding box center [183, 220] width 27 height 27
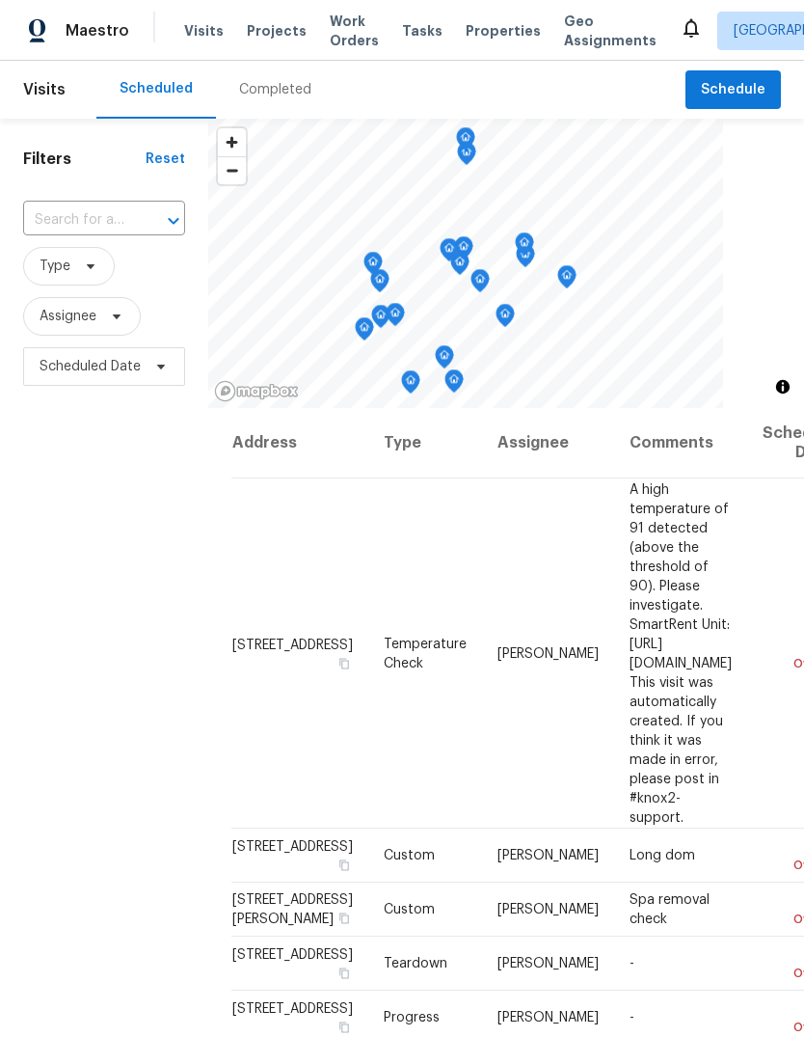
click at [118, 221] on input "text" at bounding box center [77, 220] width 108 height 30
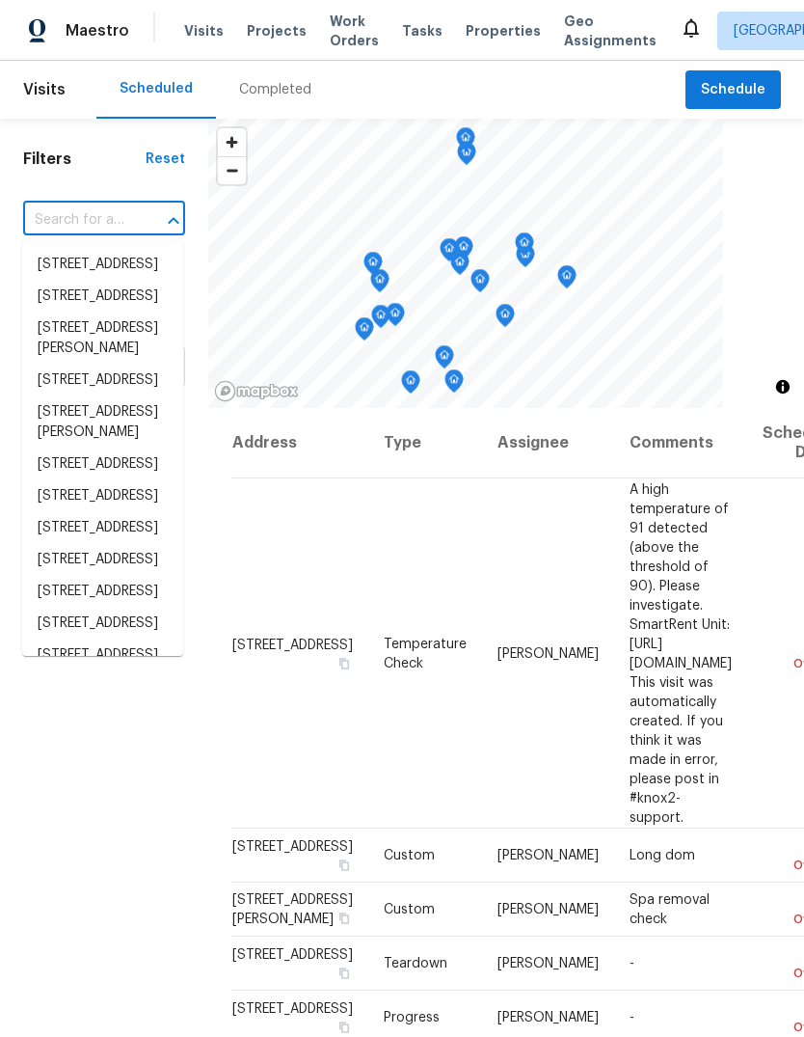
click at [117, 219] on input "text" at bounding box center [77, 220] width 108 height 30
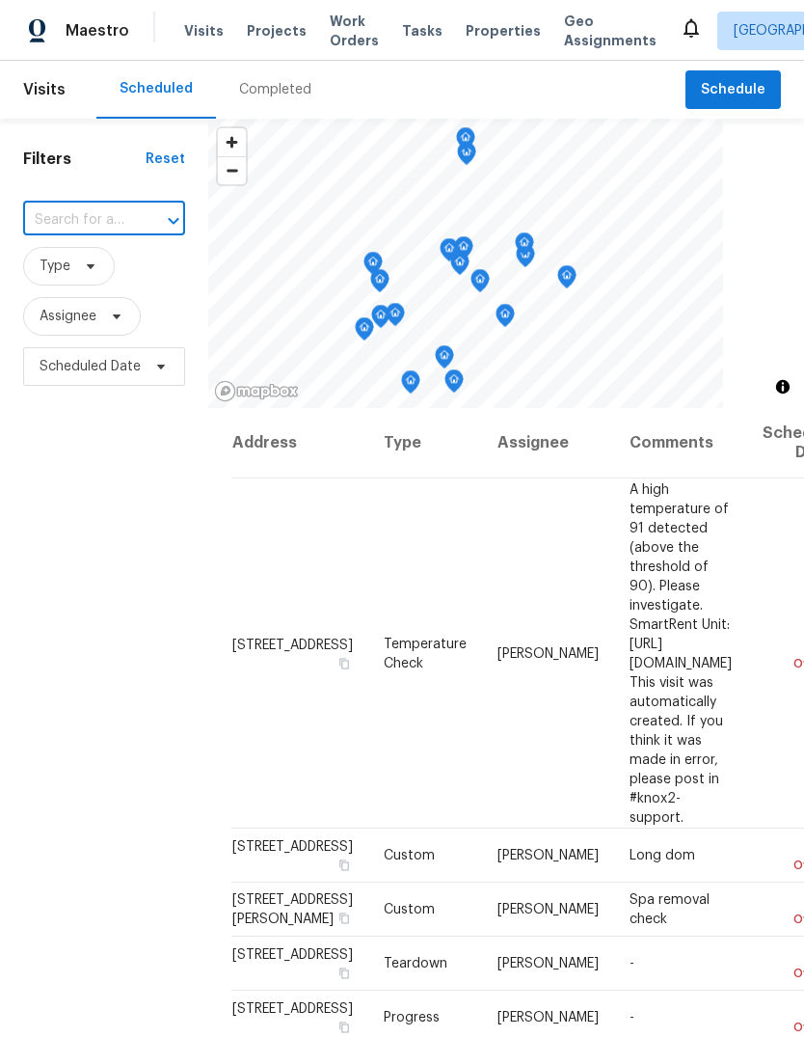
paste input "1678 Lombard Ln, Lincoln, CA 95648"
type input "1678 Lombard Ln, Lincoln, CA 95648"
click at [136, 275] on li "1678 Lombard Ln, Lincoln, CA 95648" at bounding box center [102, 265] width 161 height 32
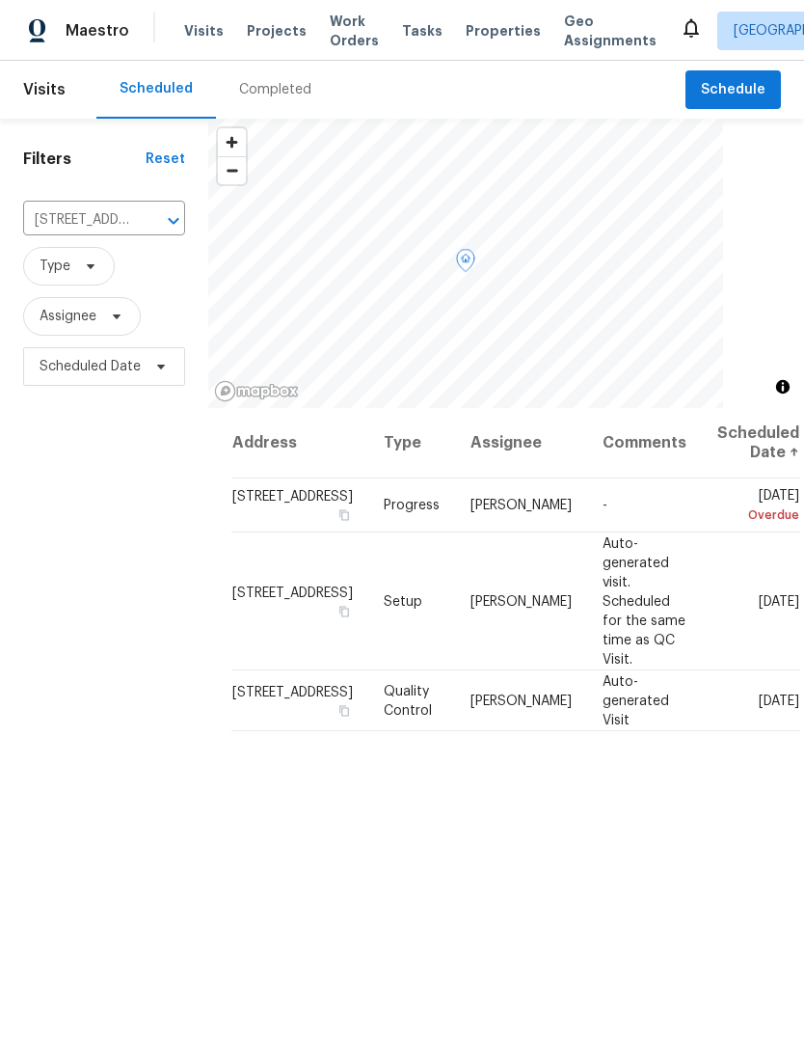
click at [0, 0] on icon at bounding box center [0, 0] width 0 height 0
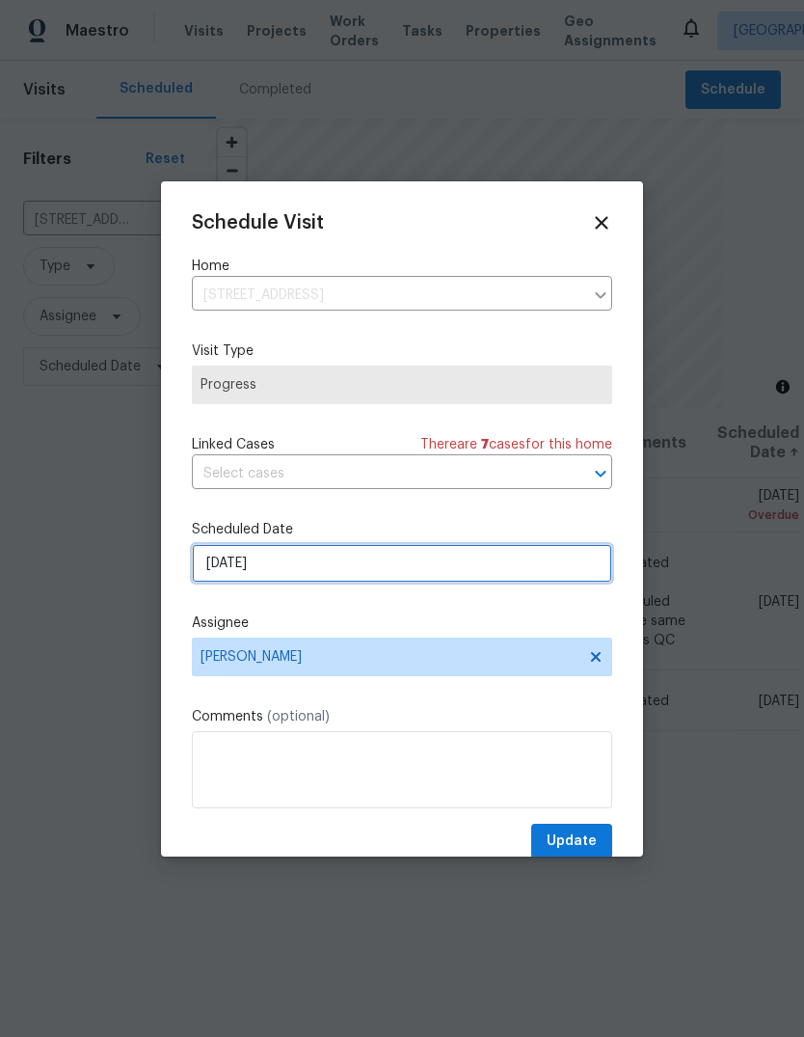
click at [441, 576] on input "8/13/2025" at bounding box center [402, 563] width 420 height 39
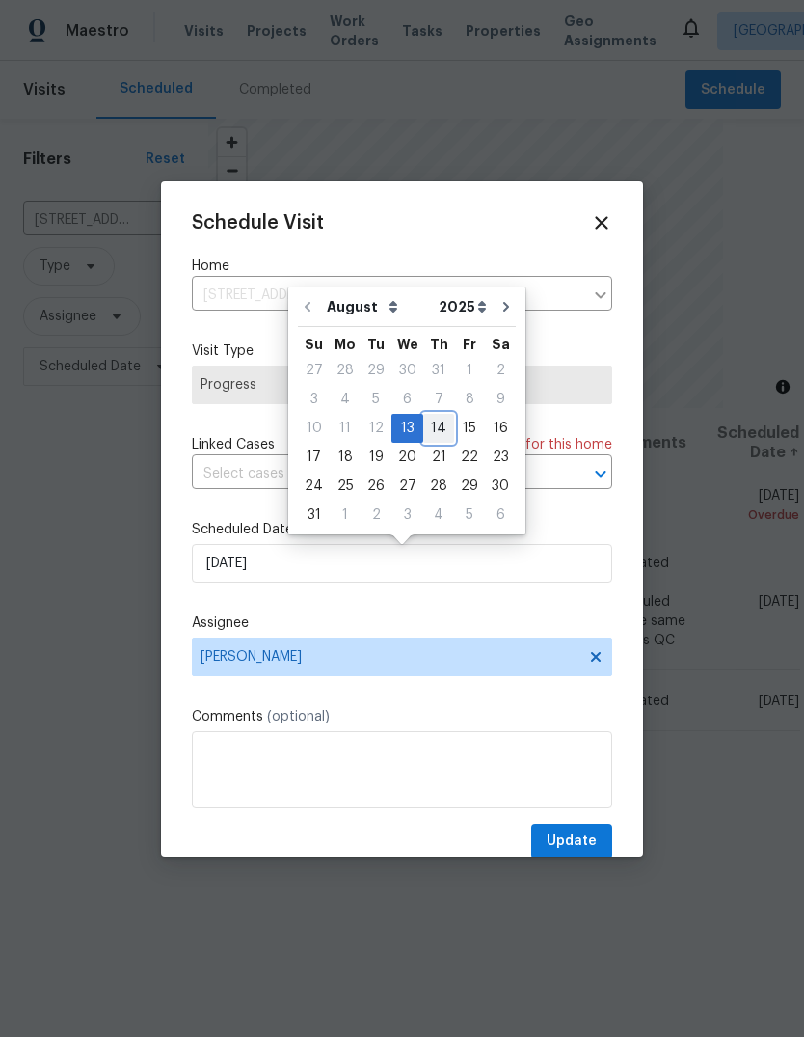
click at [433, 432] on div "14" at bounding box center [438, 428] width 31 height 27
type input "8/14/2025"
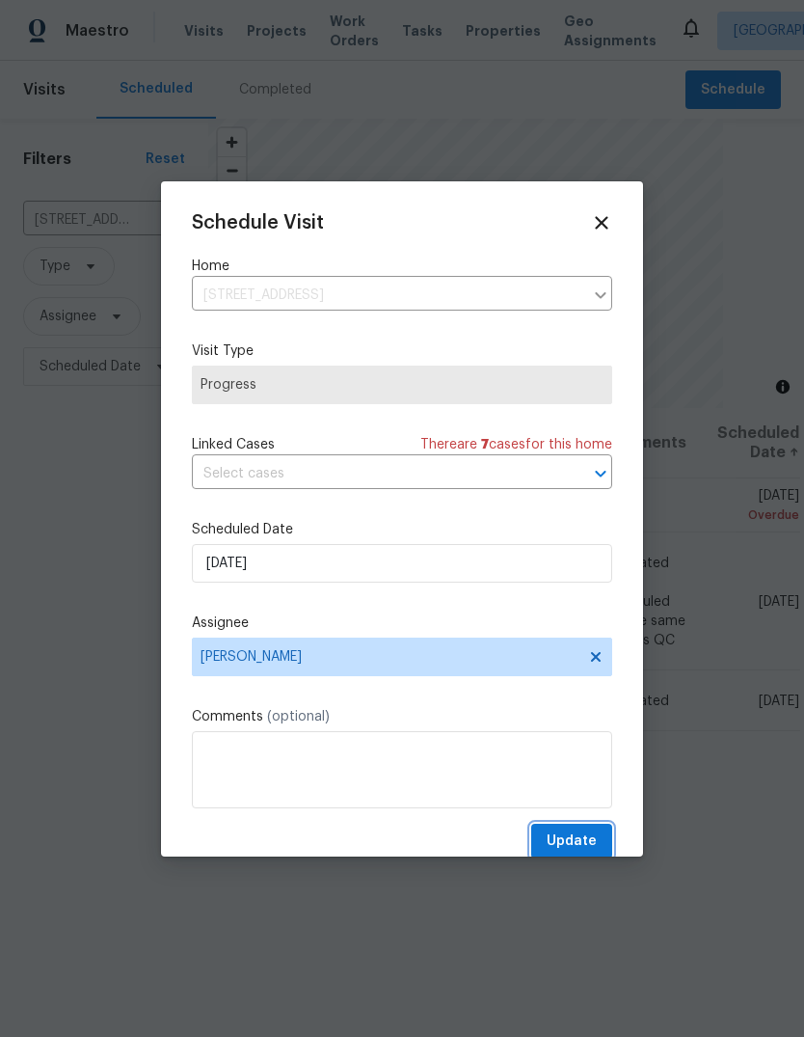
click at [575, 845] on span "Update" at bounding box center [572, 841] width 50 height 24
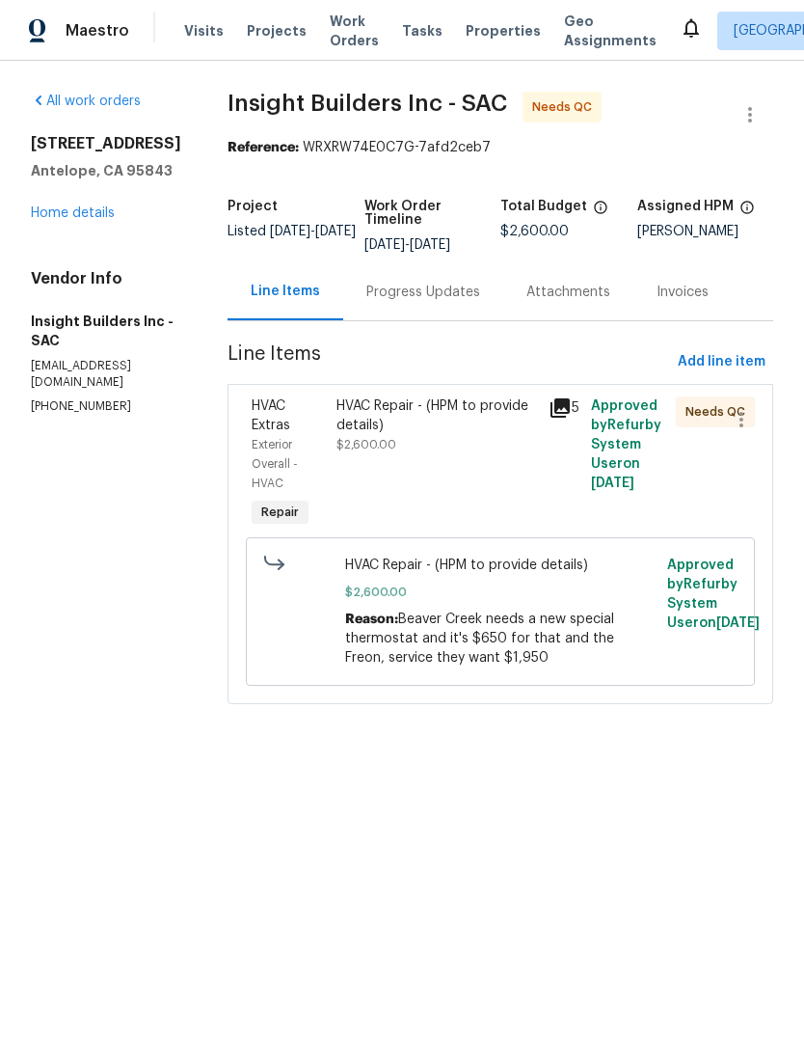
click at [49, 220] on link "Home details" at bounding box center [73, 213] width 84 height 14
